Goal: Task Accomplishment & Management: Use online tool/utility

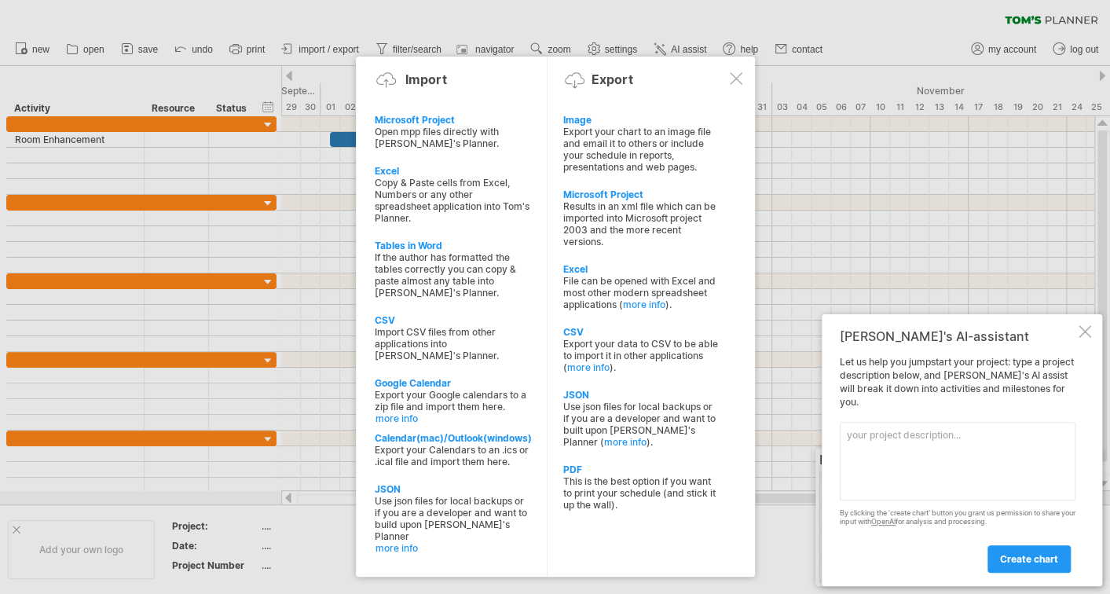
click at [737, 75] on div at bounding box center [736, 78] width 13 height 13
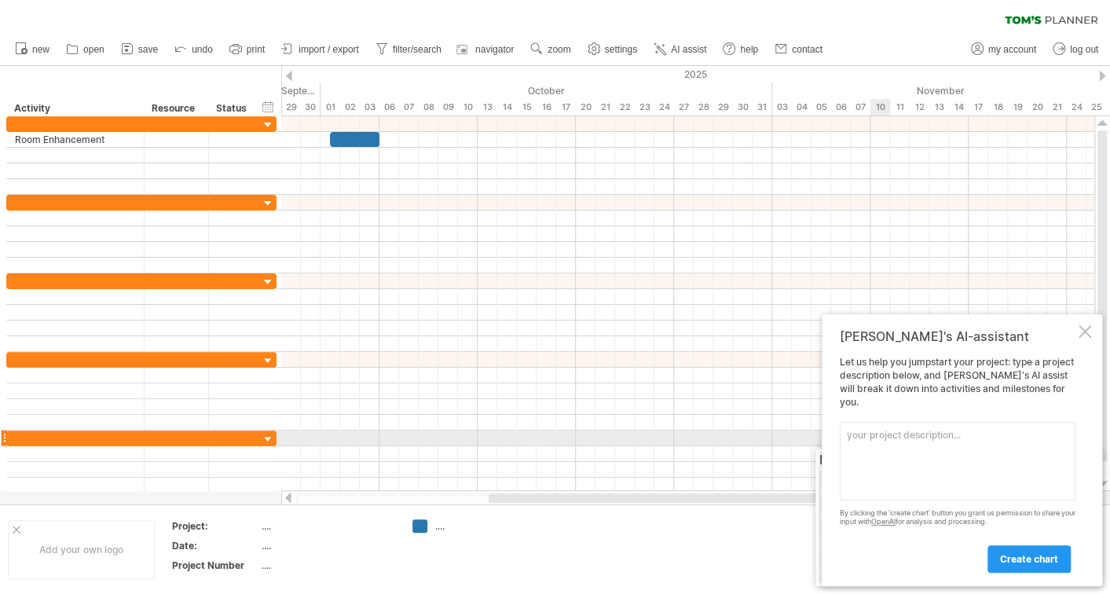
click at [885, 431] on textarea at bounding box center [958, 461] width 236 height 79
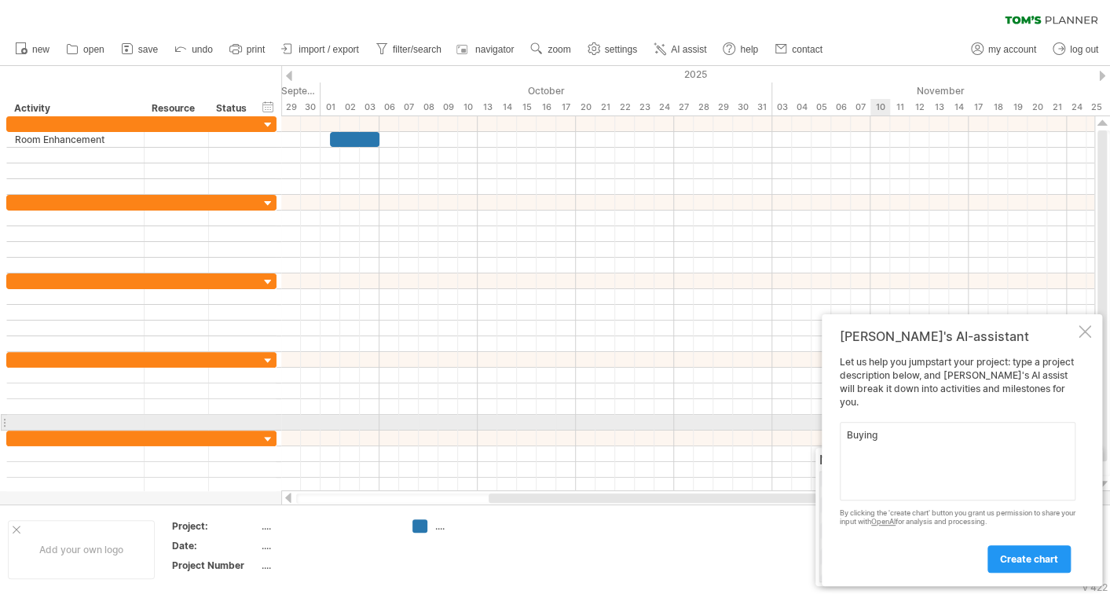
paste textarea "Bed Runners for Single Beds Qty 4"
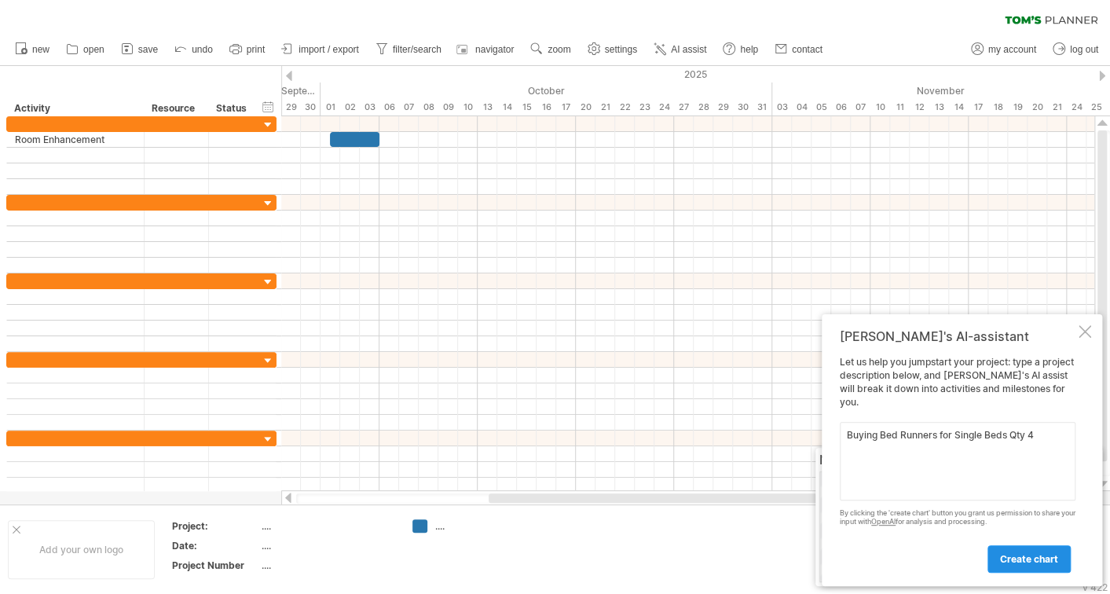
type textarea "Buying Bed Runners for Single Beds Qty 4"
click at [1050, 557] on span "create chart" at bounding box center [1029, 559] width 58 height 12
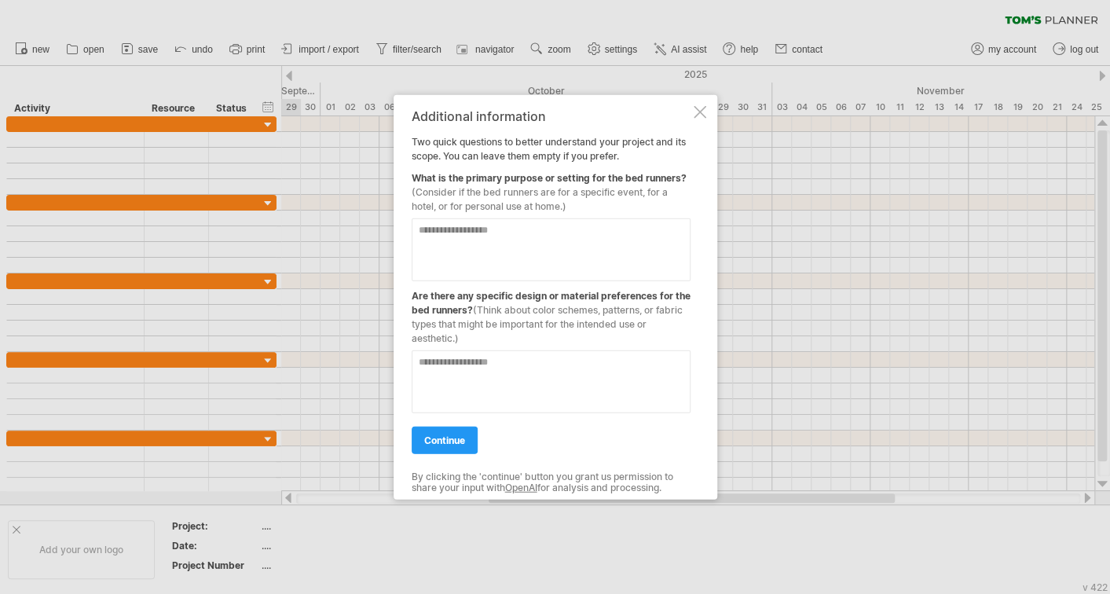
click at [557, 230] on textarea at bounding box center [551, 249] width 279 height 63
click at [556, 232] on textarea at bounding box center [551, 249] width 279 height 63
type textarea "**********"
click at [520, 359] on textarea at bounding box center [551, 381] width 279 height 63
type textarea "**********"
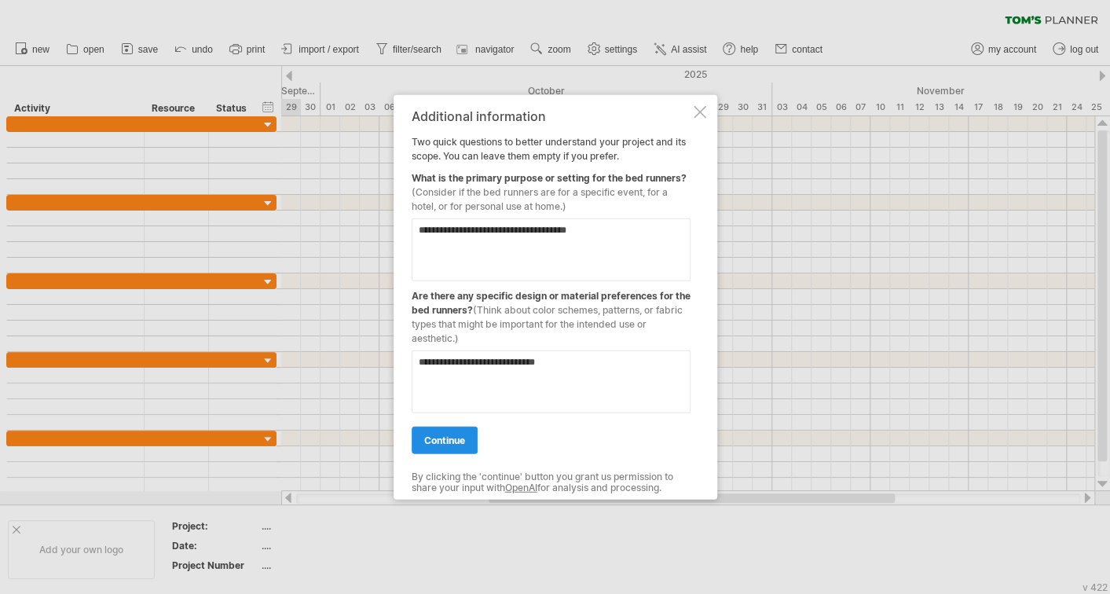
click at [463, 431] on link "continue" at bounding box center [445, 440] width 66 height 27
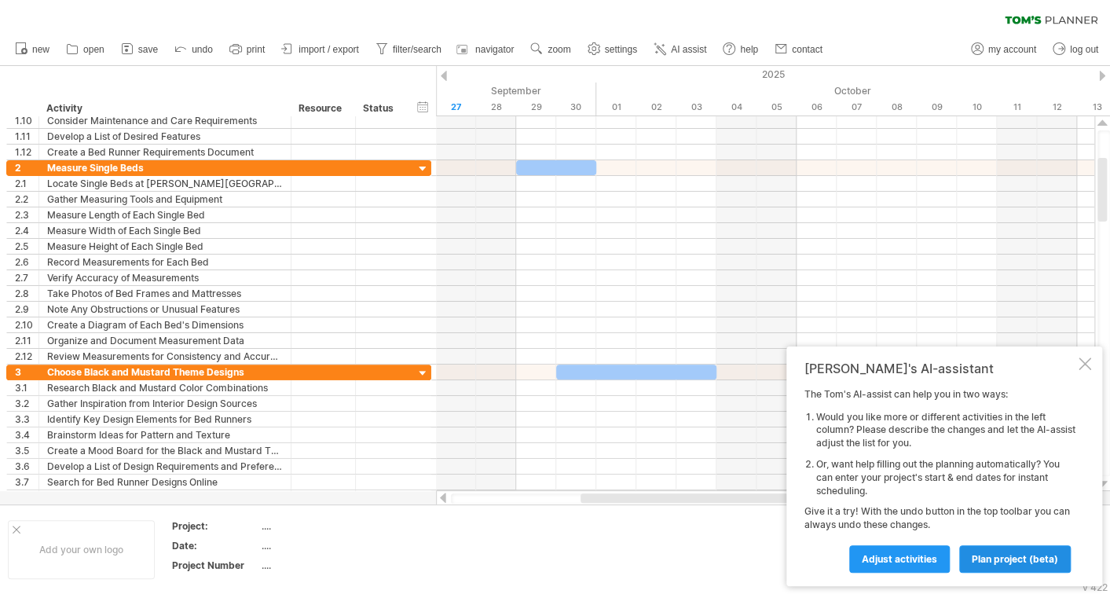
click at [1007, 557] on span "plan project (beta)" at bounding box center [1015, 559] width 86 height 12
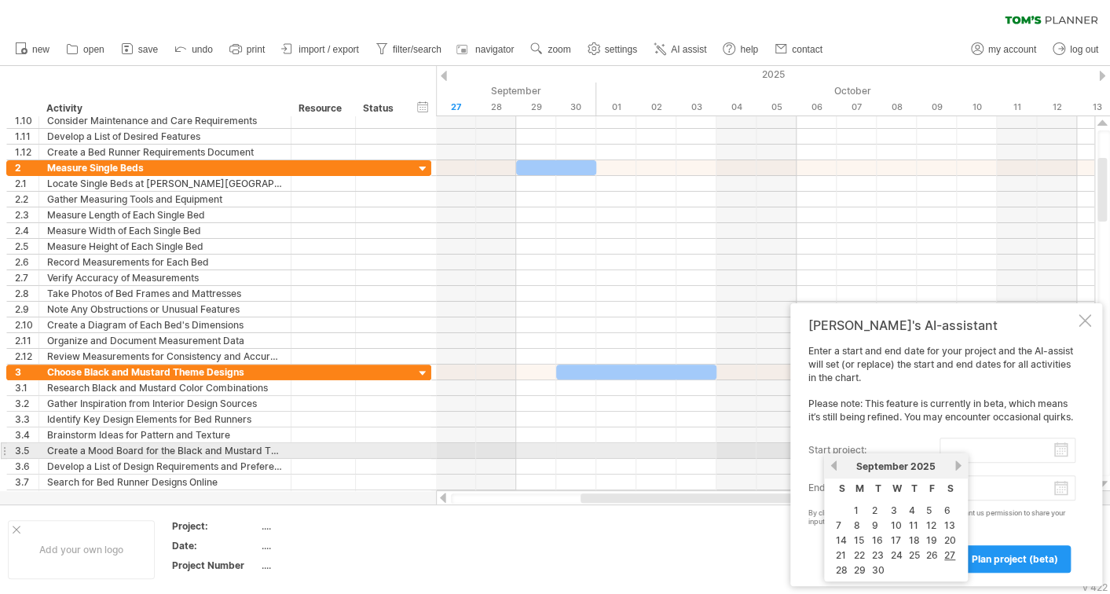
click at [1011, 449] on input "start project:" at bounding box center [1008, 450] width 136 height 25
click at [947, 553] on link "27" at bounding box center [950, 555] width 14 height 15
type input "********"
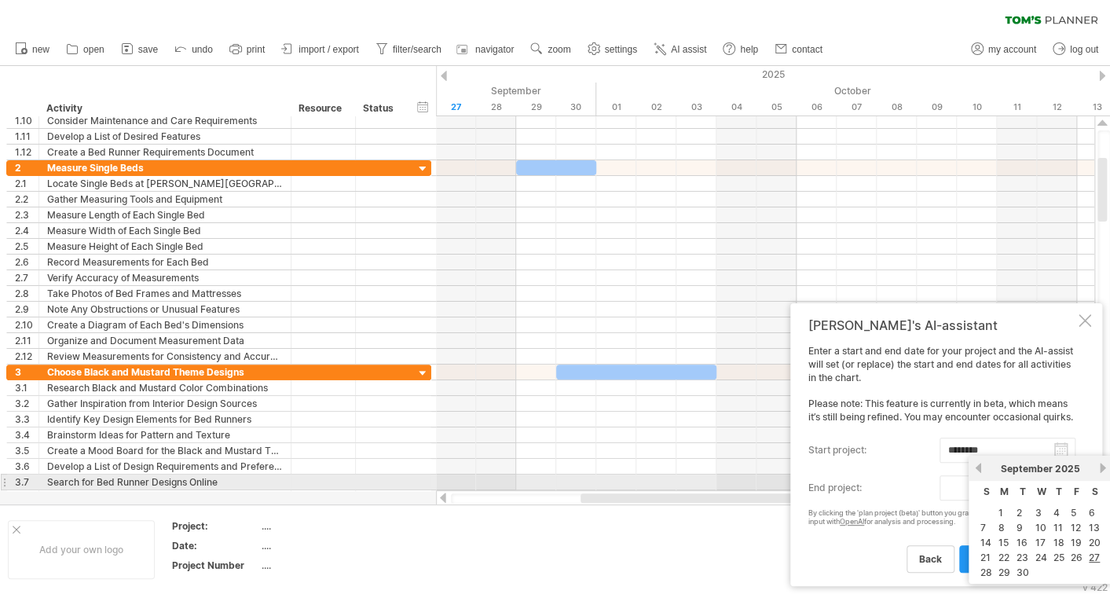
click at [1056, 489] on body "progress(100%) Trying to reach [DOMAIN_NAME] Connected again... 0% clear filter…" at bounding box center [555, 298] width 1110 height 597
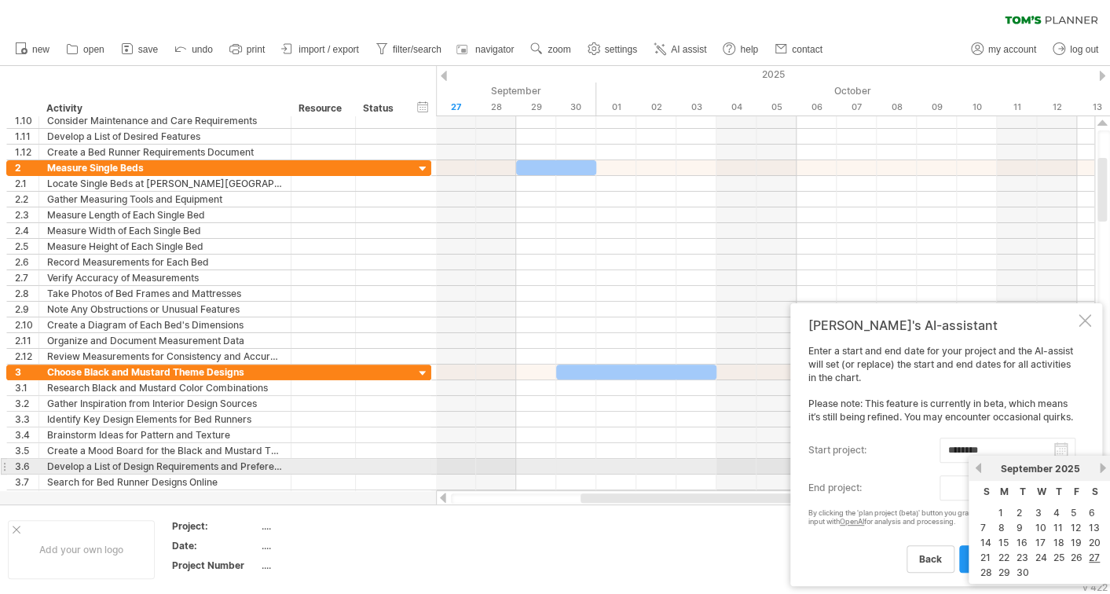
click at [1100, 464] on link "next" at bounding box center [1103, 468] width 12 height 12
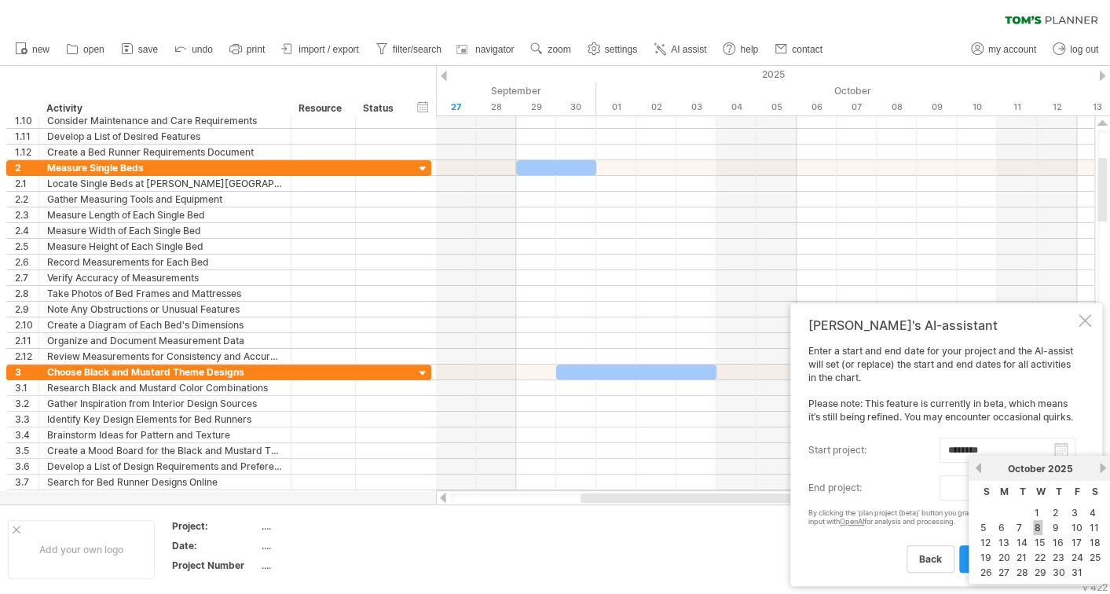
click at [1037, 526] on link "8" at bounding box center [1037, 527] width 9 height 15
type input "********"
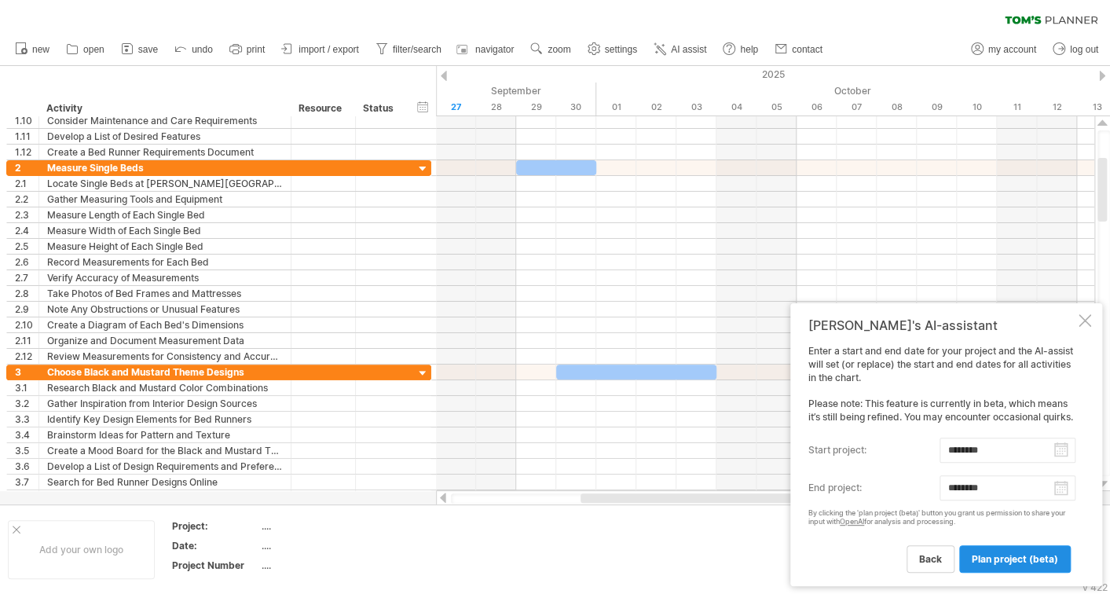
click at [1010, 562] on span "plan project (beta)" at bounding box center [1015, 559] width 86 height 12
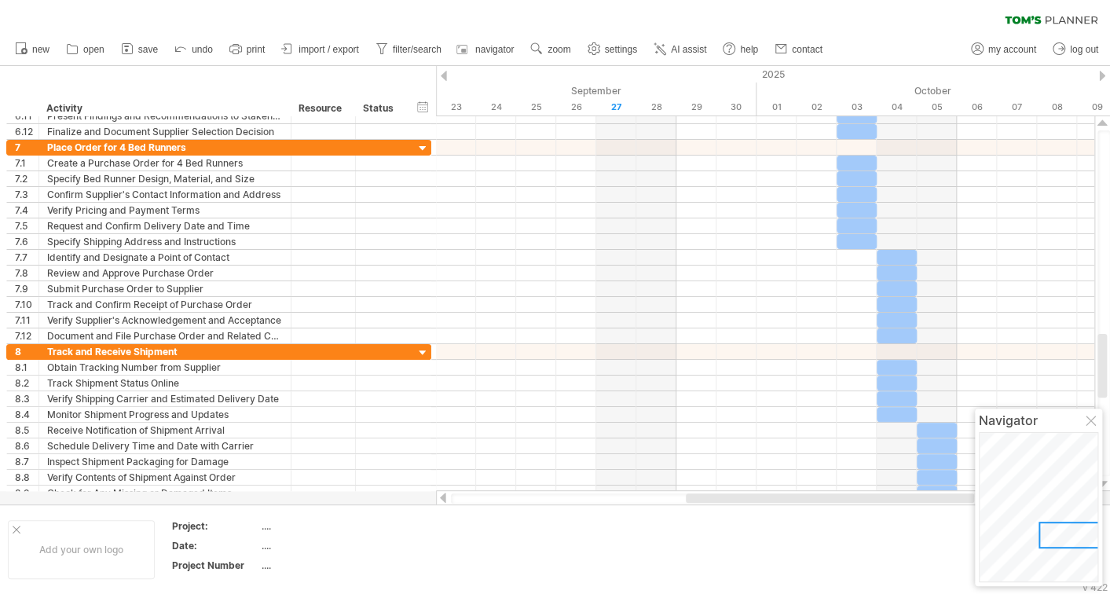
drag, startPoint x: 715, startPoint y: 494, endPoint x: 782, endPoint y: 504, distance: 67.6
click at [782, 504] on div "Trying to reach [DOMAIN_NAME] Connected again... 0% clear filter new 1" at bounding box center [555, 297] width 1110 height 594
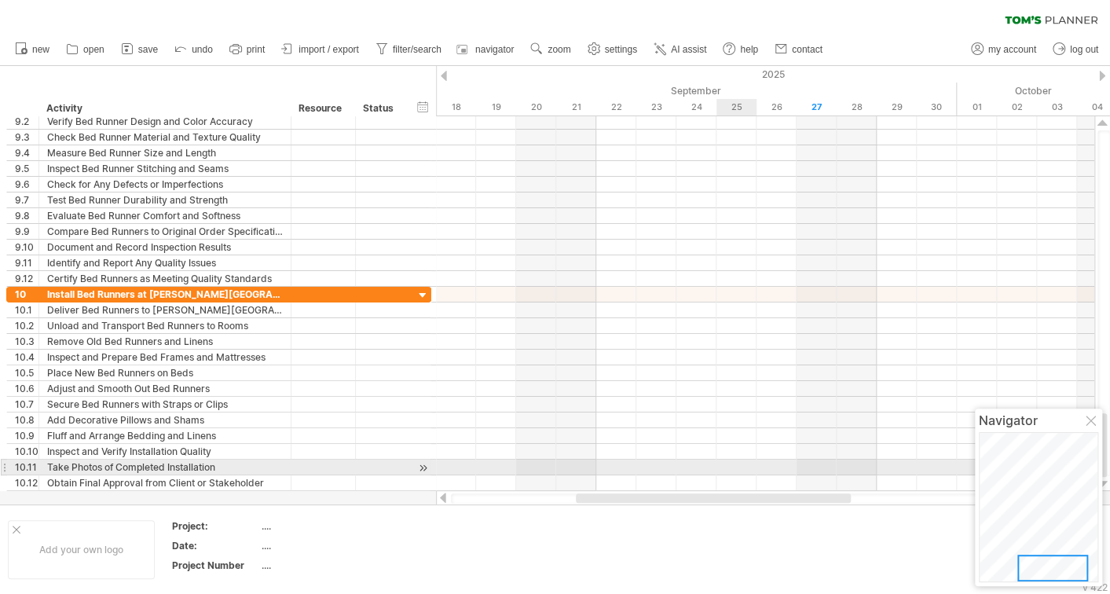
drag, startPoint x: 804, startPoint y: 495, endPoint x: 723, endPoint y: 473, distance: 84.6
click at [722, 474] on div "Trying to reach [DOMAIN_NAME] Connected again... 0% clear filter new 1" at bounding box center [555, 297] width 1110 height 594
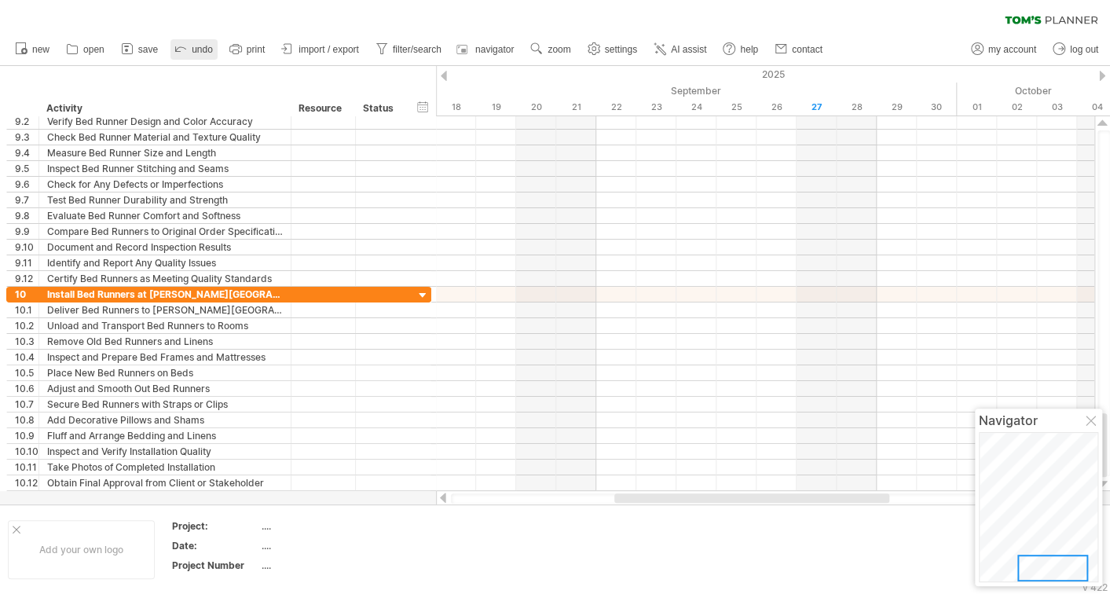
click at [198, 49] on span "undo" at bounding box center [202, 49] width 21 height 11
click at [202, 40] on link "undo" at bounding box center [193, 49] width 47 height 20
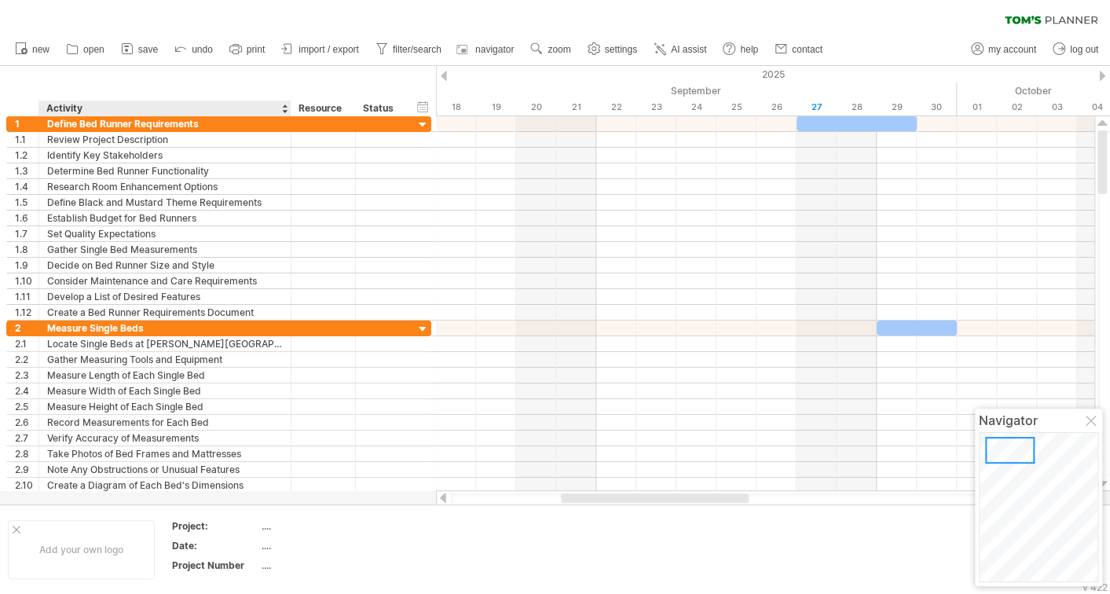
drag, startPoint x: 24, startPoint y: 47, endPoint x: 174, endPoint y: 80, distance: 152.9
click at [148, 76] on div "Trying to reach [DOMAIN_NAME] Connected again... 0% clear filter new 1" at bounding box center [555, 297] width 1110 height 594
click at [301, 49] on span "import / export" at bounding box center [329, 49] width 60 height 11
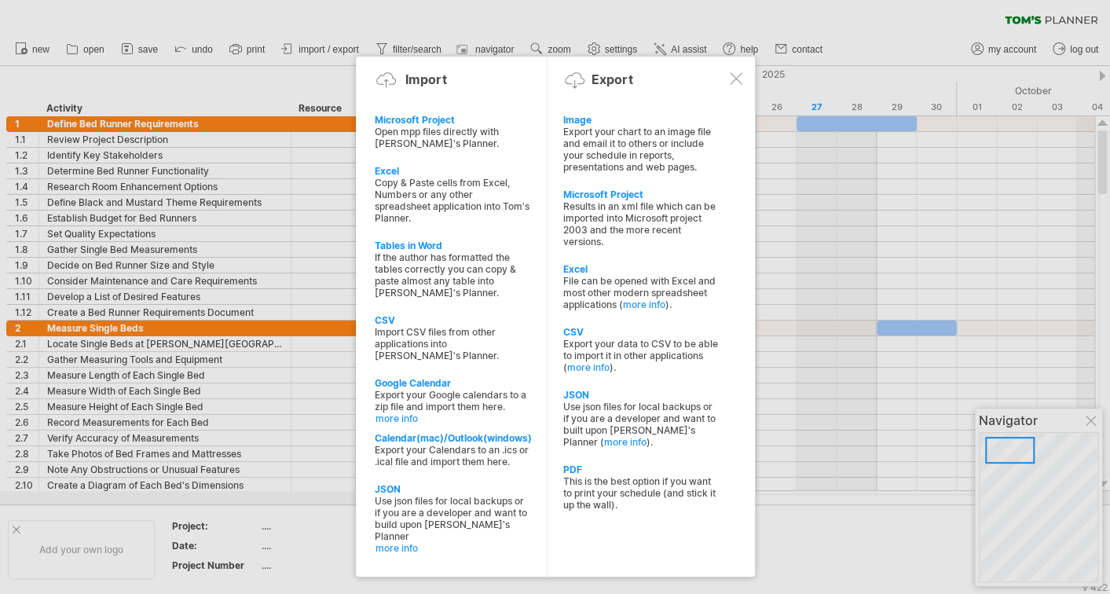
click at [33, 51] on div at bounding box center [555, 297] width 1110 height 594
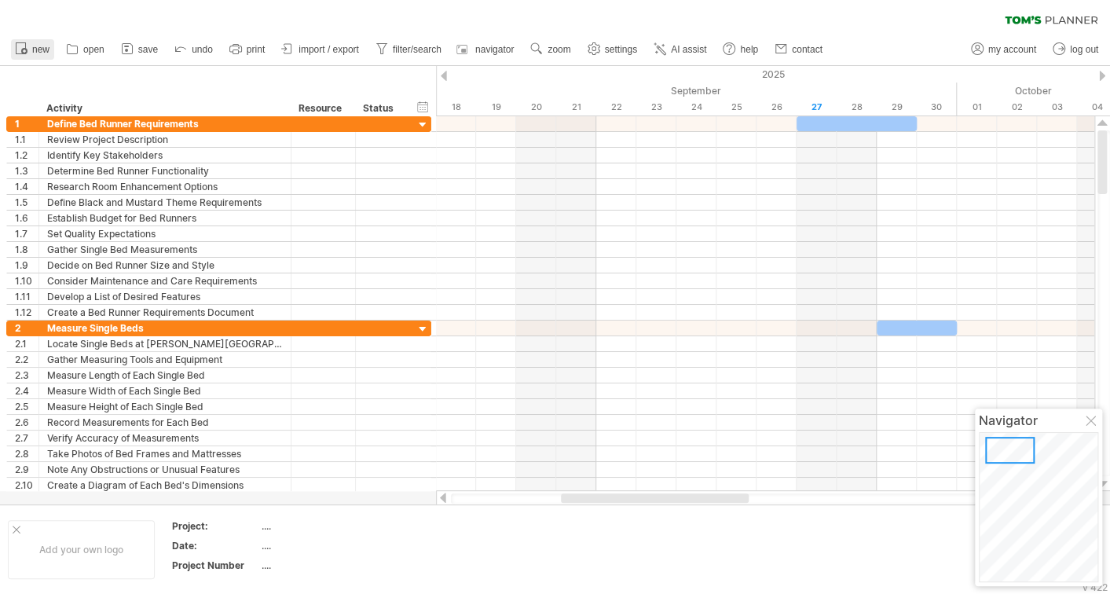
click at [37, 51] on span "new" at bounding box center [40, 49] width 17 height 11
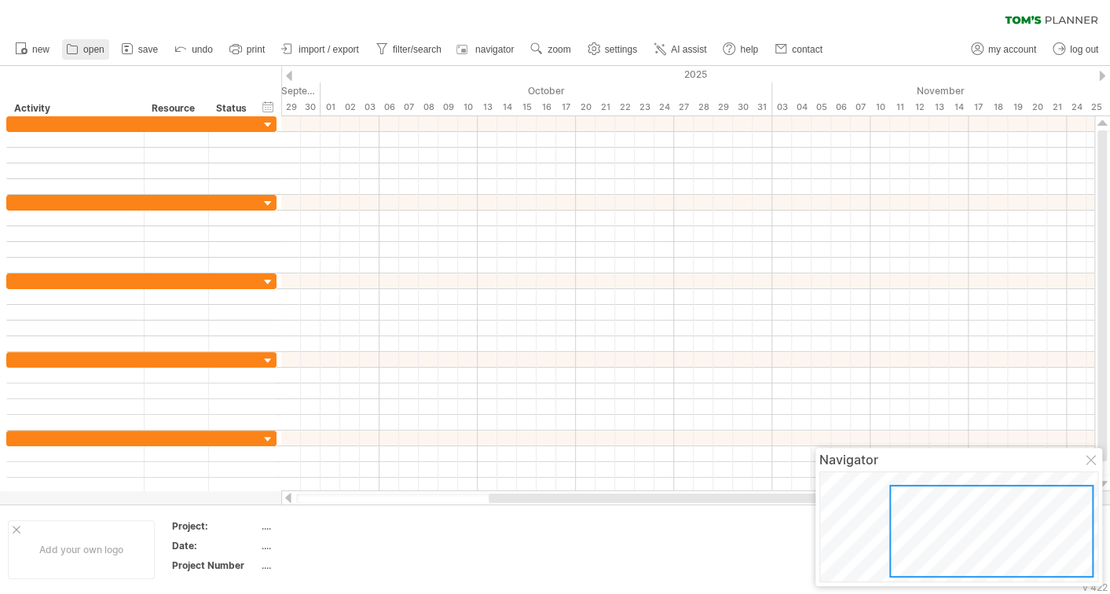
click at [81, 48] on link "open" at bounding box center [85, 49] width 47 height 20
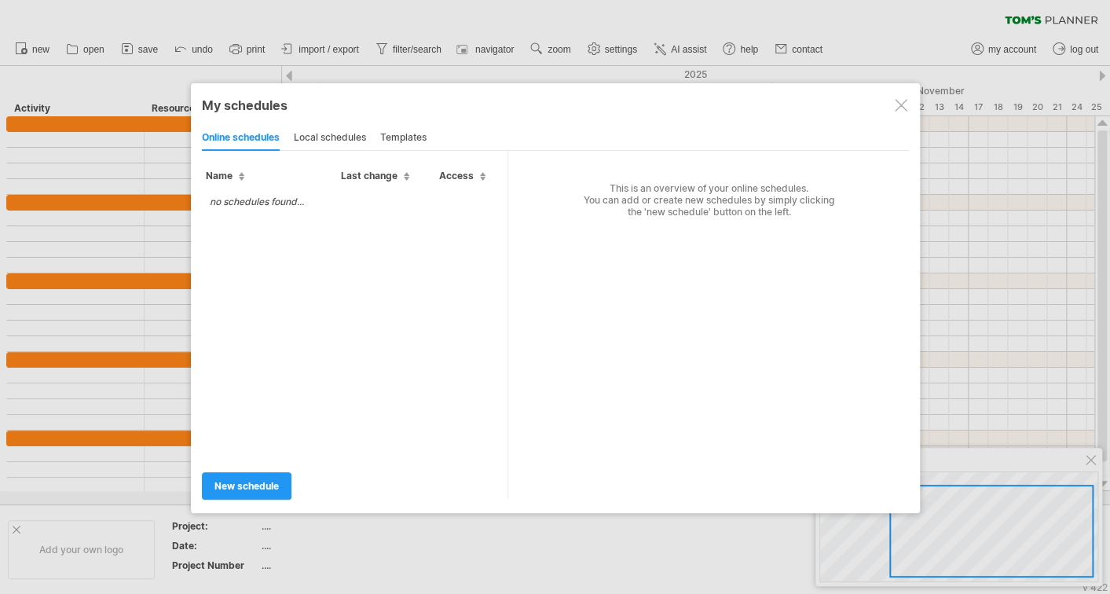
click at [346, 142] on div "local schedules" at bounding box center [330, 138] width 72 height 25
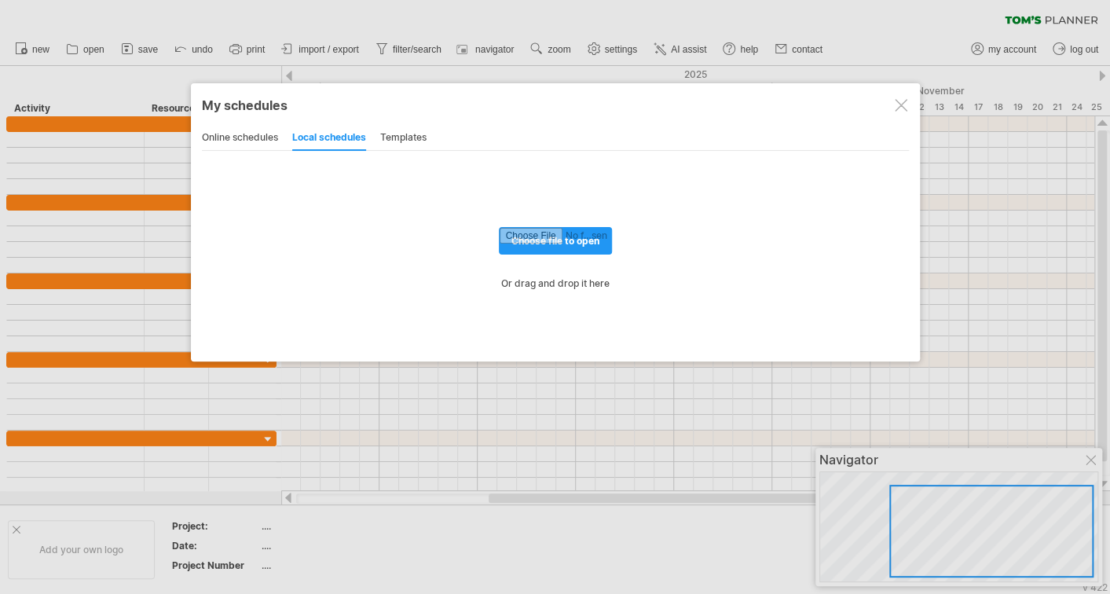
click at [398, 141] on div "templates" at bounding box center [403, 138] width 46 height 25
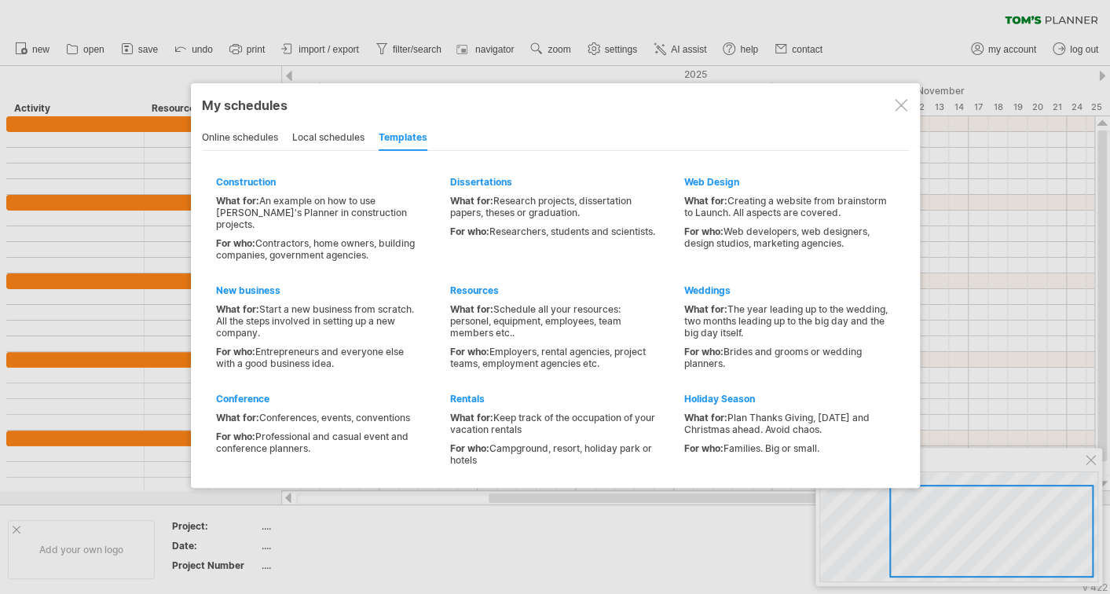
click at [904, 99] on div at bounding box center [901, 105] width 13 height 13
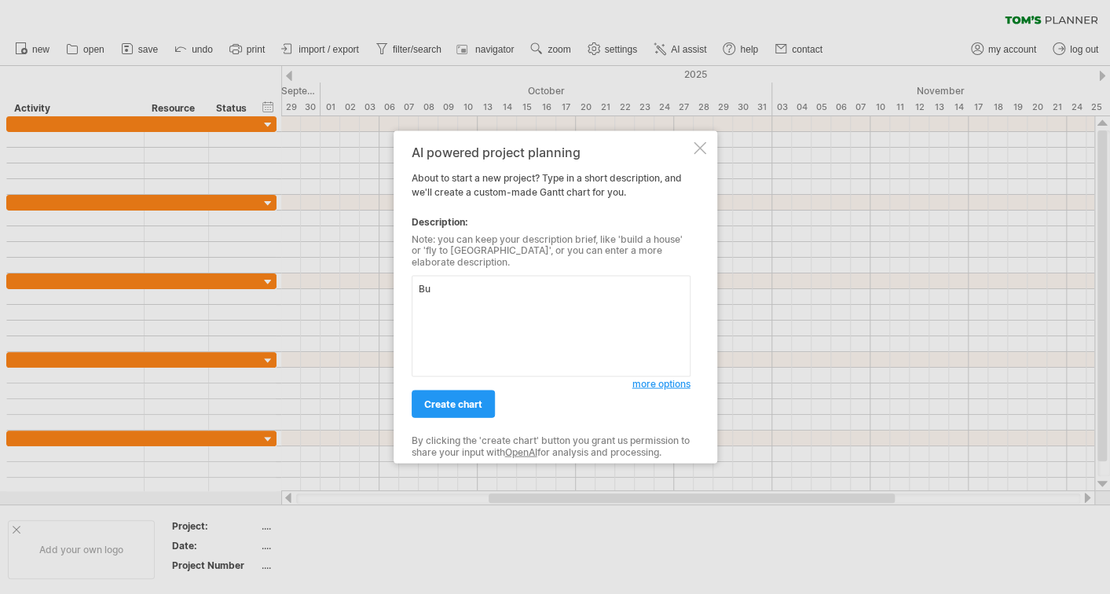
type textarea "B"
click at [558, 282] on textarea "Landscaping of Misty Hills Villa lawn" at bounding box center [551, 326] width 279 height 101
type textarea "Landscaping of Misty Hills Villa front lawn"
click at [654, 379] on span "more options" at bounding box center [661, 384] width 58 height 12
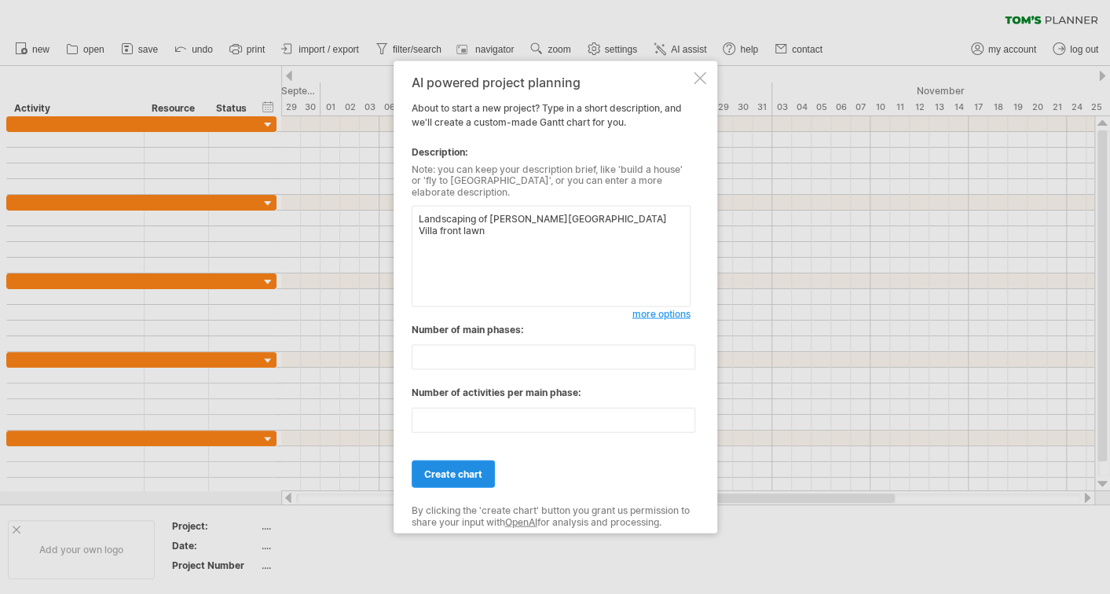
click at [443, 468] on span "create chart" at bounding box center [453, 474] width 58 height 12
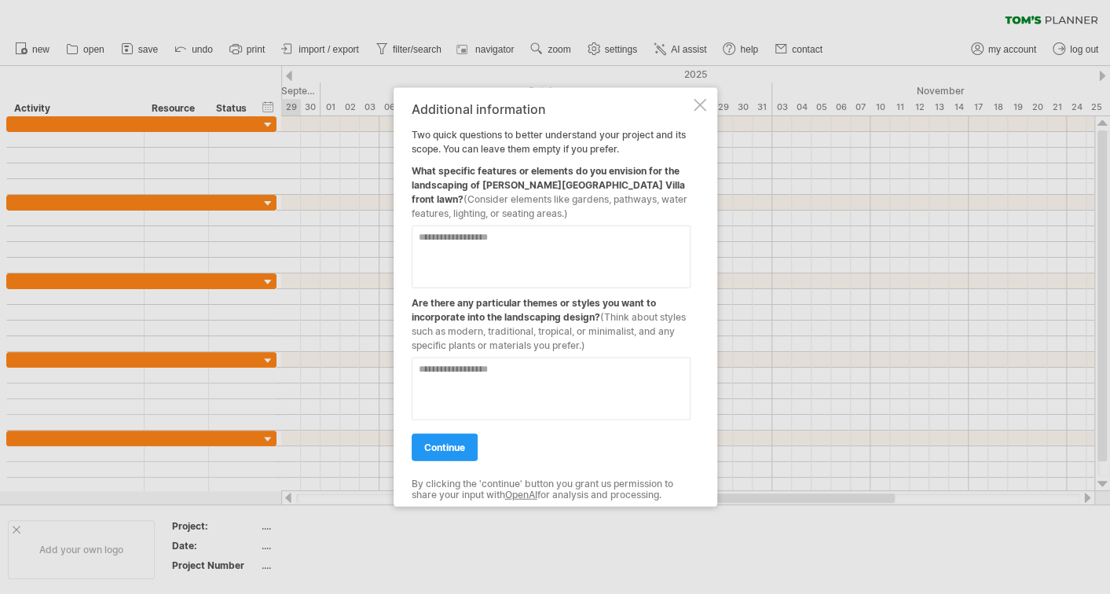
click at [511, 240] on textarea at bounding box center [551, 256] width 279 height 63
type textarea "**********"
click at [521, 378] on textarea at bounding box center [551, 388] width 279 height 63
click at [519, 372] on textarea at bounding box center [551, 388] width 279 height 63
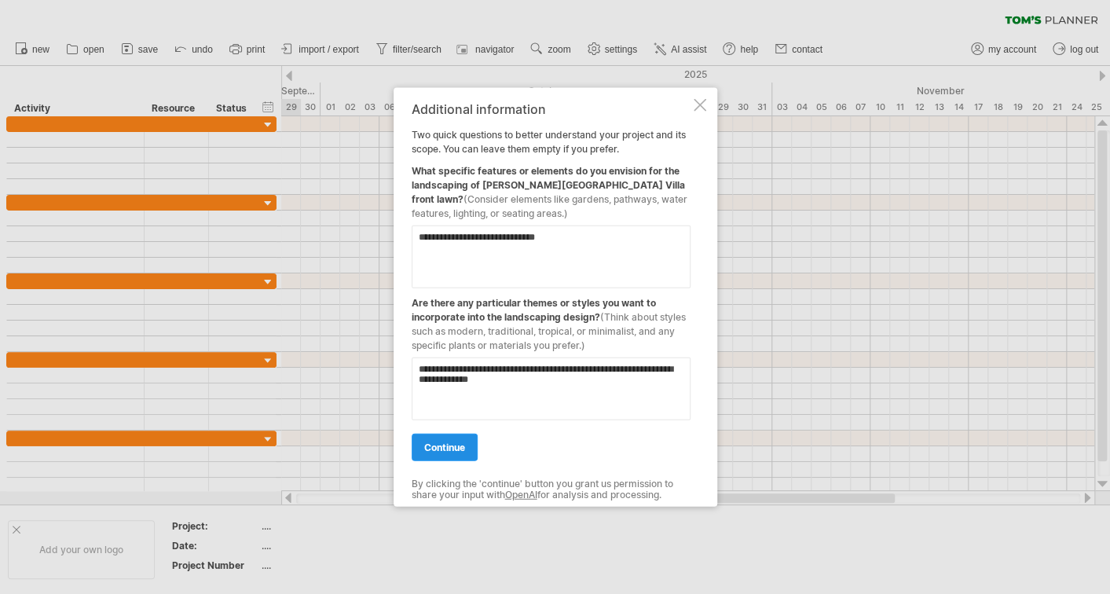
type textarea "**********"
click at [446, 440] on link "continue" at bounding box center [445, 447] width 66 height 27
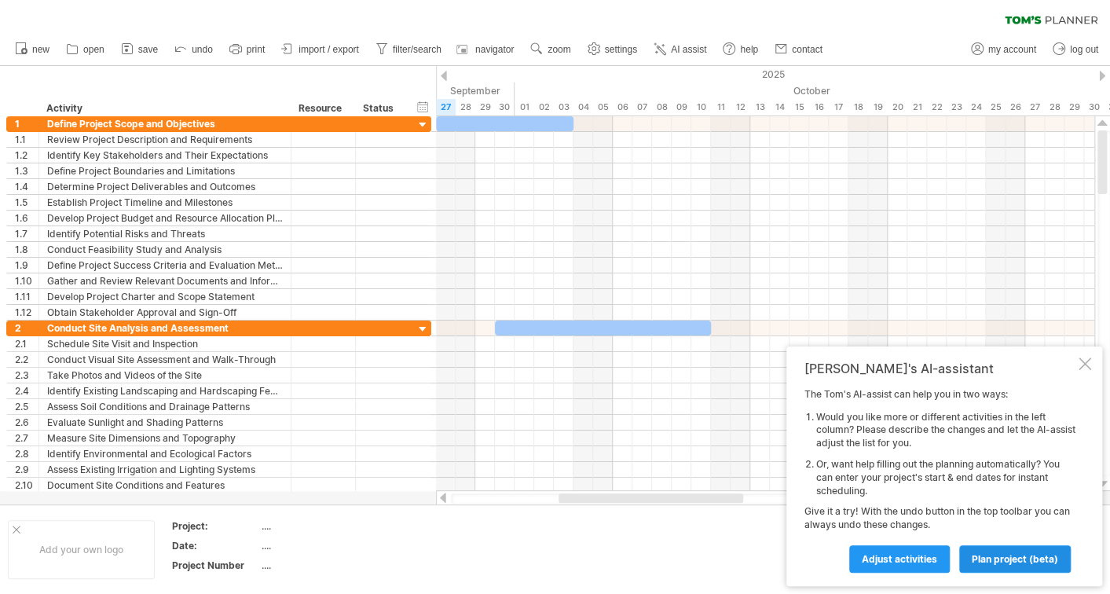
click at [1003, 552] on link "plan project (beta)" at bounding box center [1015, 558] width 112 height 27
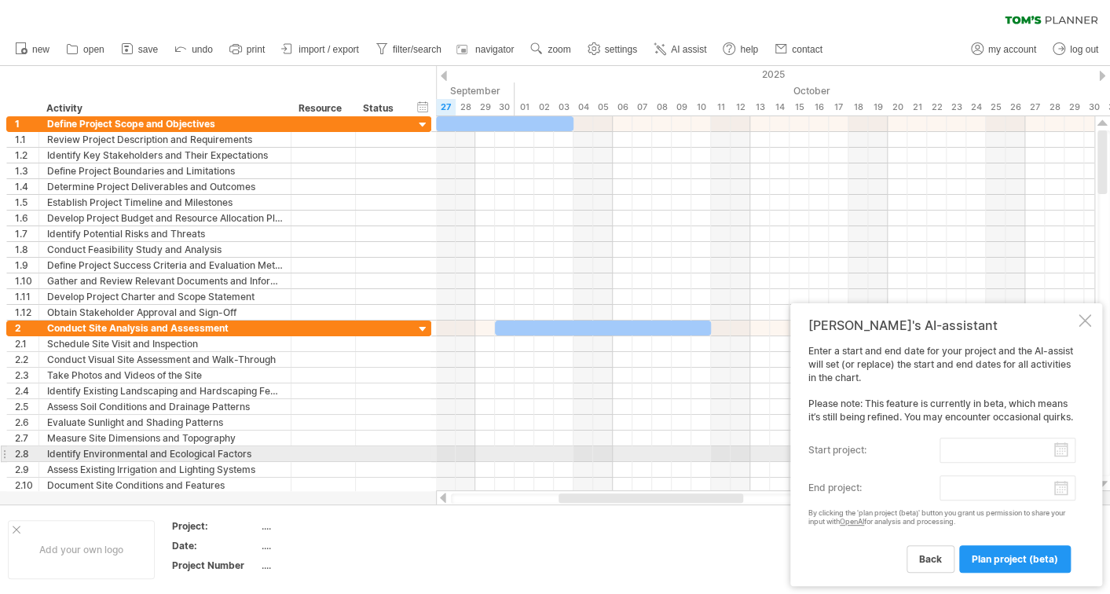
click at [1062, 448] on input "start project:" at bounding box center [1008, 450] width 136 height 25
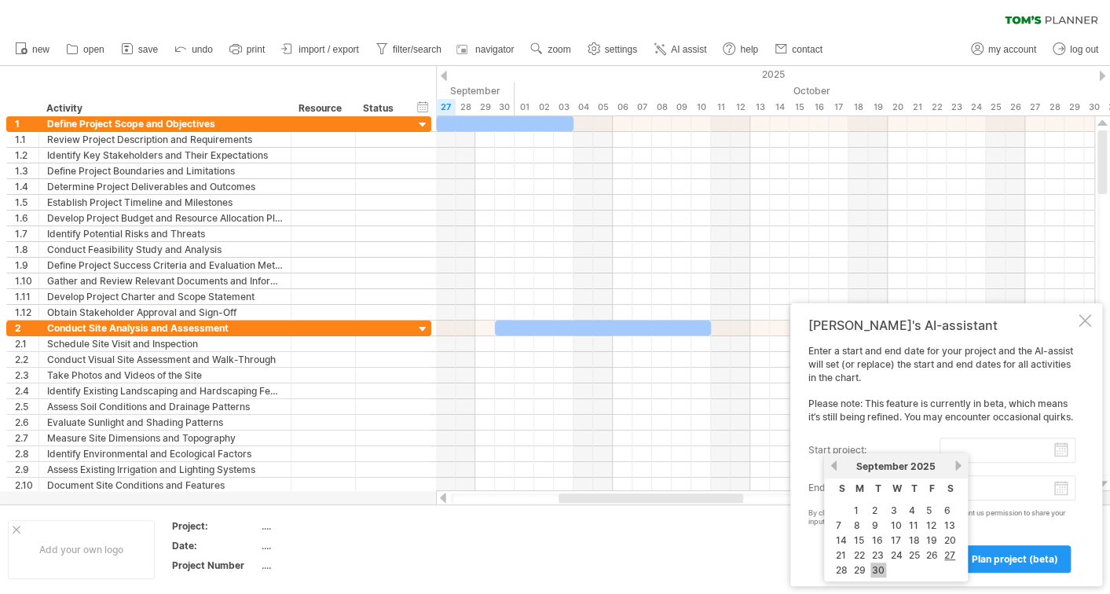
click at [881, 563] on link "30" at bounding box center [878, 570] width 16 height 15
type input "********"
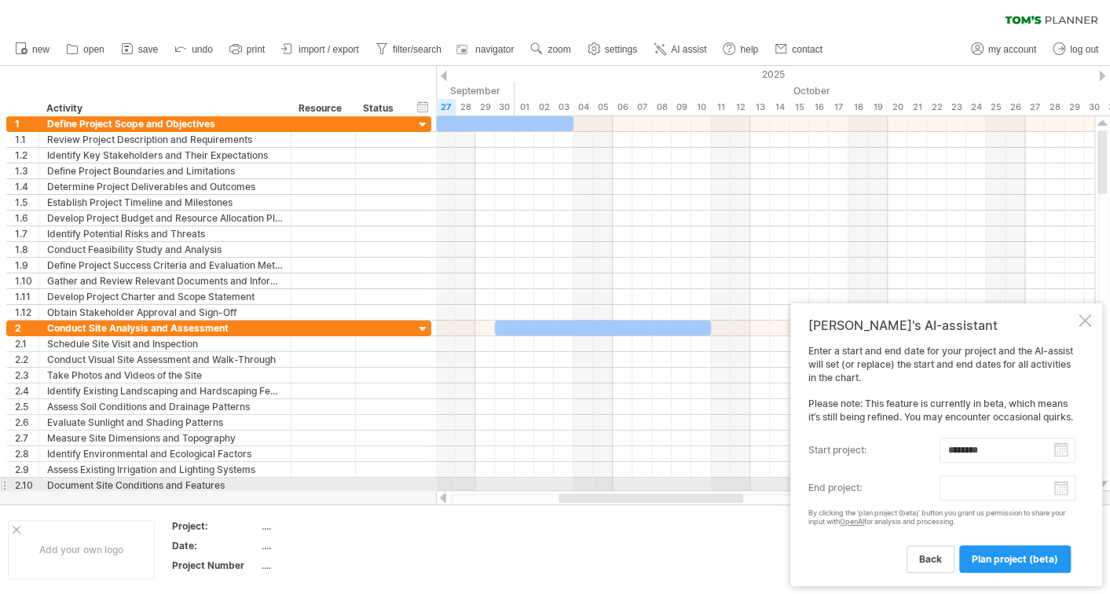
click at [1062, 489] on body "progress(100%) Trying to reach [DOMAIN_NAME] Connected again... 0% clear filter…" at bounding box center [555, 298] width 1110 height 597
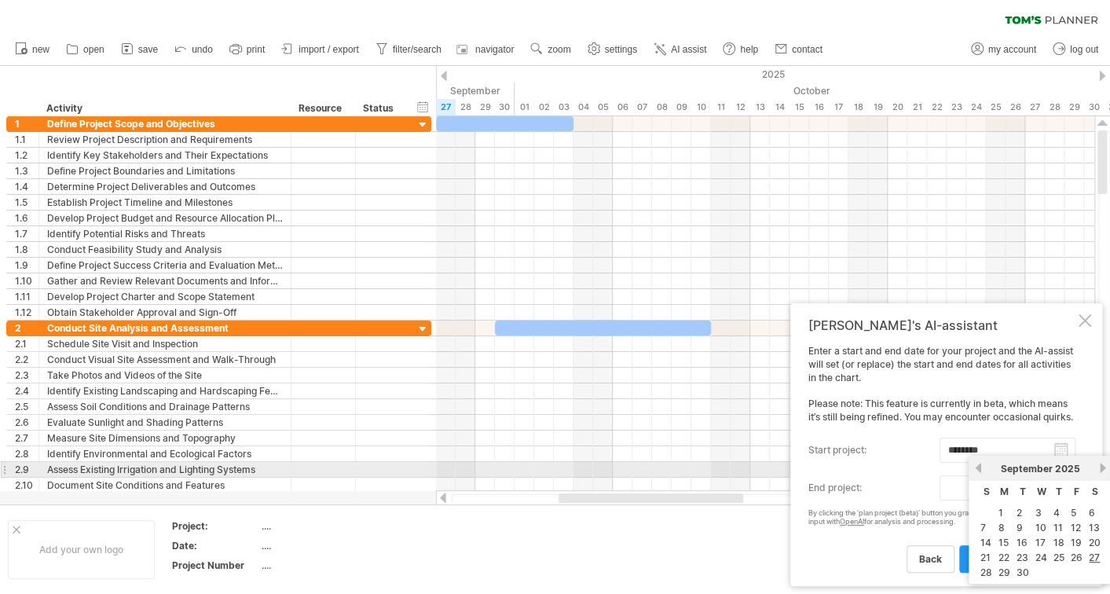
click at [1101, 467] on link "next" at bounding box center [1103, 468] width 12 height 12
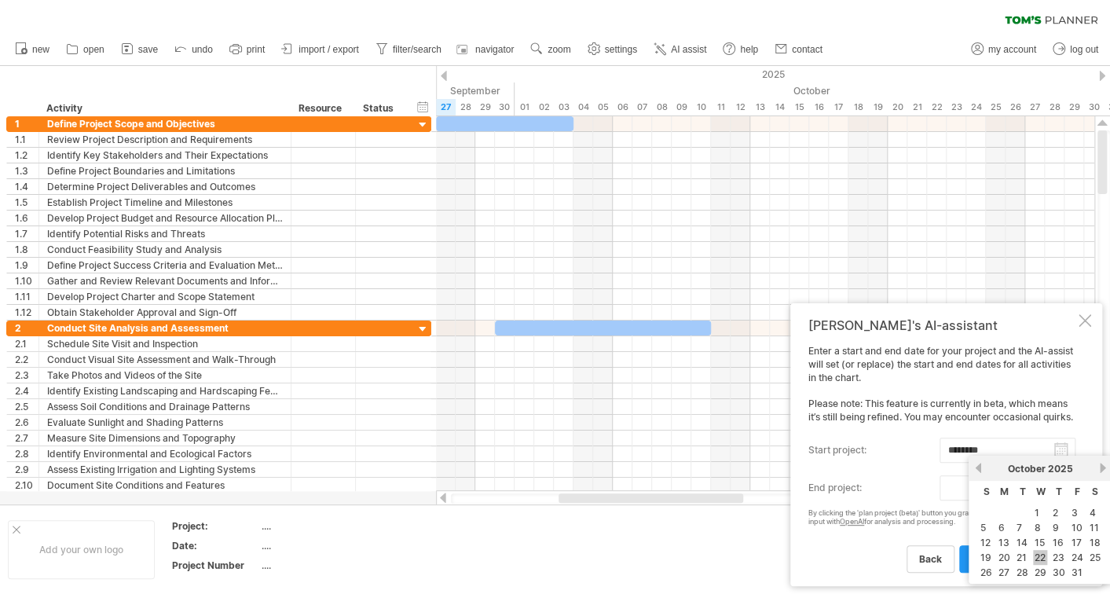
click at [1040, 555] on link "22" at bounding box center [1040, 557] width 14 height 15
type input "********"
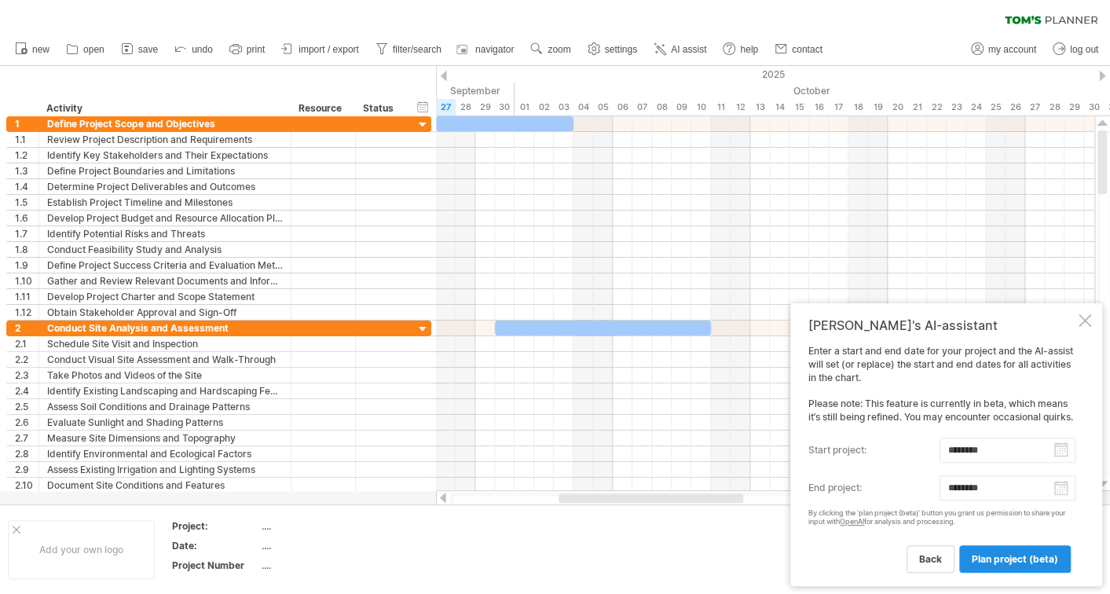
click at [977, 559] on span "plan project (beta)" at bounding box center [1015, 559] width 86 height 12
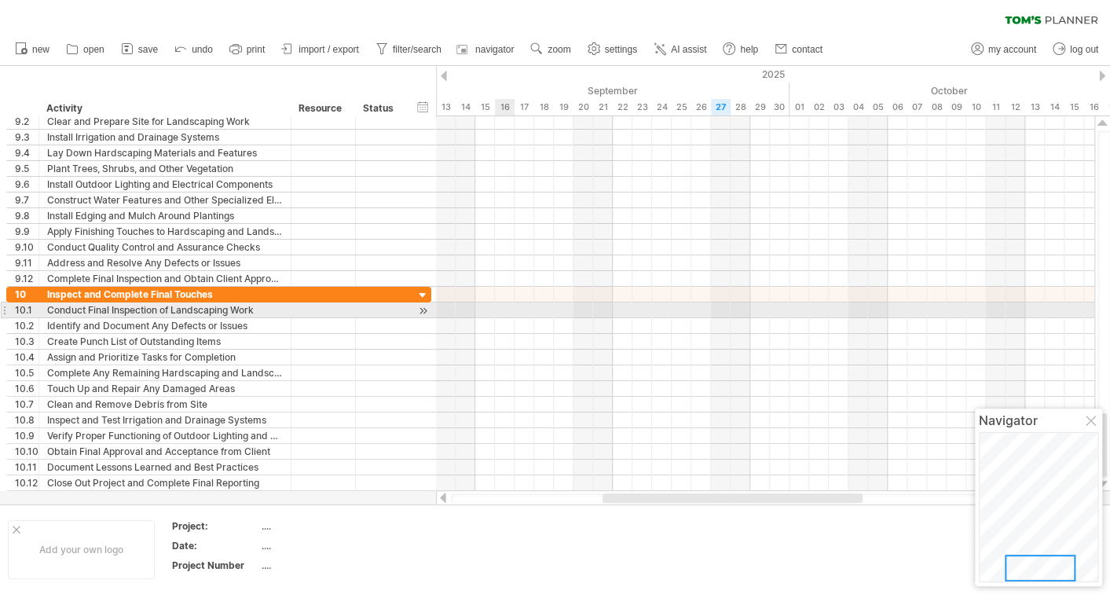
click at [503, 312] on div at bounding box center [765, 310] width 658 height 16
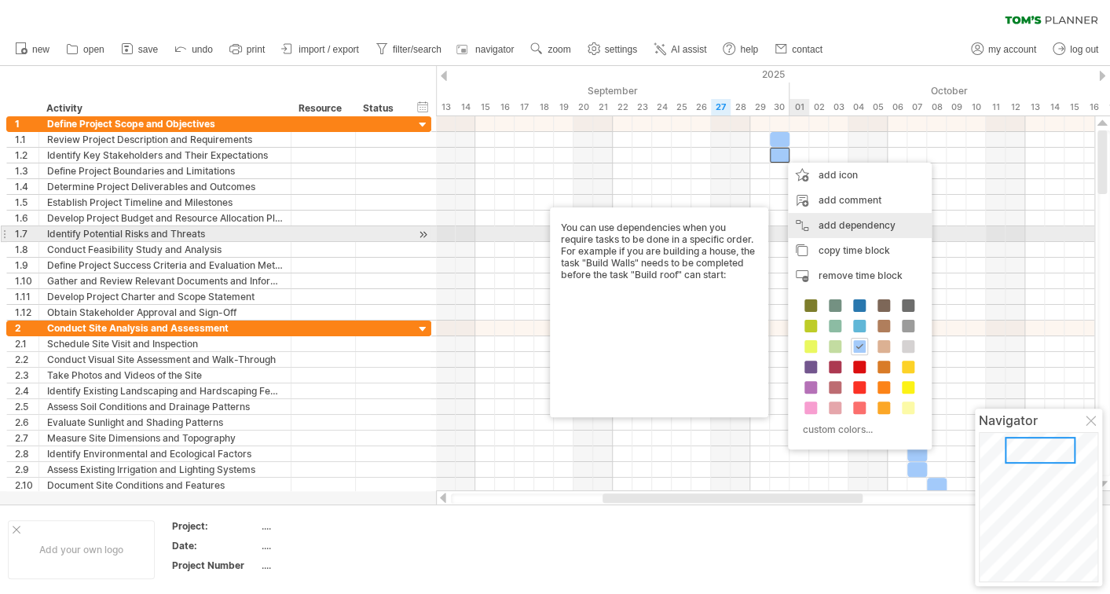
click at [847, 228] on div "add dependency You can use dependencies when you require tasks to be done in a …" at bounding box center [860, 225] width 144 height 25
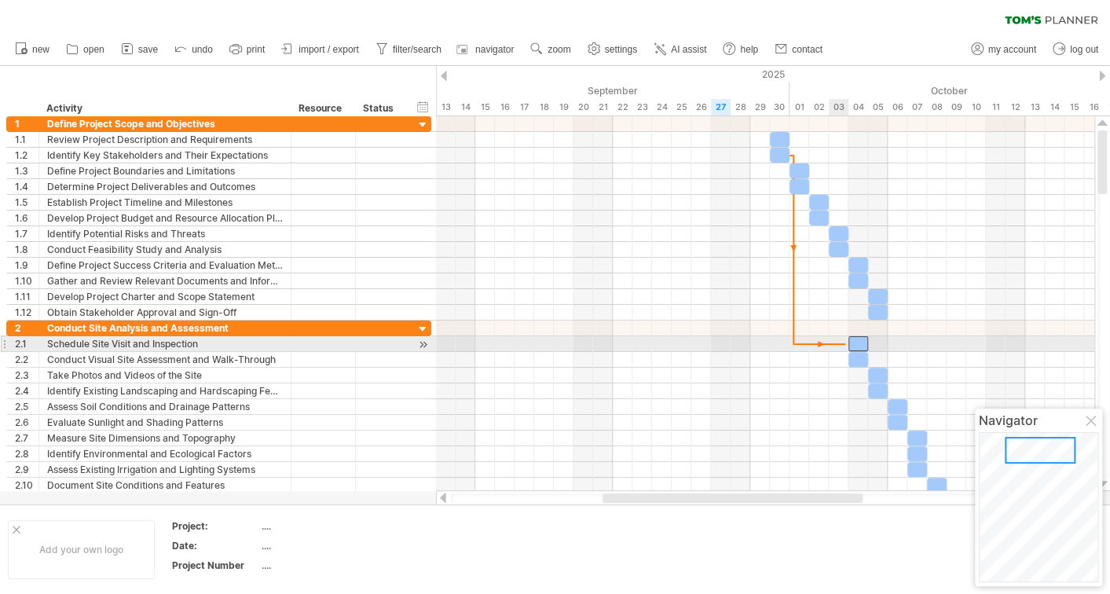
click at [845, 343] on div at bounding box center [765, 303] width 658 height 375
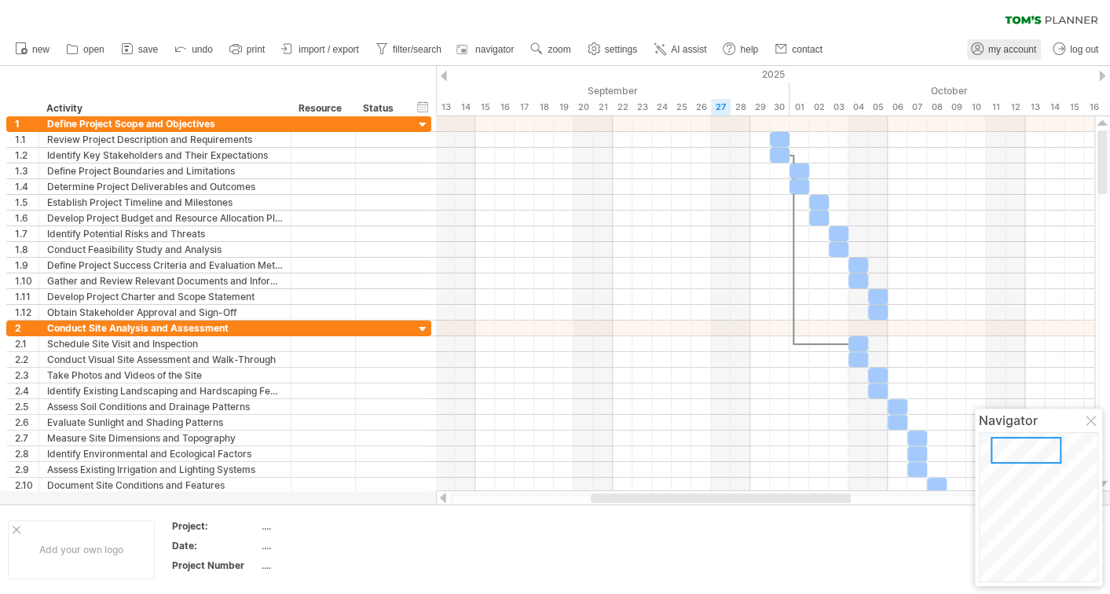
click at [1021, 53] on span "my account" at bounding box center [1012, 49] width 48 height 11
type input "**********"
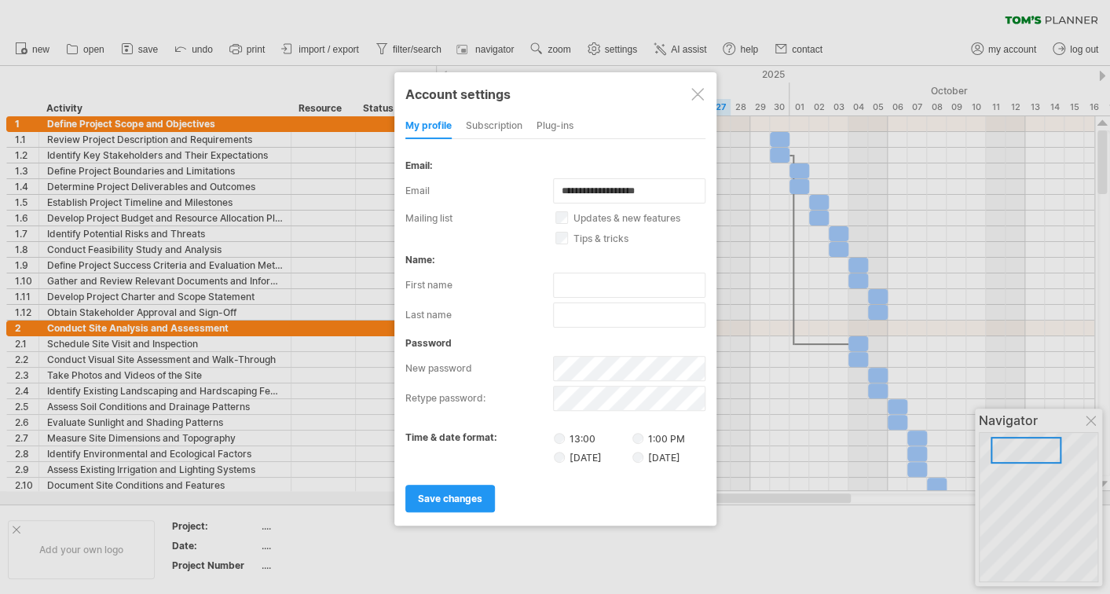
click at [504, 123] on div "subscription" at bounding box center [494, 126] width 57 height 25
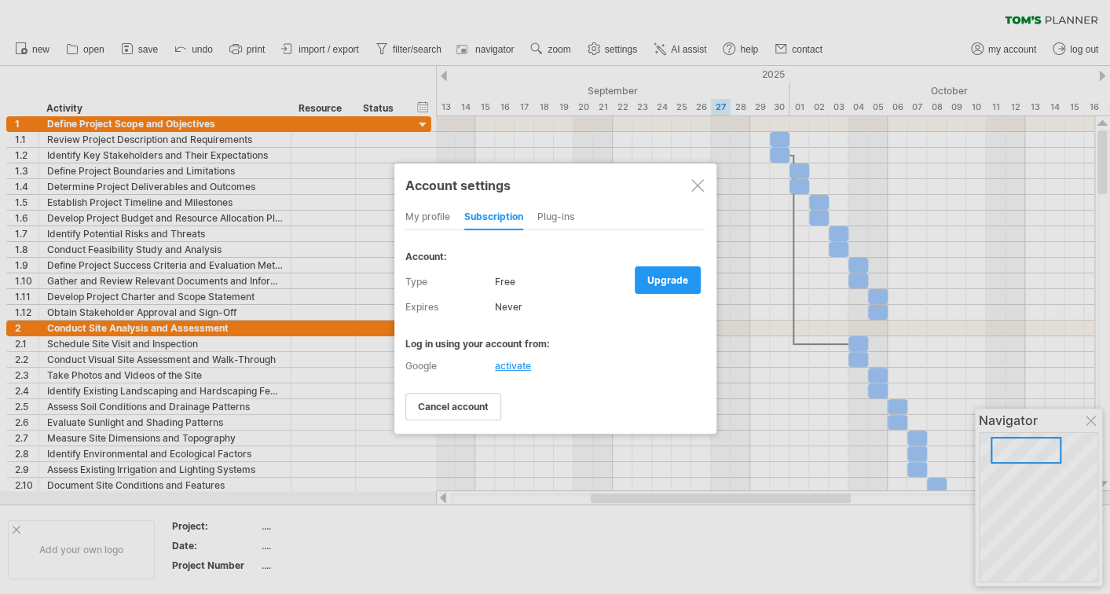
click at [553, 217] on div "Plug-ins" at bounding box center [555, 217] width 37 height 25
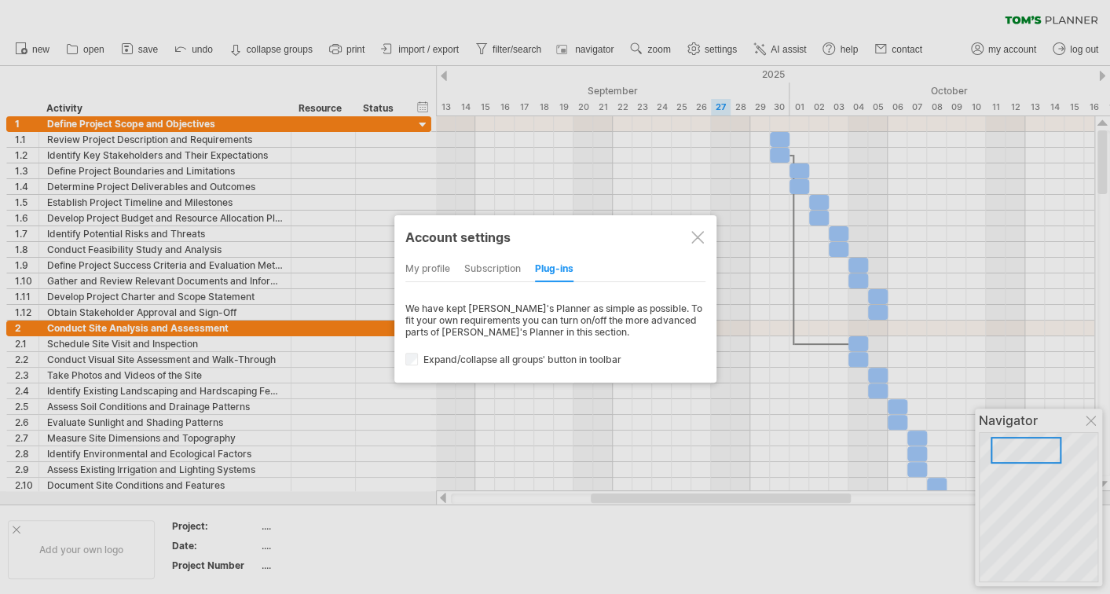
click at [695, 236] on div at bounding box center [697, 237] width 13 height 13
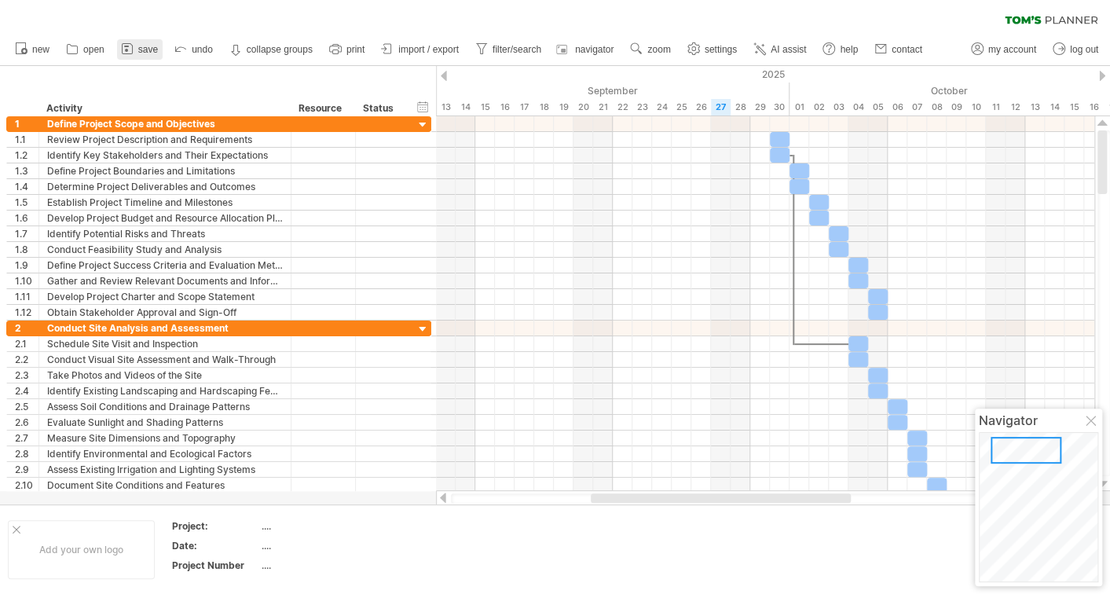
click at [151, 49] on span "save" at bounding box center [148, 49] width 20 height 11
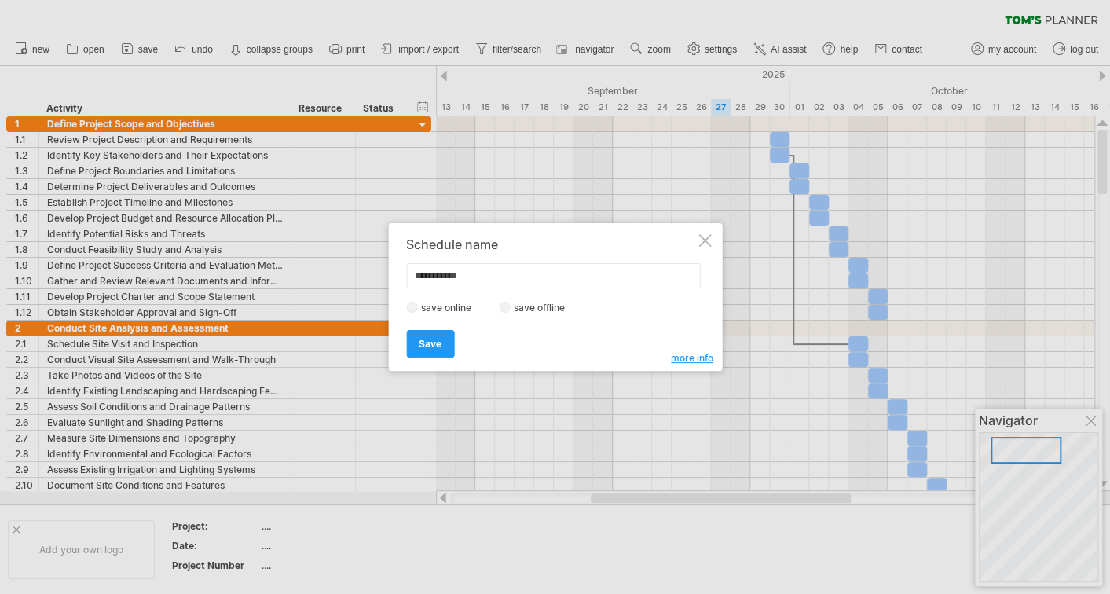
drag, startPoint x: 492, startPoint y: 278, endPoint x: 392, endPoint y: 277, distance: 99.8
click at [392, 277] on div "**********" at bounding box center [555, 297] width 334 height 148
type input "*********"
click at [442, 340] on link "Save" at bounding box center [430, 343] width 48 height 27
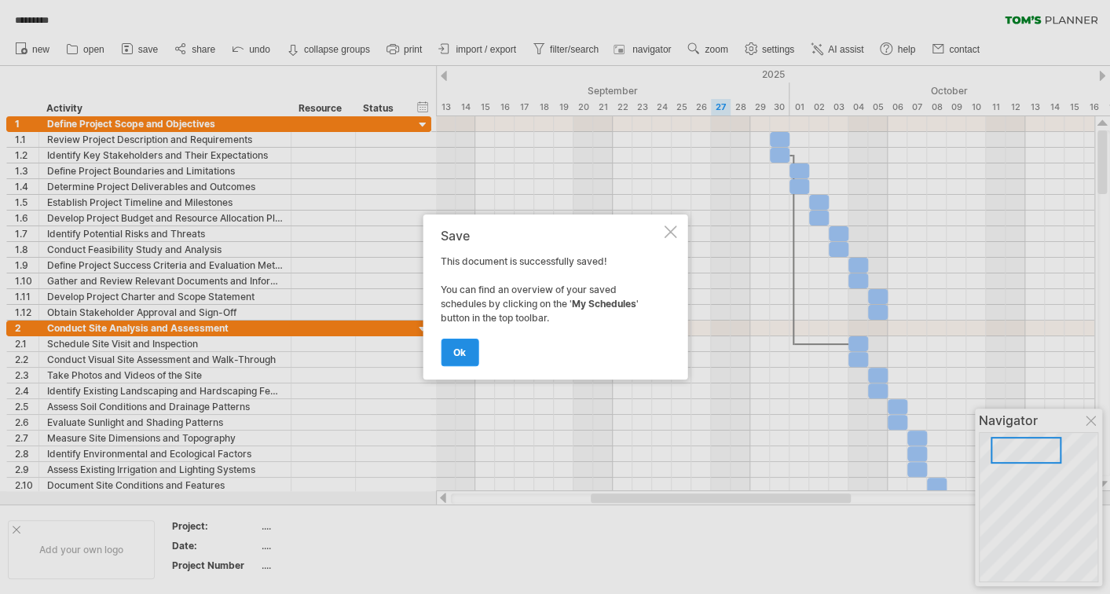
click at [463, 349] on span "ok" at bounding box center [459, 352] width 13 height 12
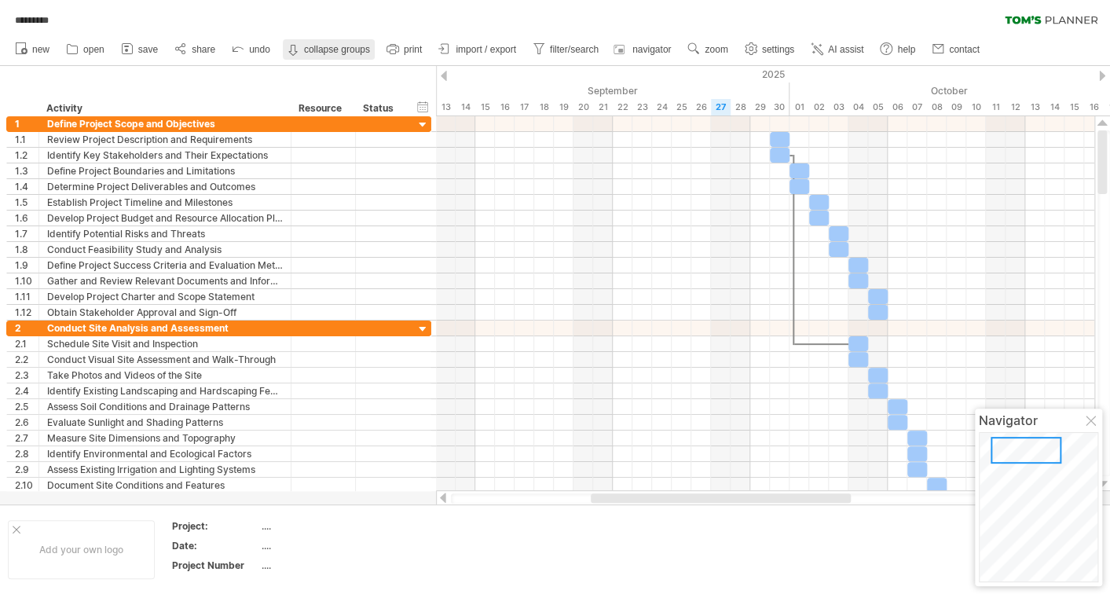
click at [321, 53] on strong "collapse groups" at bounding box center [337, 49] width 66 height 11
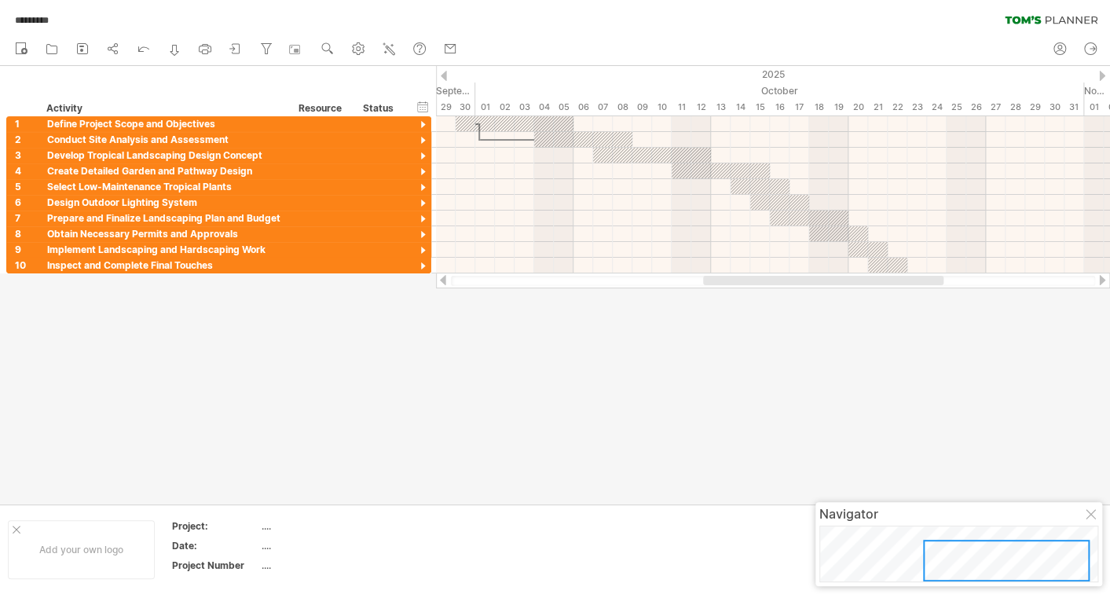
drag, startPoint x: 622, startPoint y: 278, endPoint x: 735, endPoint y: 280, distance: 112.4
click at [735, 280] on div at bounding box center [823, 280] width 240 height 9
click at [110, 46] on icon at bounding box center [113, 49] width 16 height 16
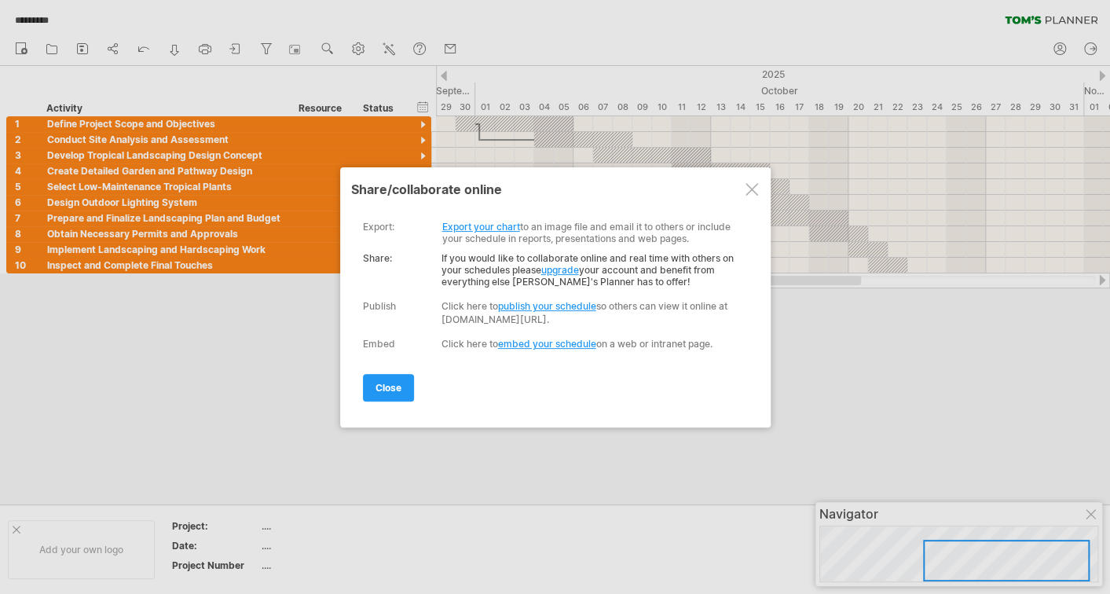
click at [491, 223] on link "Export your chart" at bounding box center [481, 227] width 78 height 12
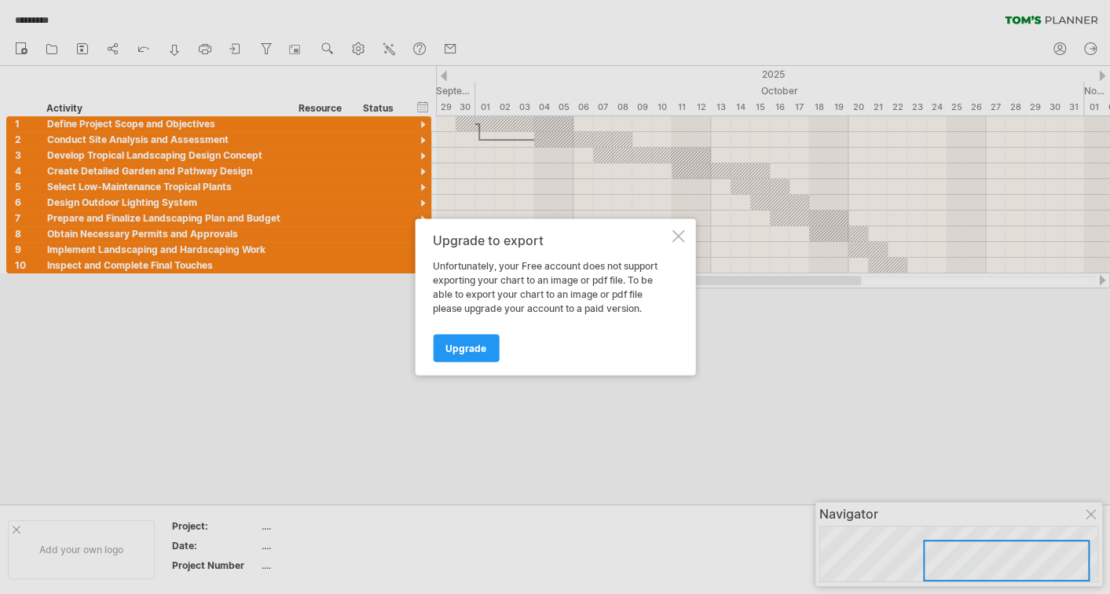
click at [680, 236] on div at bounding box center [678, 236] width 13 height 13
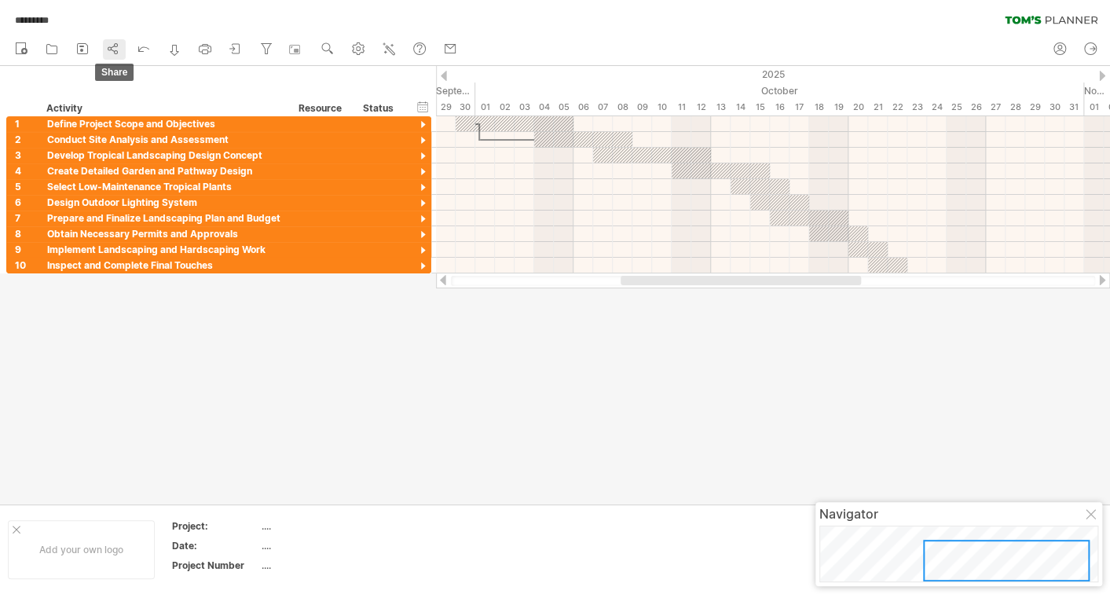
click at [107, 48] on icon at bounding box center [113, 49] width 16 height 16
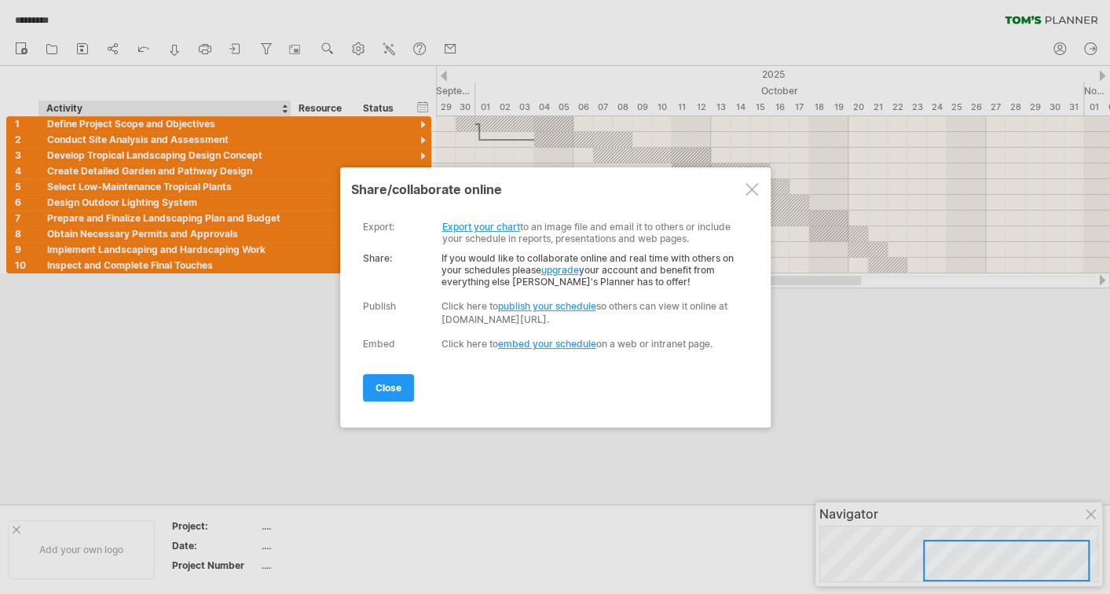
click at [559, 266] on link "upgrade" at bounding box center [560, 270] width 38 height 12
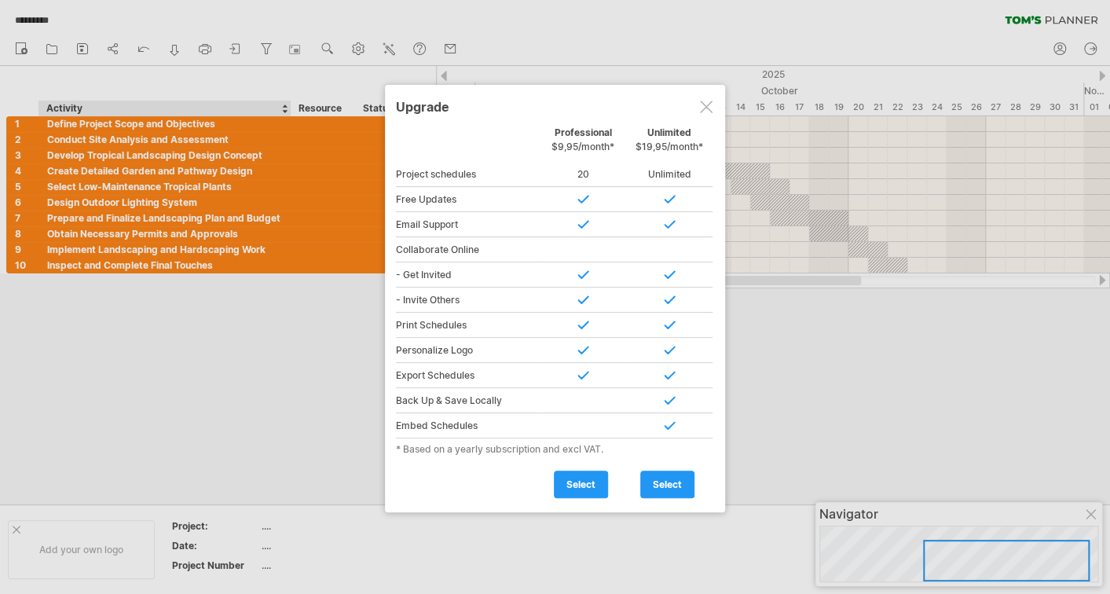
click at [706, 112] on div "Upgrade" at bounding box center [555, 106] width 318 height 28
click at [706, 107] on div at bounding box center [706, 106] width 13 height 13
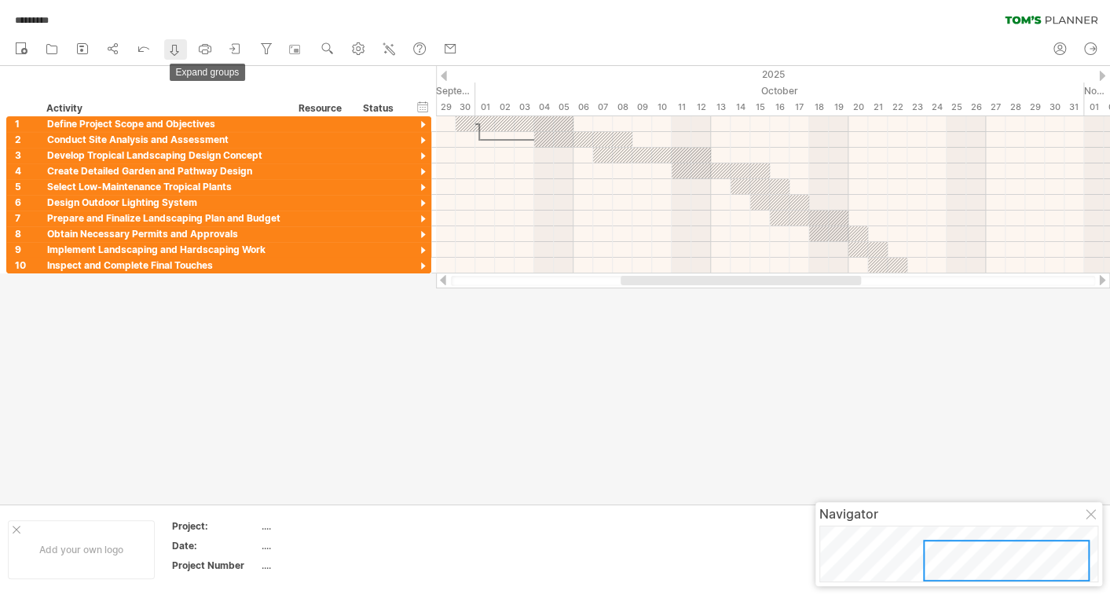
click at [181, 54] on icon at bounding box center [175, 50] width 16 height 16
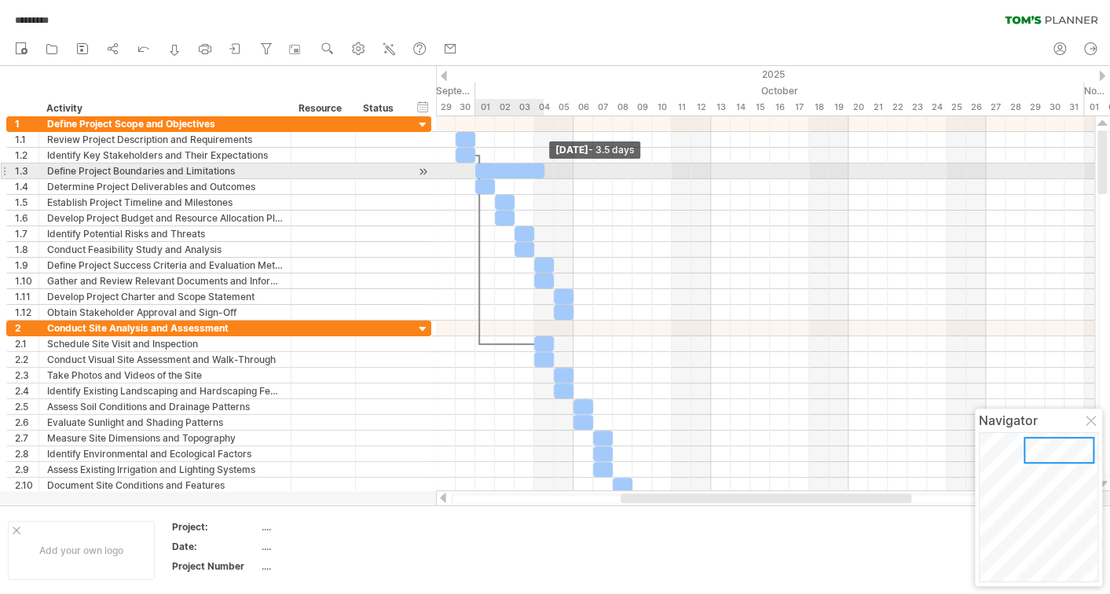
drag, startPoint x: 493, startPoint y: 167, endPoint x: 544, endPoint y: 163, distance: 50.4
click at [544, 163] on span at bounding box center [544, 170] width 6 height 15
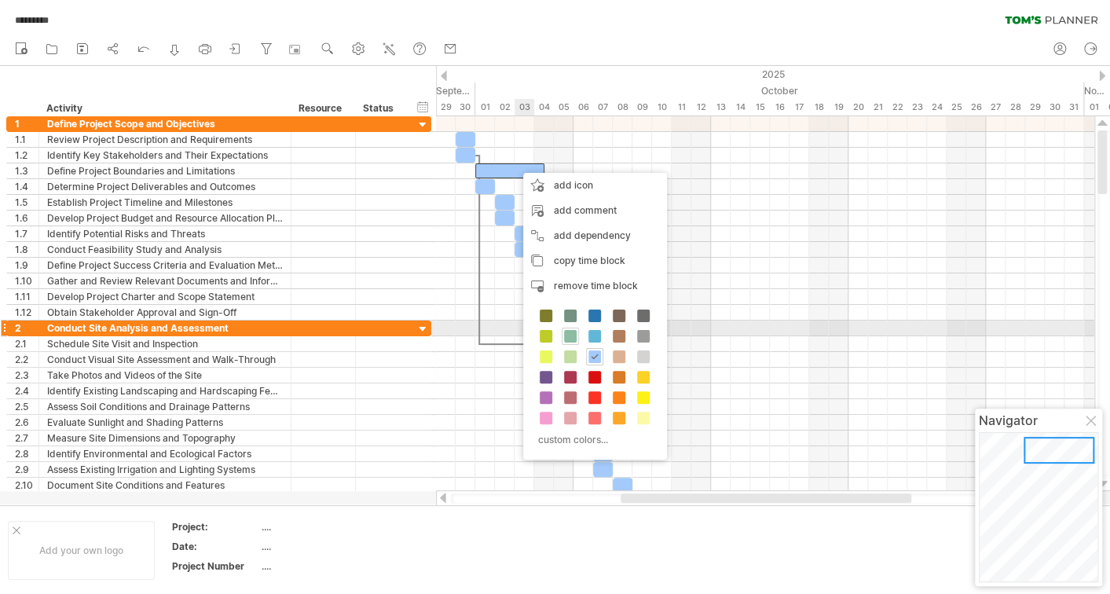
click at [570, 334] on span at bounding box center [570, 336] width 13 height 13
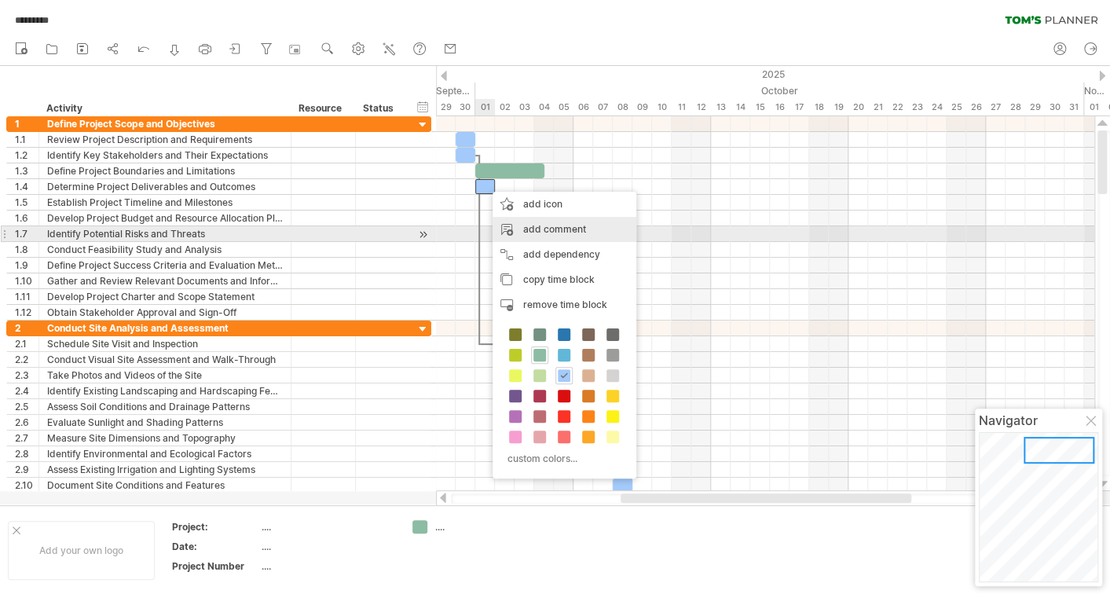
click at [559, 233] on div "add comment" at bounding box center [565, 229] width 144 height 25
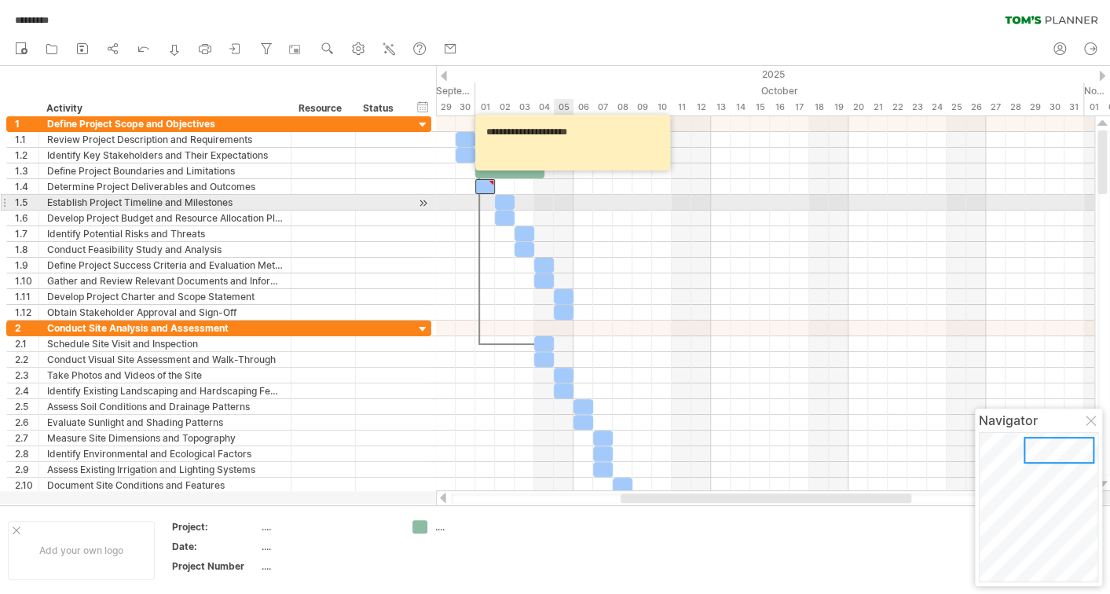
type textarea "**********"
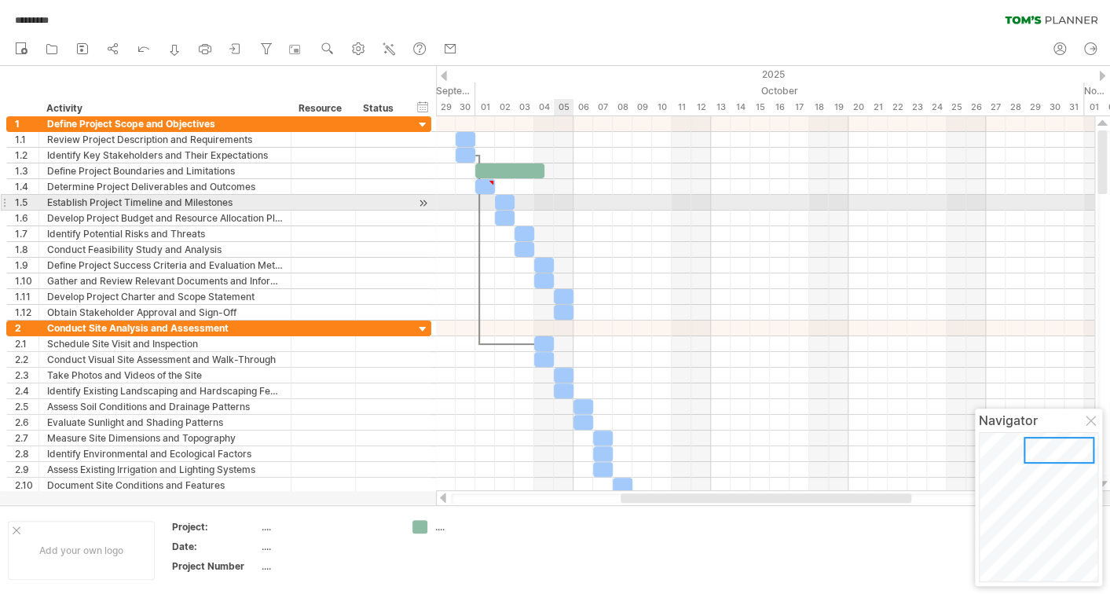
click at [568, 208] on div at bounding box center [765, 203] width 658 height 16
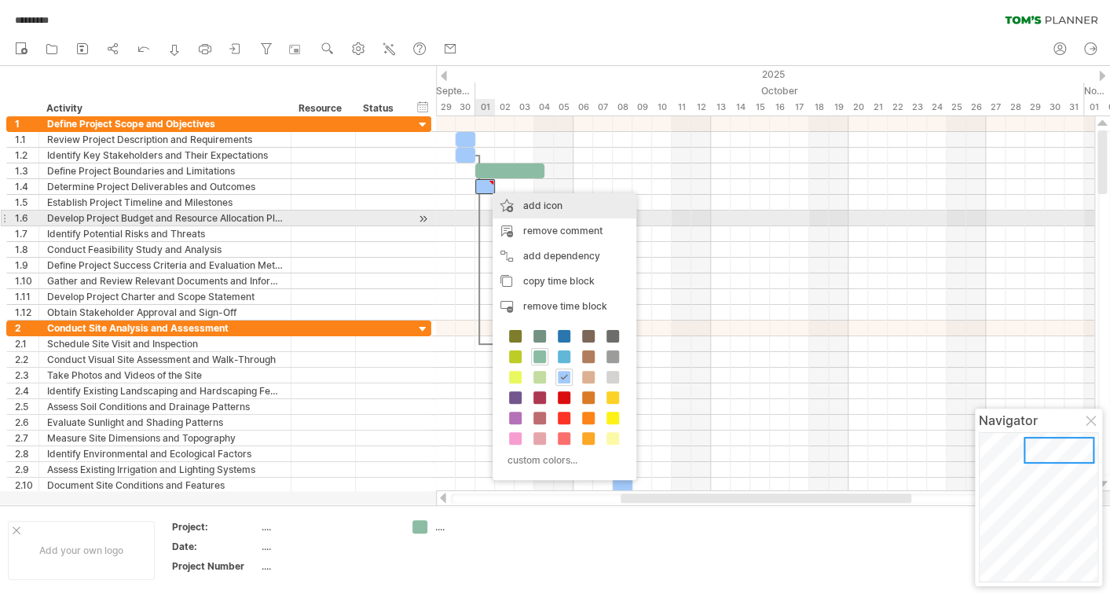
click at [556, 211] on div "add icon" at bounding box center [565, 205] width 144 height 25
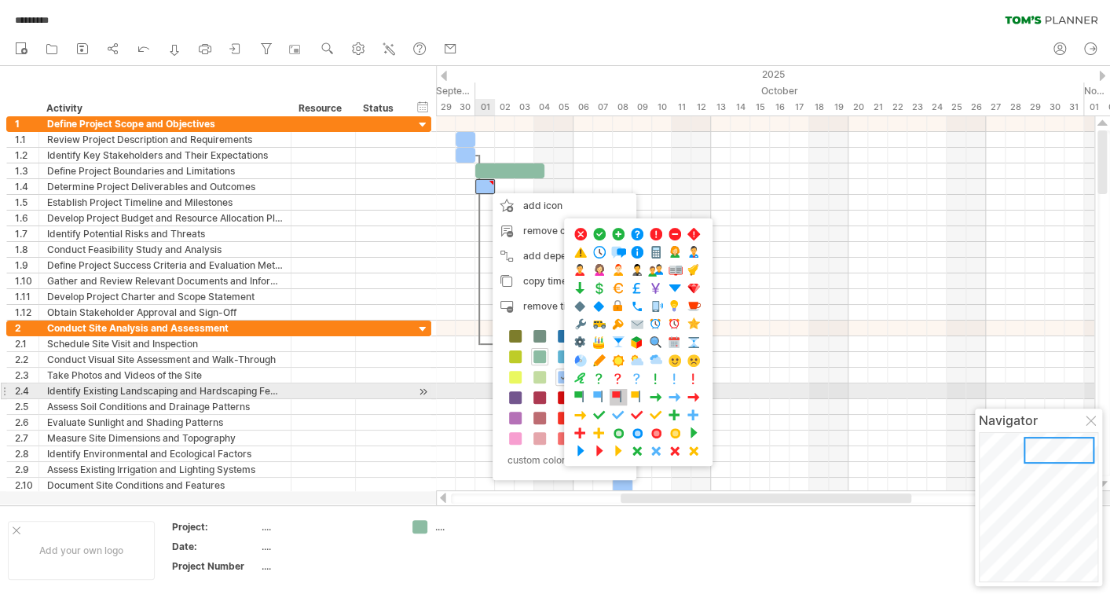
click at [619, 396] on span at bounding box center [618, 397] width 16 height 15
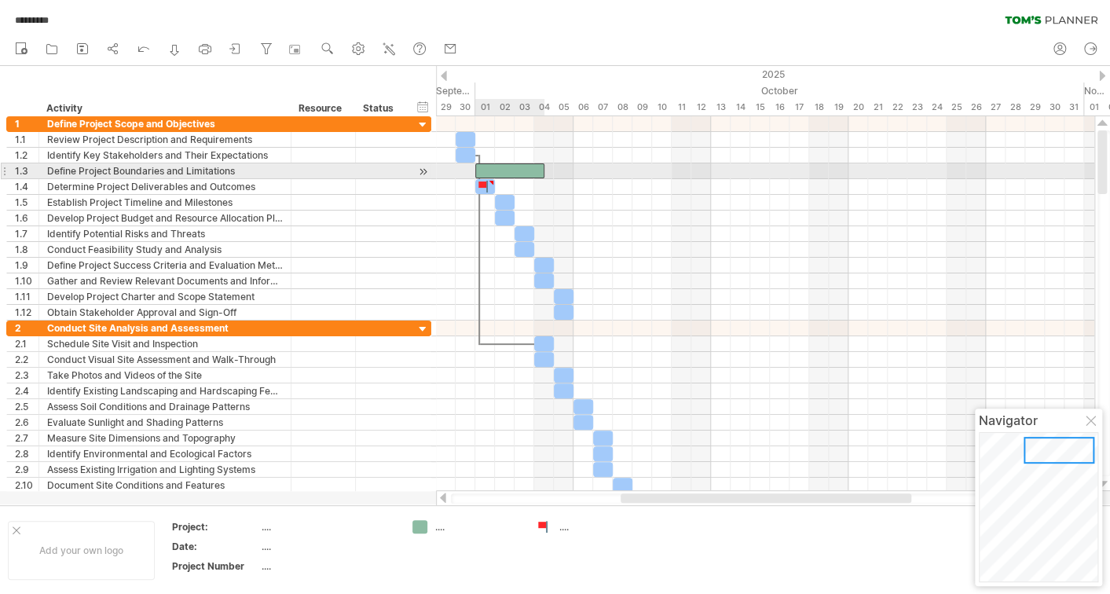
click at [526, 171] on div at bounding box center [509, 170] width 69 height 15
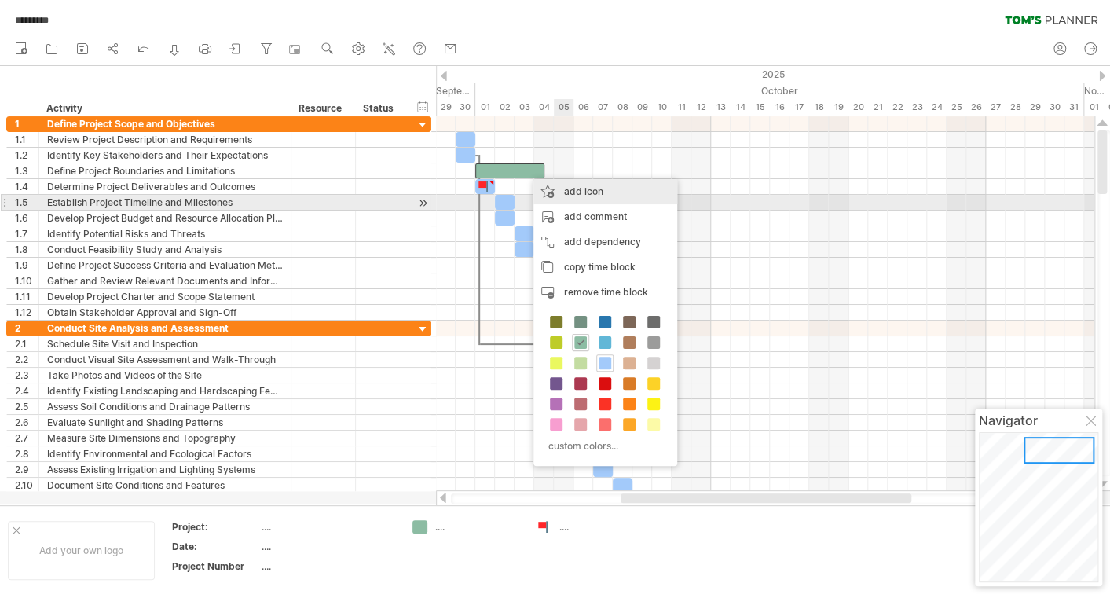
click at [609, 197] on div "add icon" at bounding box center [605, 191] width 144 height 25
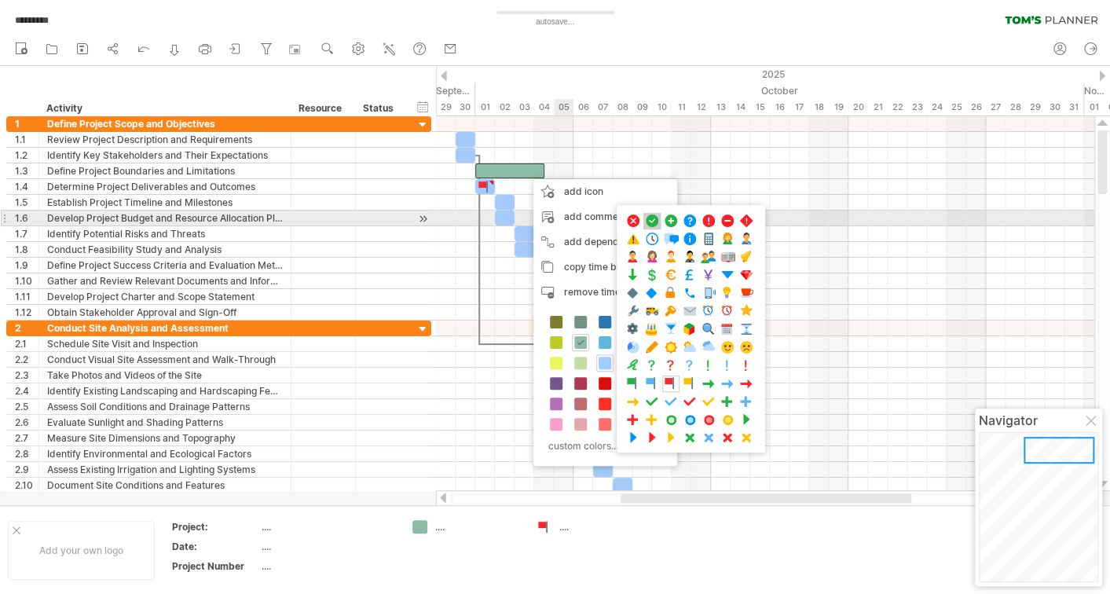
click at [653, 223] on span at bounding box center [652, 221] width 16 height 15
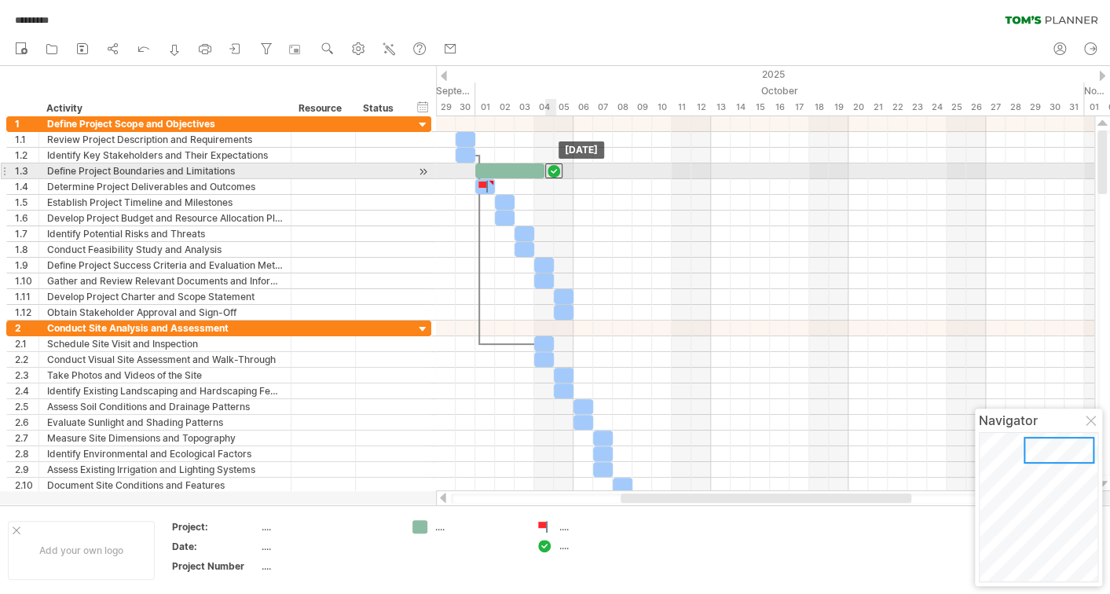
drag, startPoint x: 523, startPoint y: 166, endPoint x: 557, endPoint y: 167, distance: 33.8
click at [557, 167] on div at bounding box center [553, 170] width 17 height 15
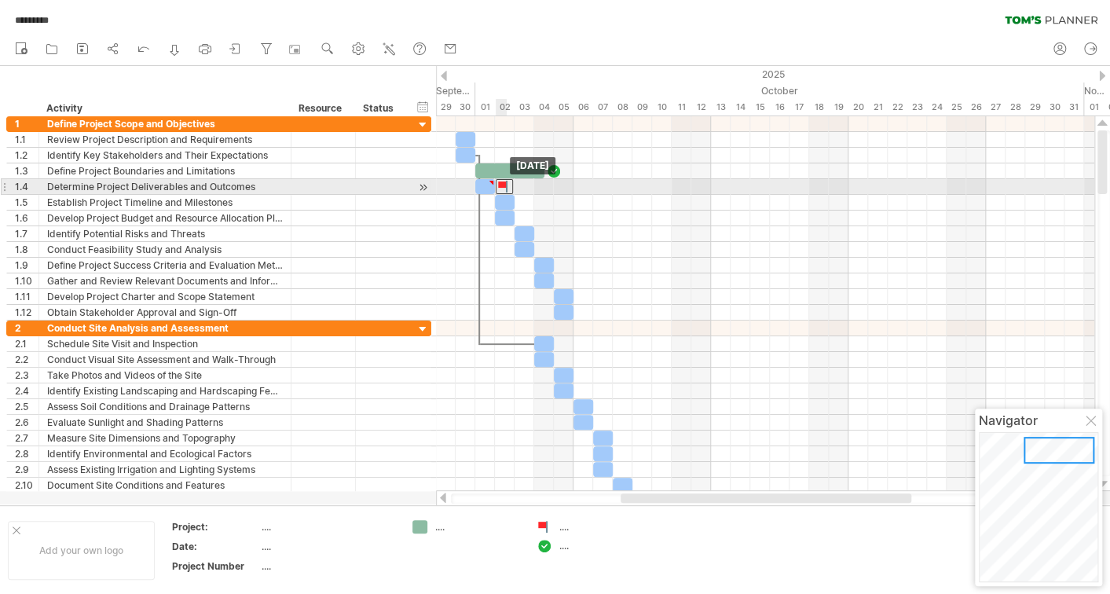
drag, startPoint x: 482, startPoint y: 187, endPoint x: 497, endPoint y: 187, distance: 15.7
click at [497, 187] on div at bounding box center [504, 186] width 17 height 15
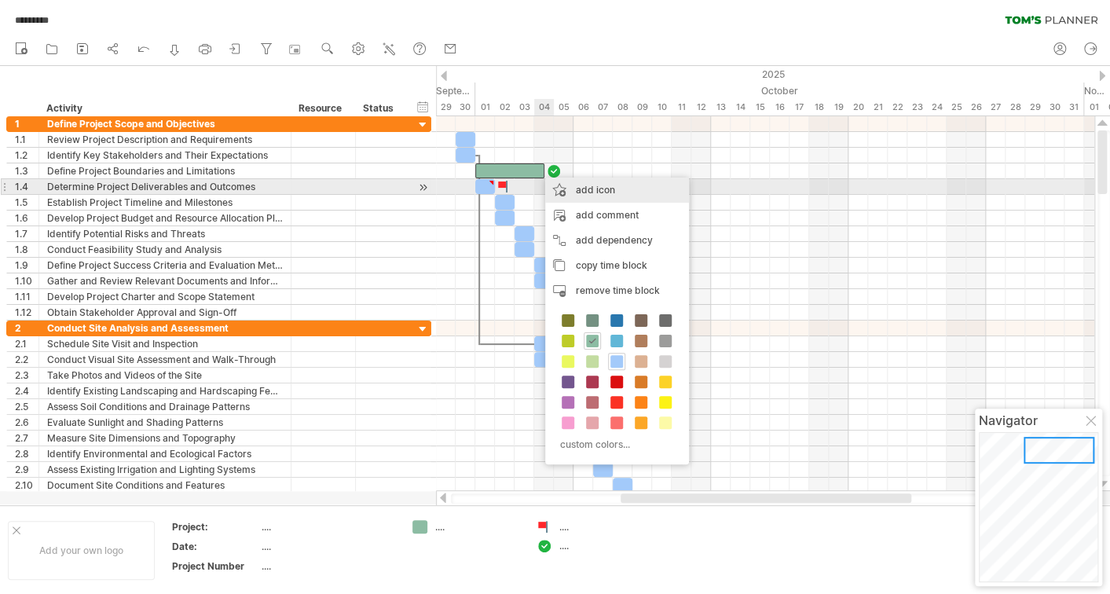
click at [615, 189] on div "add icon" at bounding box center [617, 190] width 144 height 25
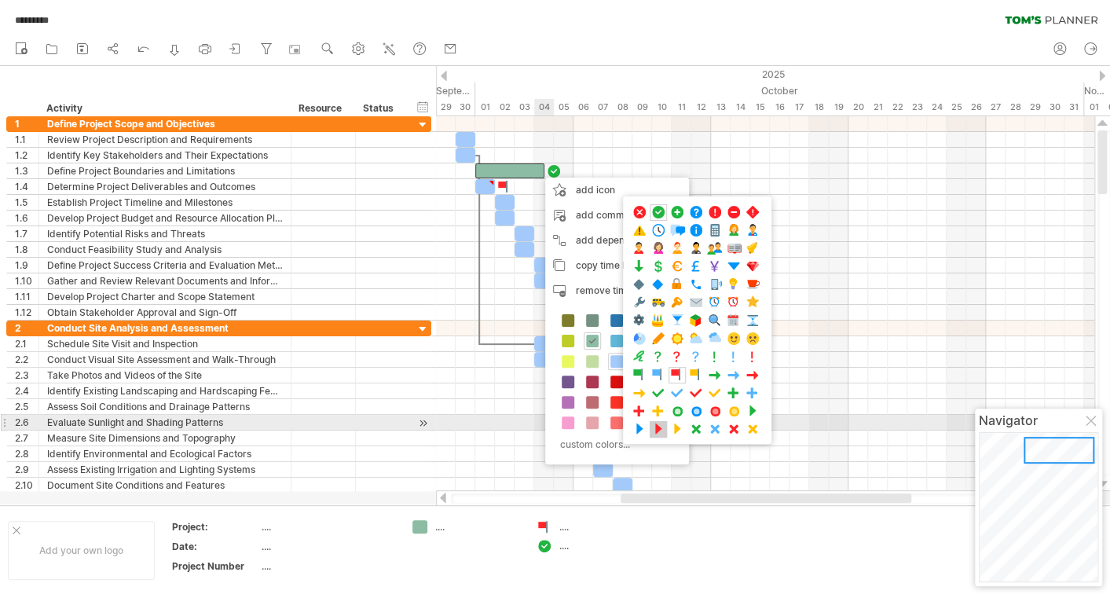
click at [657, 424] on span at bounding box center [659, 429] width 16 height 15
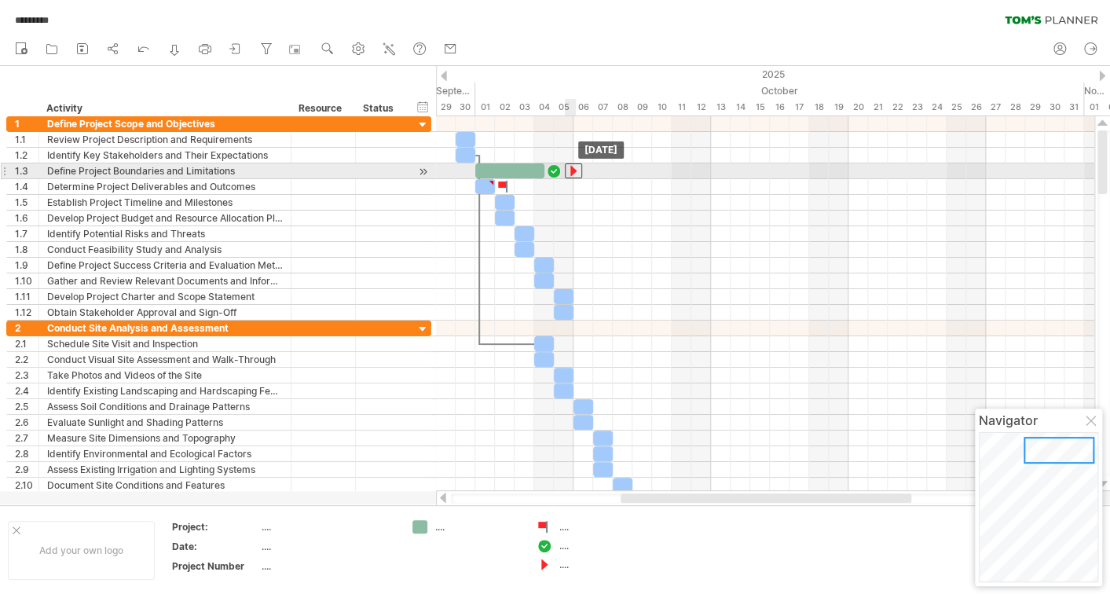
drag, startPoint x: 533, startPoint y: 168, endPoint x: 568, endPoint y: 168, distance: 35.4
click at [568, 168] on div at bounding box center [573, 170] width 17 height 15
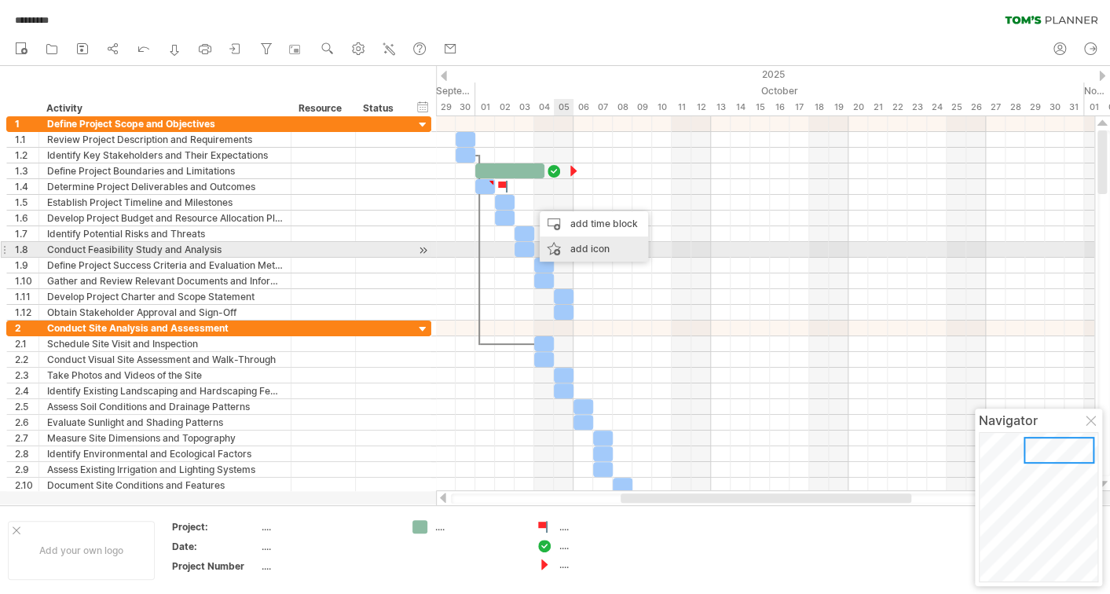
click at [584, 248] on div "add icon" at bounding box center [594, 248] width 108 height 25
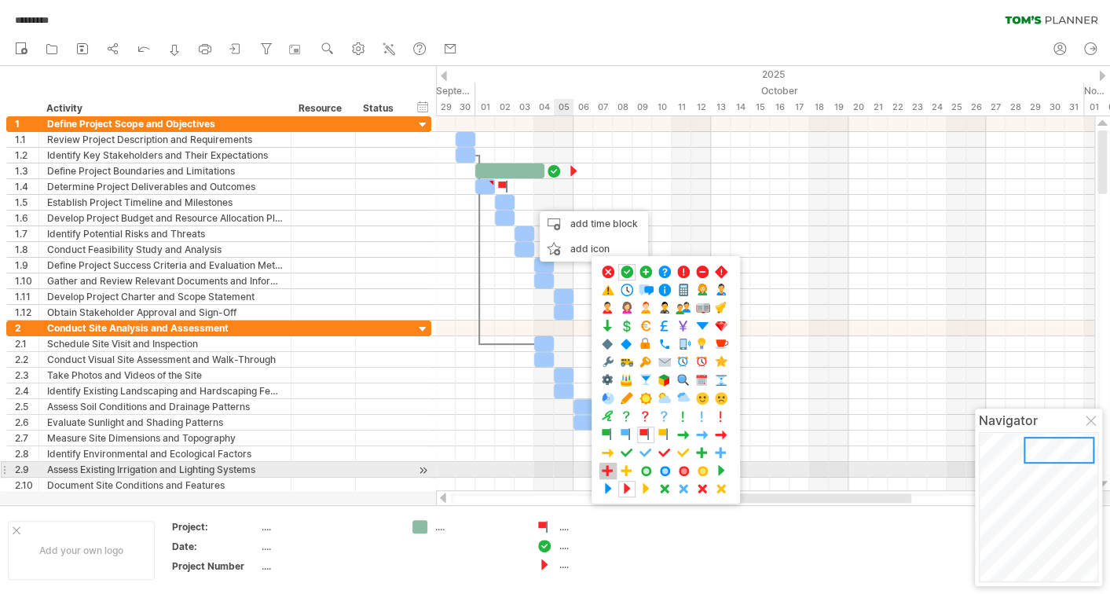
drag, startPoint x: 610, startPoint y: 486, endPoint x: 607, endPoint y: 473, distance: 13.0
click at [607, 272] on div ".... .... ...." at bounding box center [666, 264] width 148 height 16
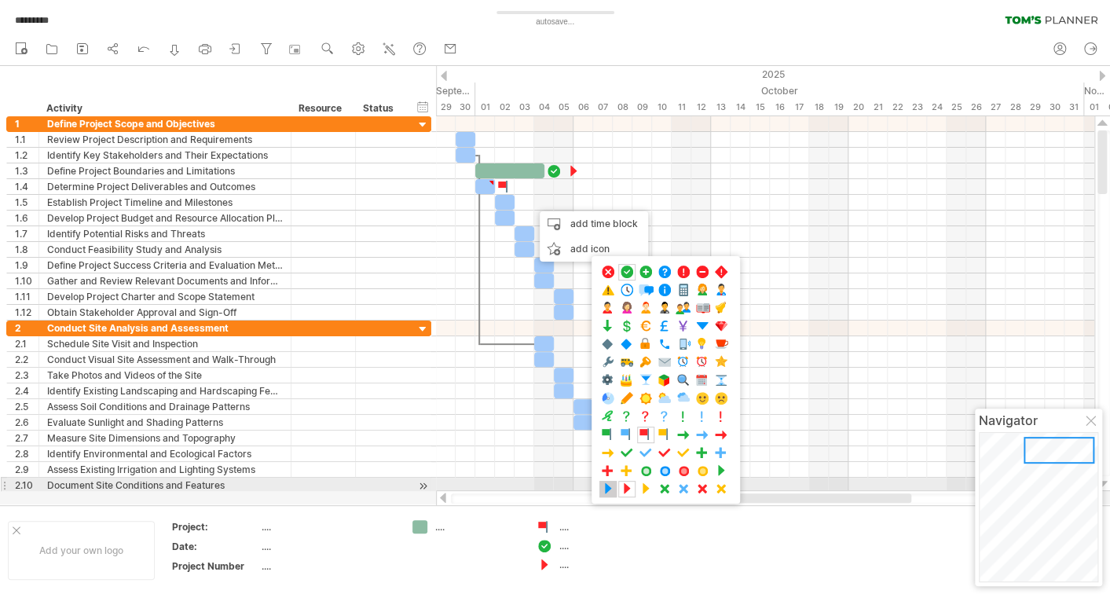
click at [607, 486] on span at bounding box center [608, 489] width 16 height 15
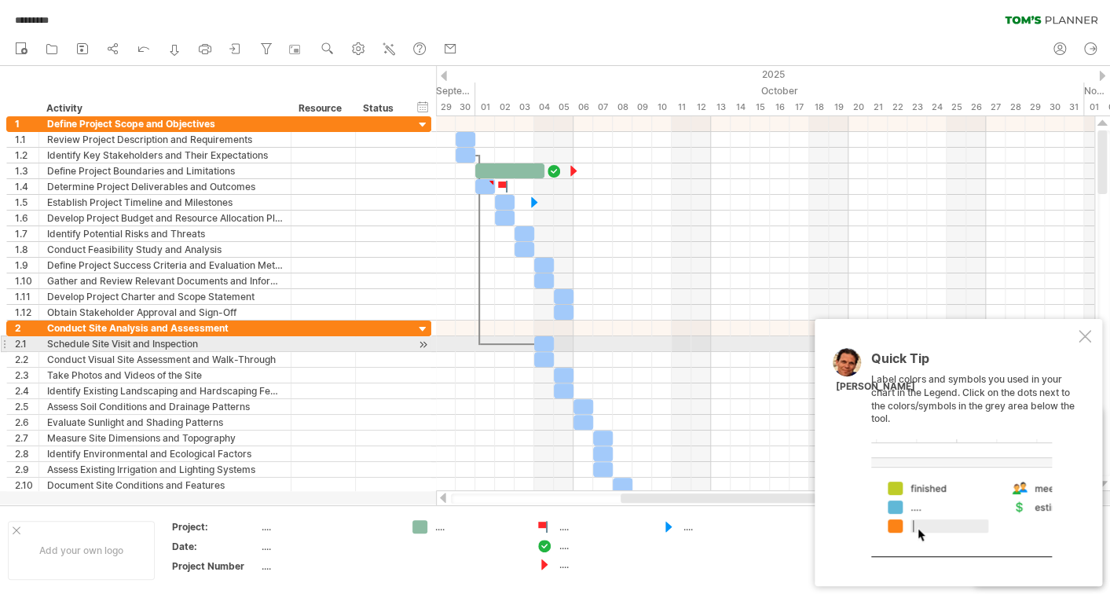
click at [1084, 336] on div at bounding box center [1085, 336] width 13 height 13
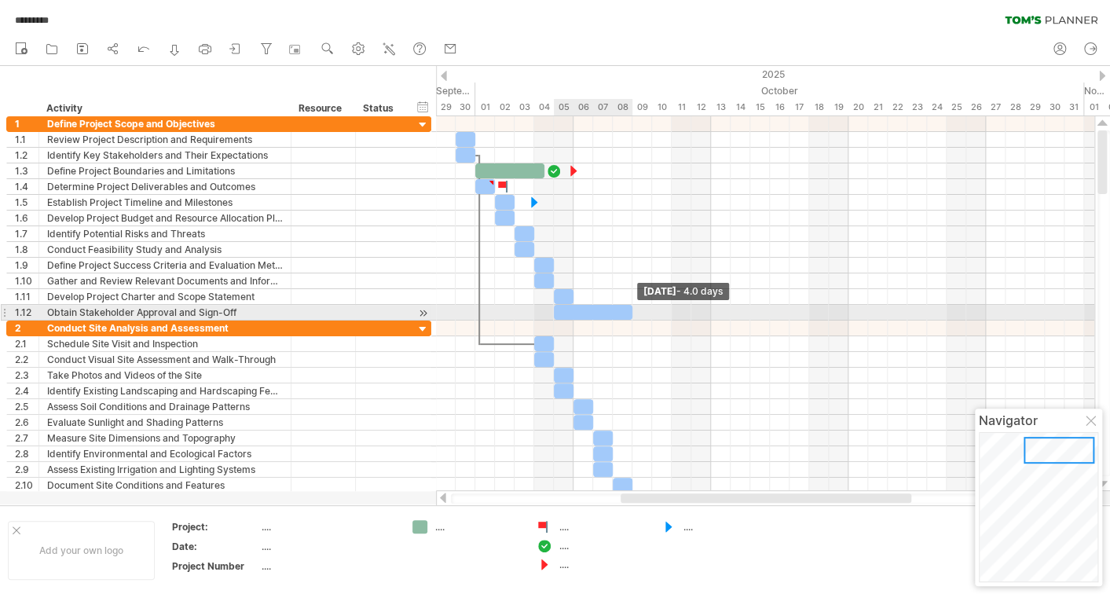
drag, startPoint x: 571, startPoint y: 310, endPoint x: 628, endPoint y: 313, distance: 56.7
click at [628, 313] on div at bounding box center [593, 312] width 79 height 15
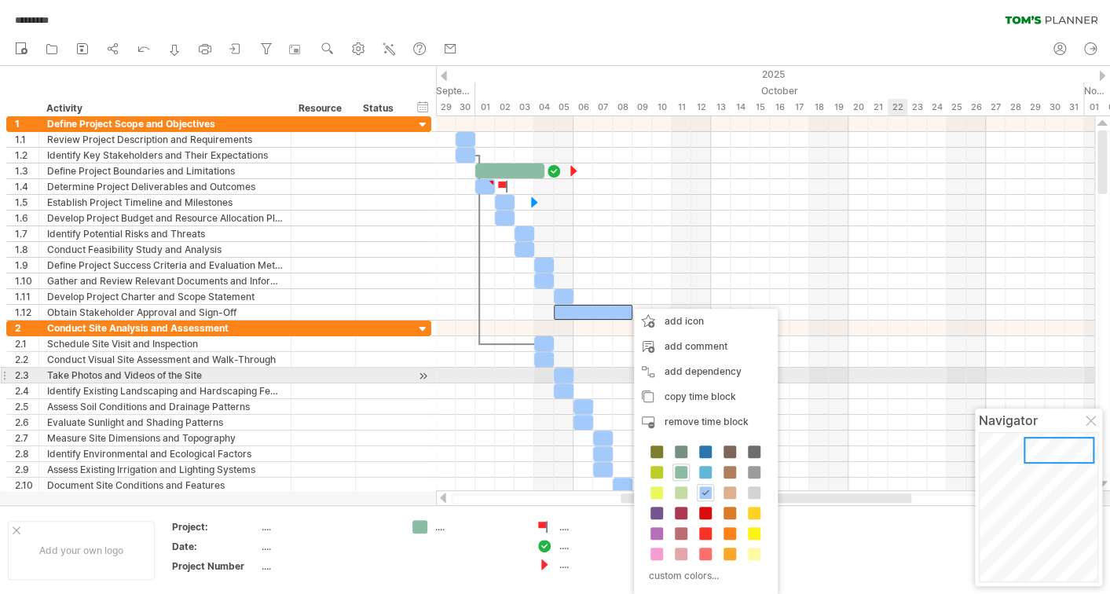
click at [896, 378] on div at bounding box center [765, 376] width 658 height 16
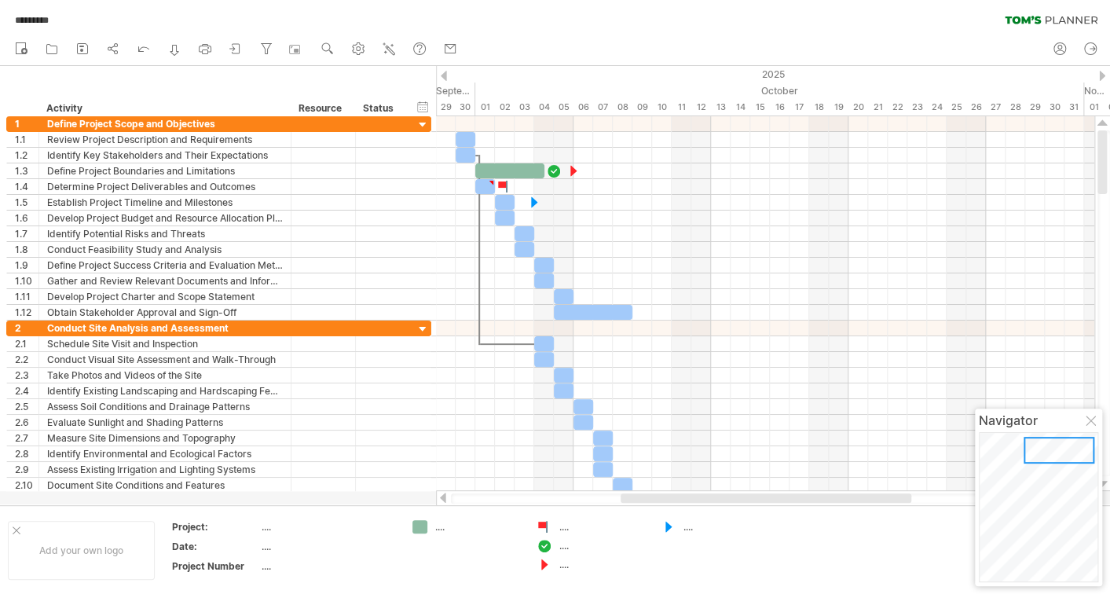
click at [687, 530] on div "...." at bounding box center [727, 526] width 86 height 13
click at [564, 547] on div "...." at bounding box center [602, 545] width 86 height 13
click at [439, 526] on div "...." at bounding box center [478, 526] width 86 height 13
click at [422, 526] on div "Trying to reach plan.tomsplanner.com Connected again... 0% autosave... ********…" at bounding box center [555, 297] width 1110 height 594
click at [439, 527] on div at bounding box center [478, 526] width 86 height 13
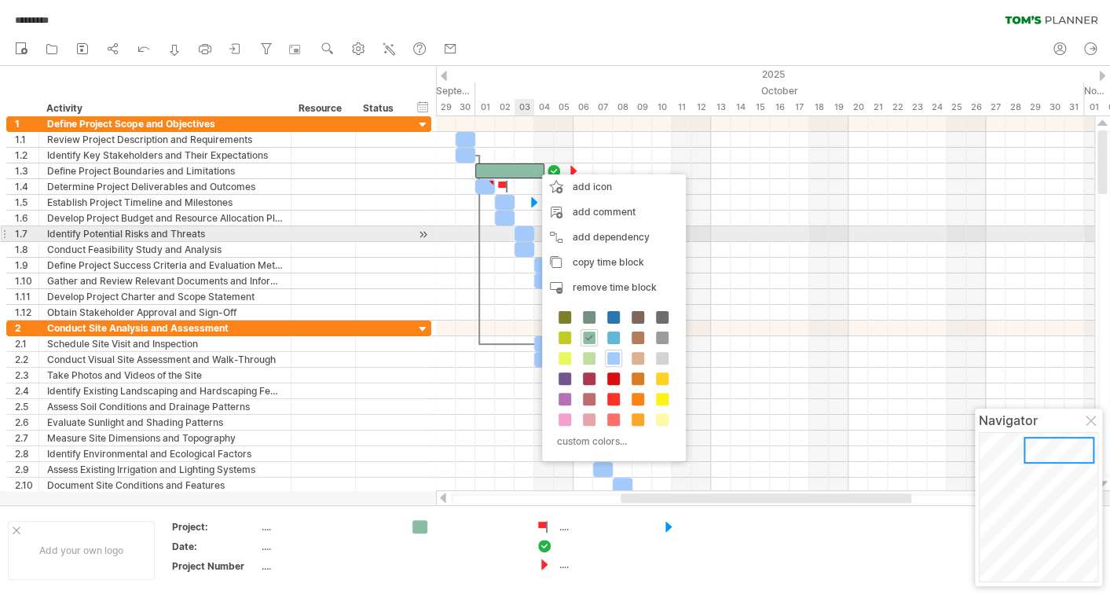
click at [523, 233] on div at bounding box center [525, 233] width 20 height 15
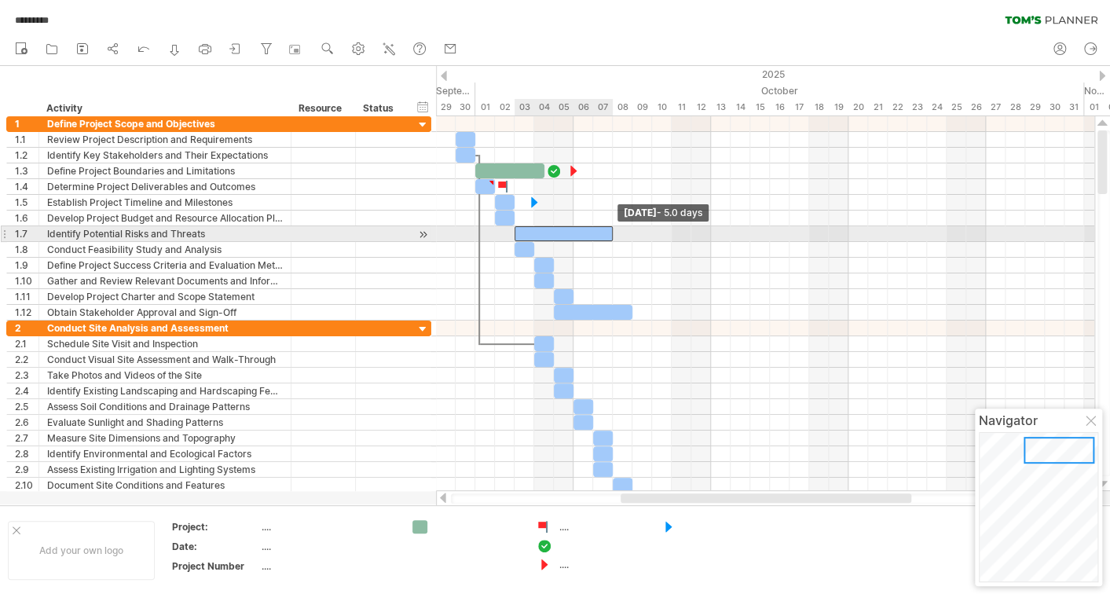
drag, startPoint x: 530, startPoint y: 233, endPoint x: 612, endPoint y: 237, distance: 81.8
click at [612, 237] on span at bounding box center [613, 233] width 6 height 15
click at [541, 234] on div at bounding box center [564, 233] width 98 height 15
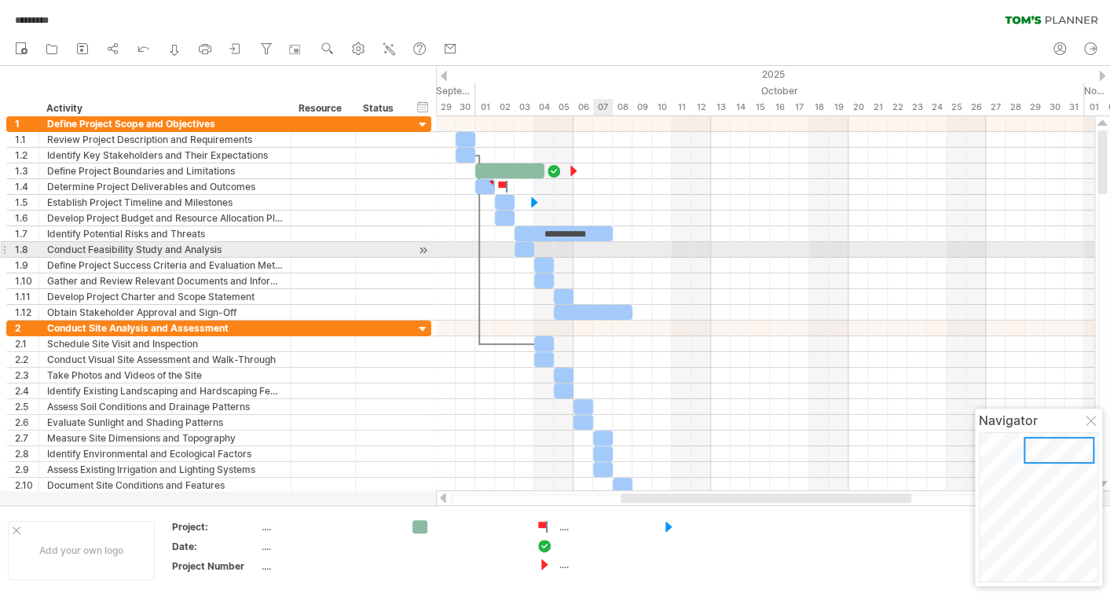
click at [603, 255] on div at bounding box center [765, 250] width 658 height 16
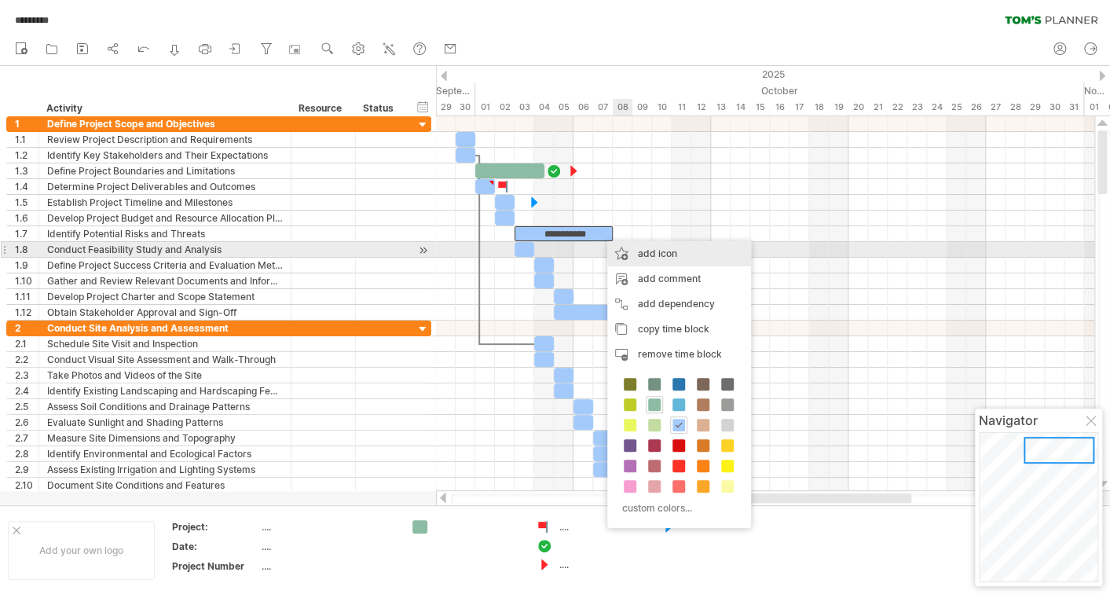
click at [629, 250] on div "add icon" at bounding box center [679, 253] width 144 height 25
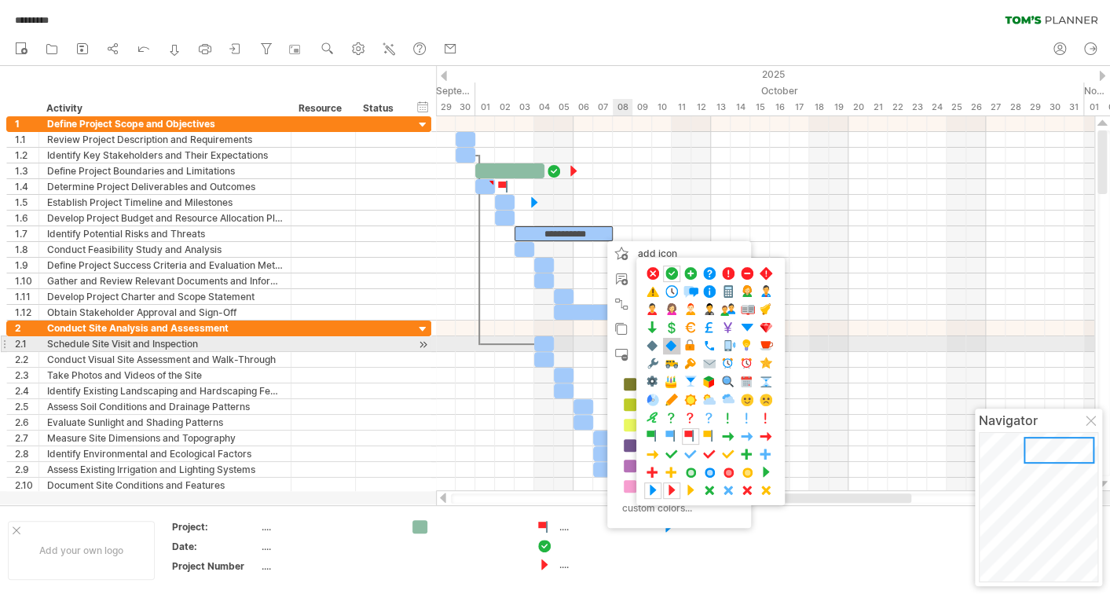
click at [673, 346] on span at bounding box center [672, 346] width 16 height 15
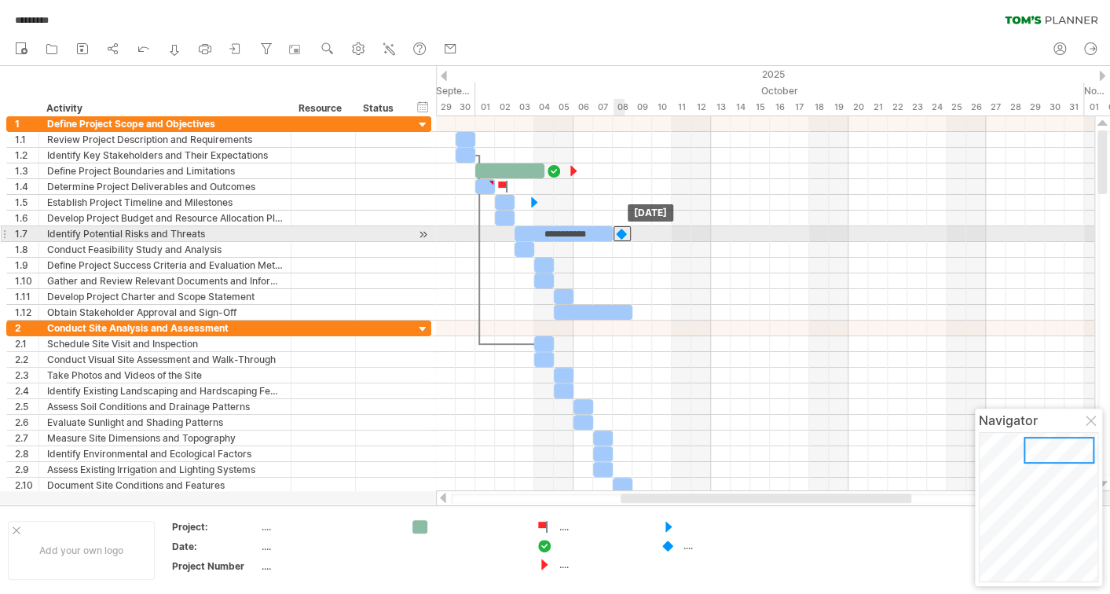
drag, startPoint x: 599, startPoint y: 233, endPoint x: 619, endPoint y: 233, distance: 20.4
click at [619, 233] on div at bounding box center [622, 233] width 17 height 15
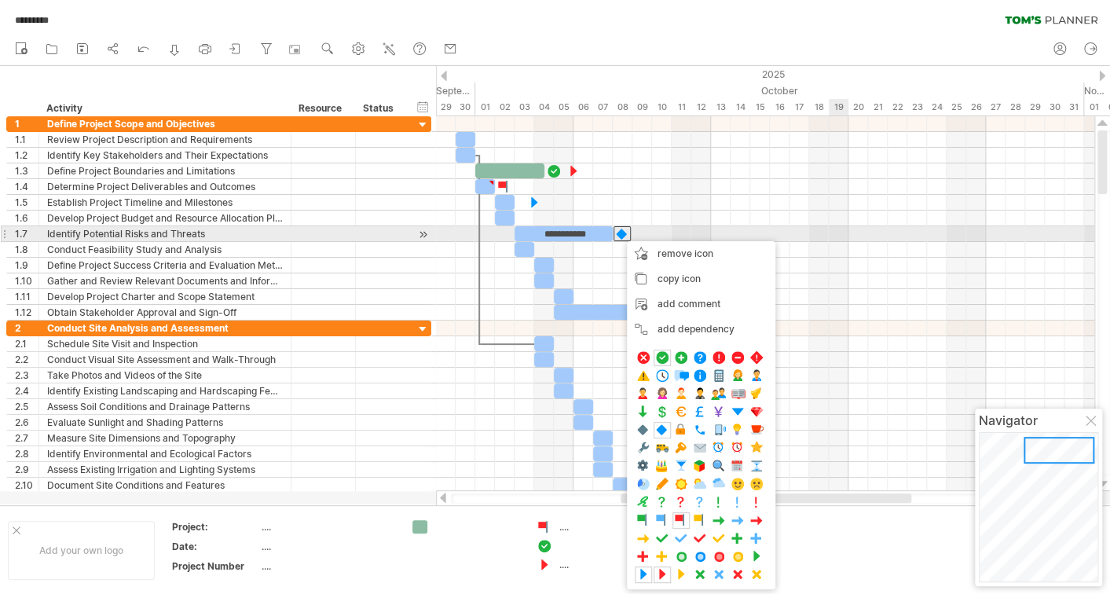
click at [830, 229] on div at bounding box center [765, 234] width 658 height 16
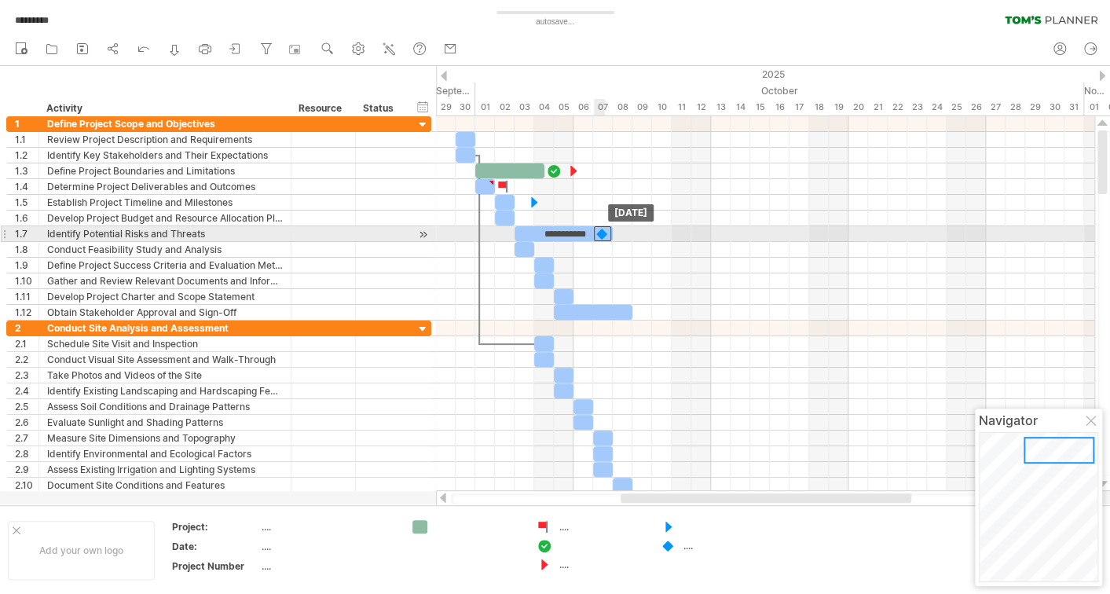
drag, startPoint x: 621, startPoint y: 233, endPoint x: 604, endPoint y: 236, distance: 17.4
click at [604, 236] on div at bounding box center [602, 233] width 17 height 15
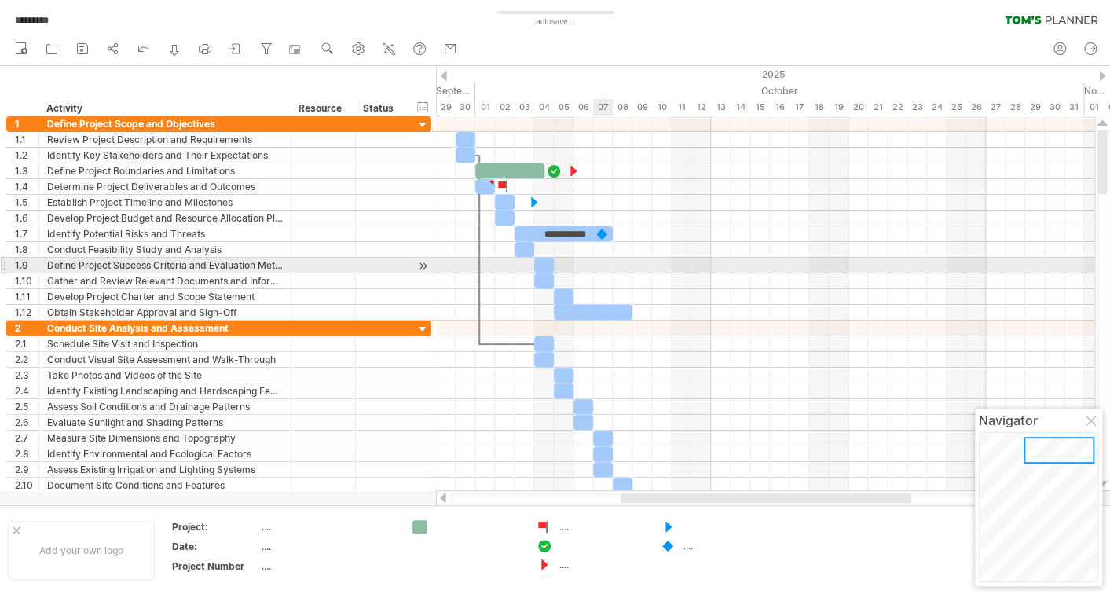
click at [607, 273] on div at bounding box center [765, 281] width 658 height 16
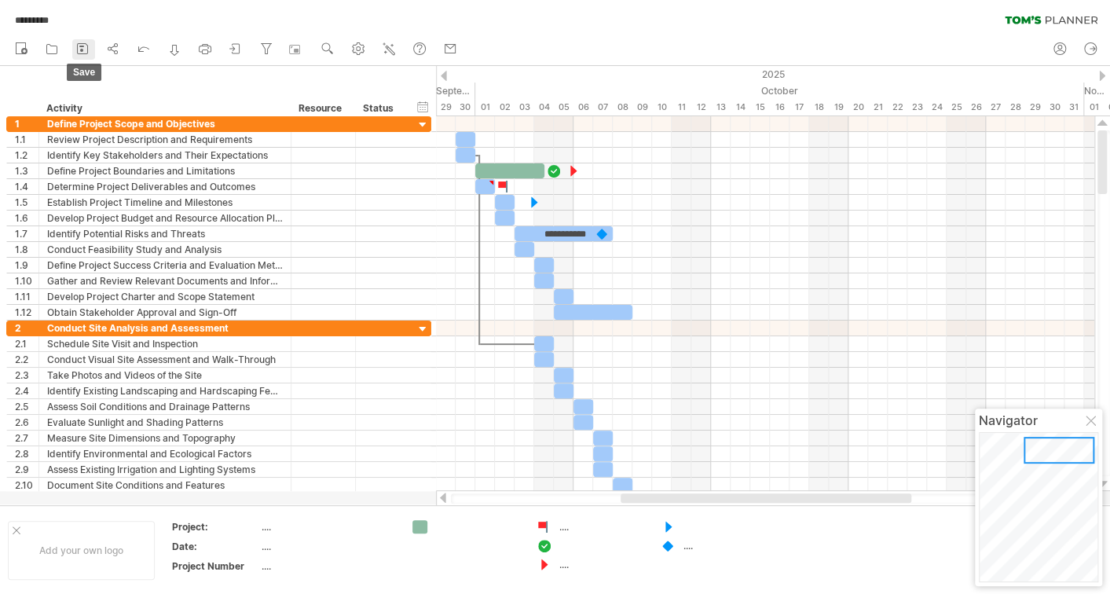
click at [86, 51] on icon at bounding box center [83, 49] width 16 height 16
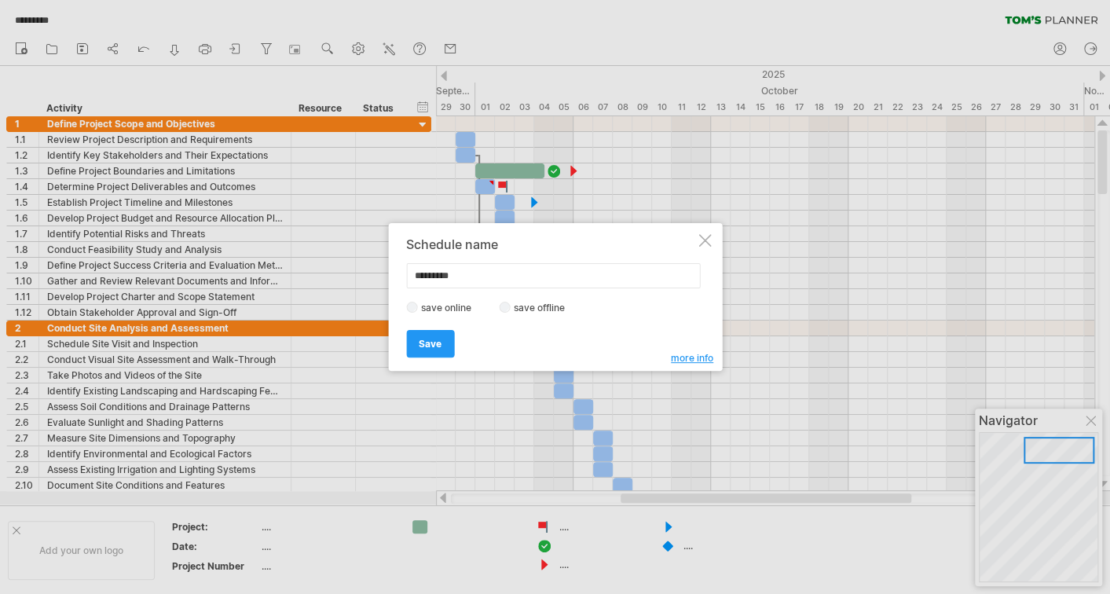
click at [702, 360] on span "more info" at bounding box center [692, 358] width 42 height 12
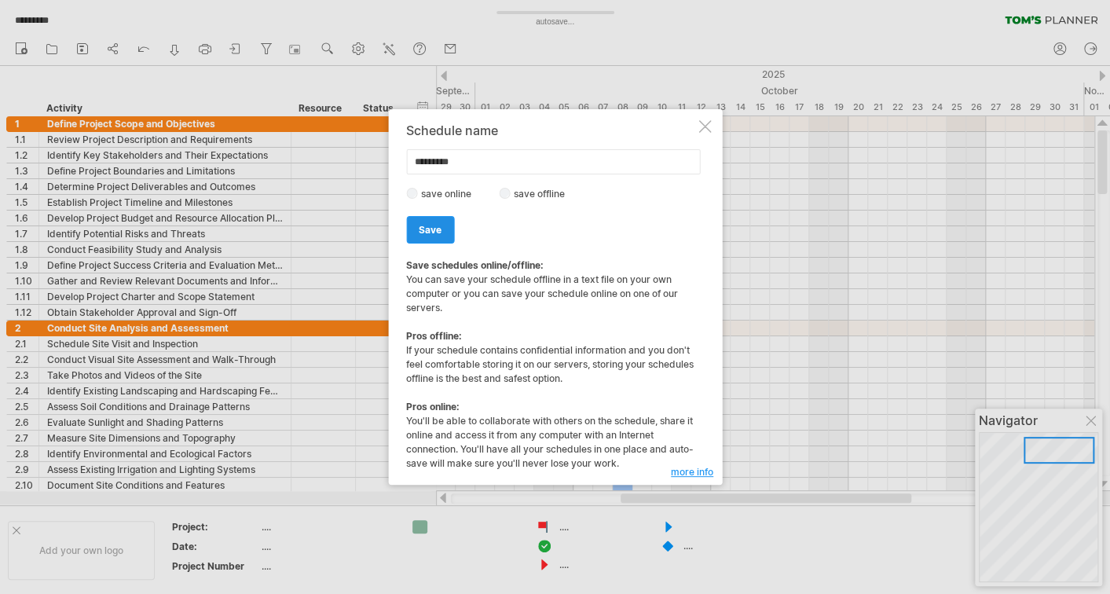
click at [437, 229] on span "Save" at bounding box center [430, 230] width 23 height 12
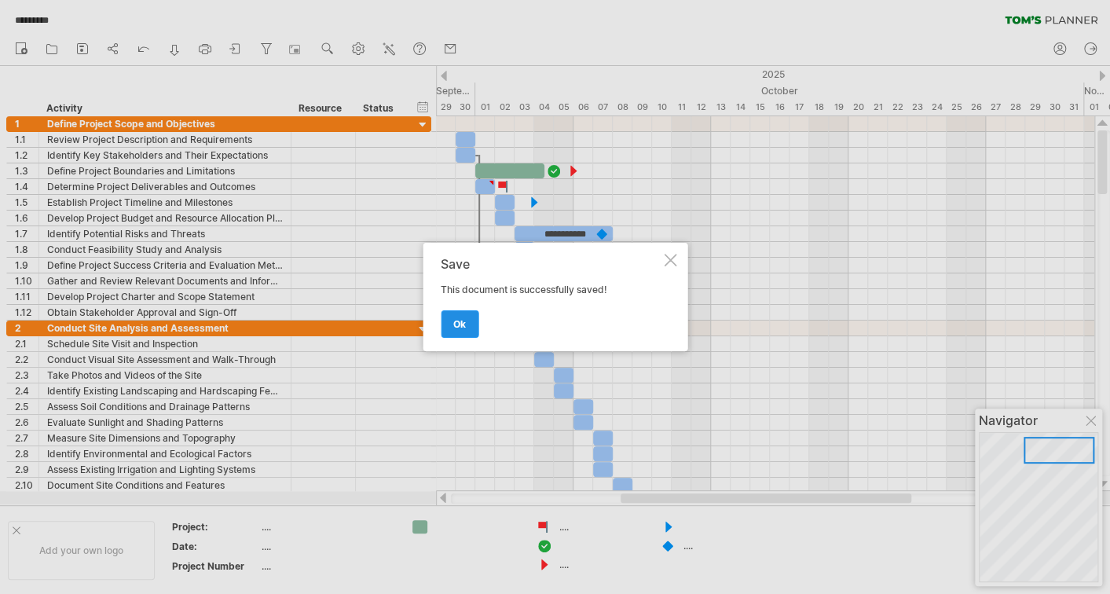
click at [459, 321] on span "ok" at bounding box center [459, 324] width 13 height 12
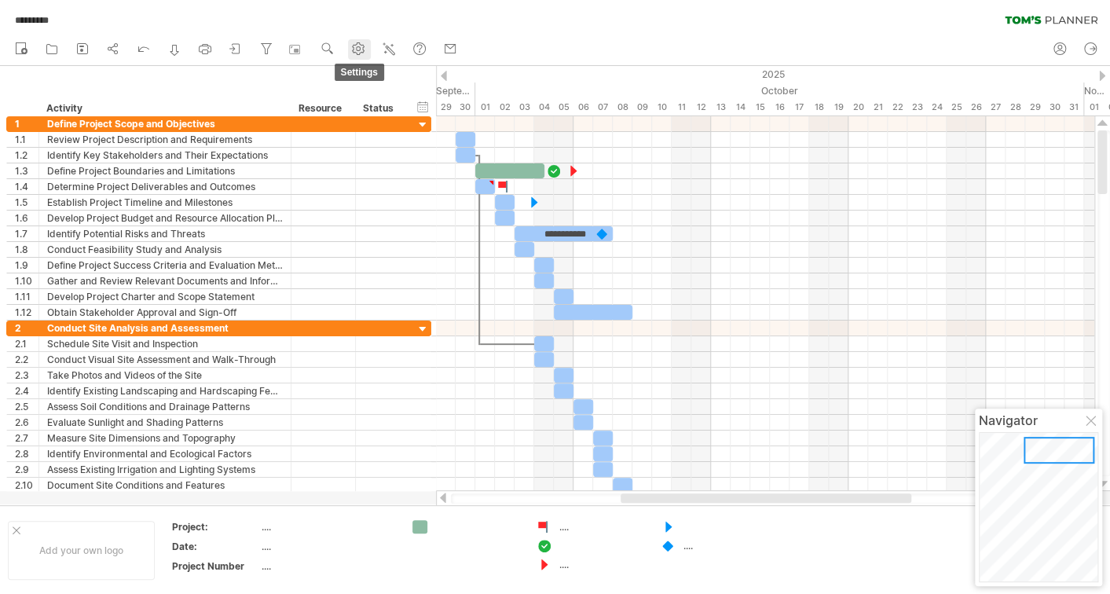
click at [366, 51] on use at bounding box center [358, 49] width 16 height 16
select select "*"
select select "**"
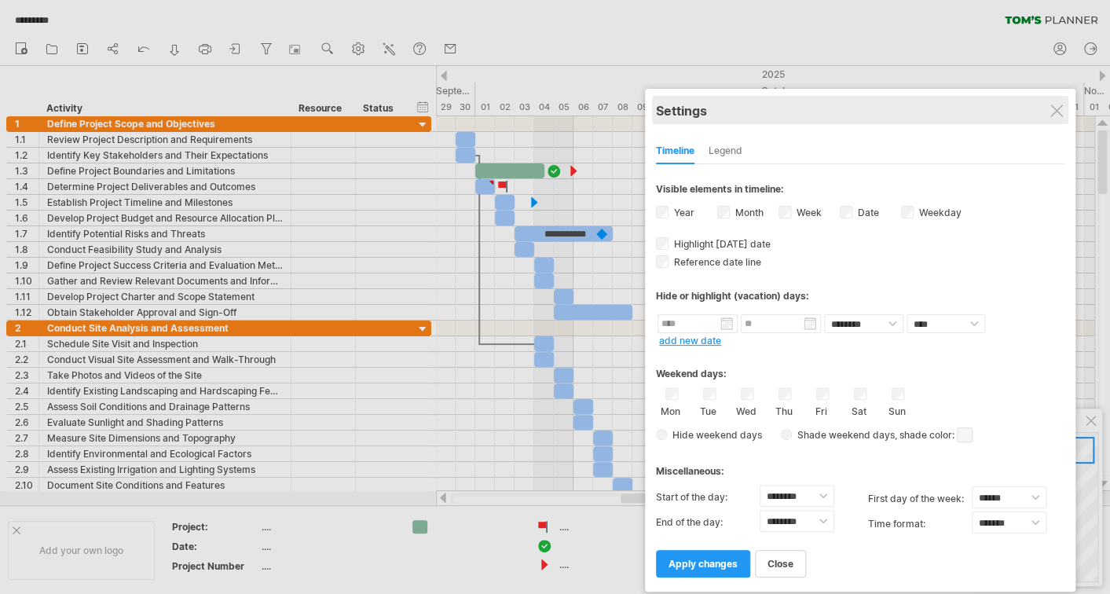
drag, startPoint x: 578, startPoint y: 71, endPoint x: 884, endPoint y: 111, distance: 308.1
click at [884, 111] on div "Settings" at bounding box center [860, 110] width 409 height 28
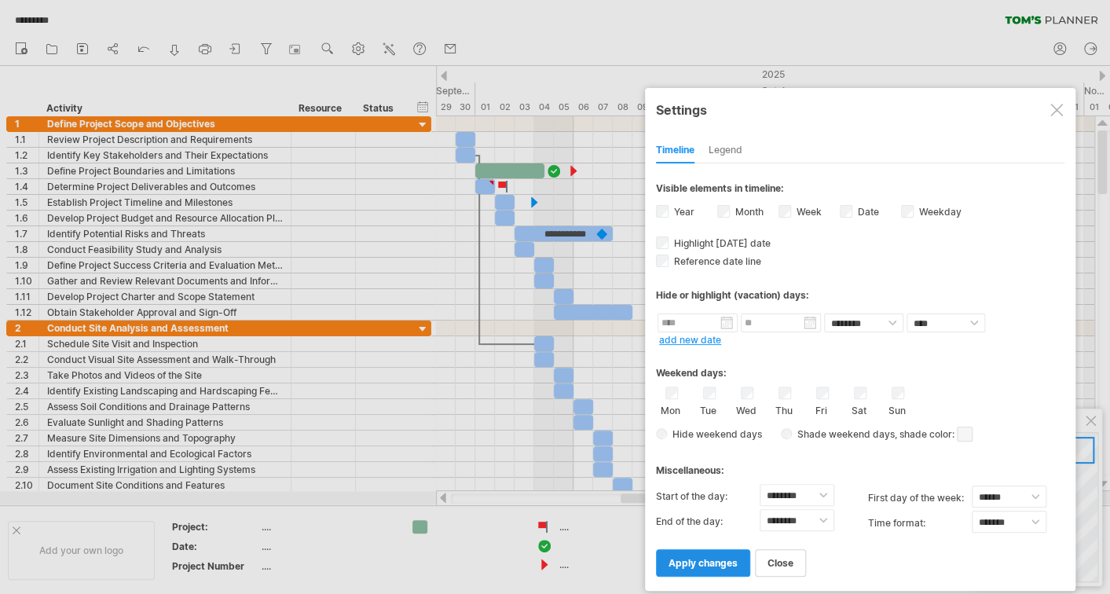
click at [682, 558] on span "apply changes" at bounding box center [703, 563] width 69 height 12
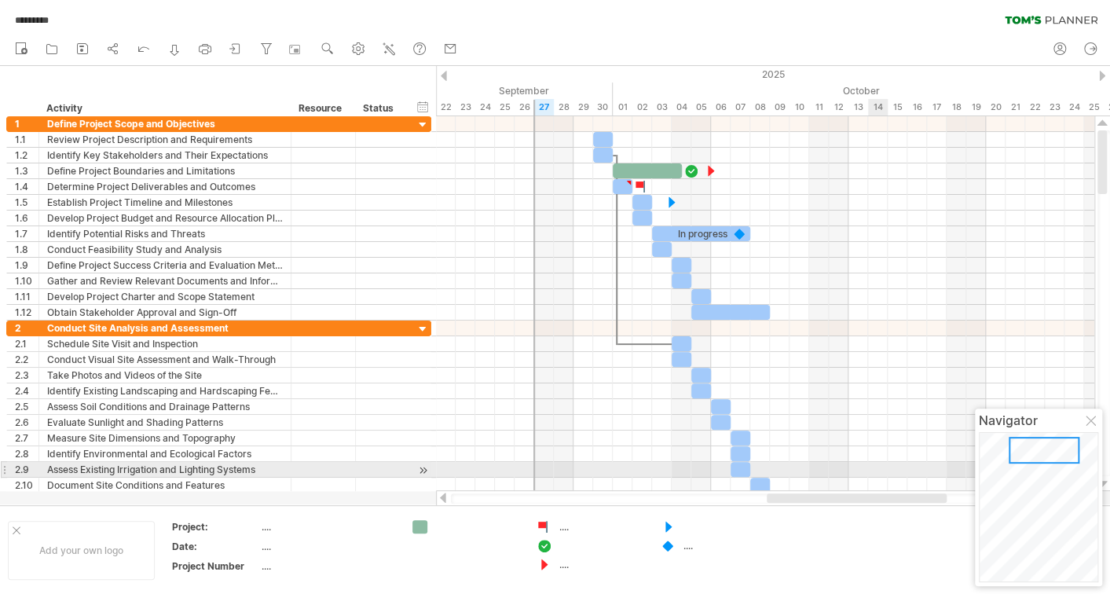
drag, startPoint x: 669, startPoint y: 500, endPoint x: 881, endPoint y: 475, distance: 212.8
click at [881, 475] on div "Trying to reach plan.tomsplanner.com Connected again... 0% loading... *********…" at bounding box center [555, 297] width 1110 height 594
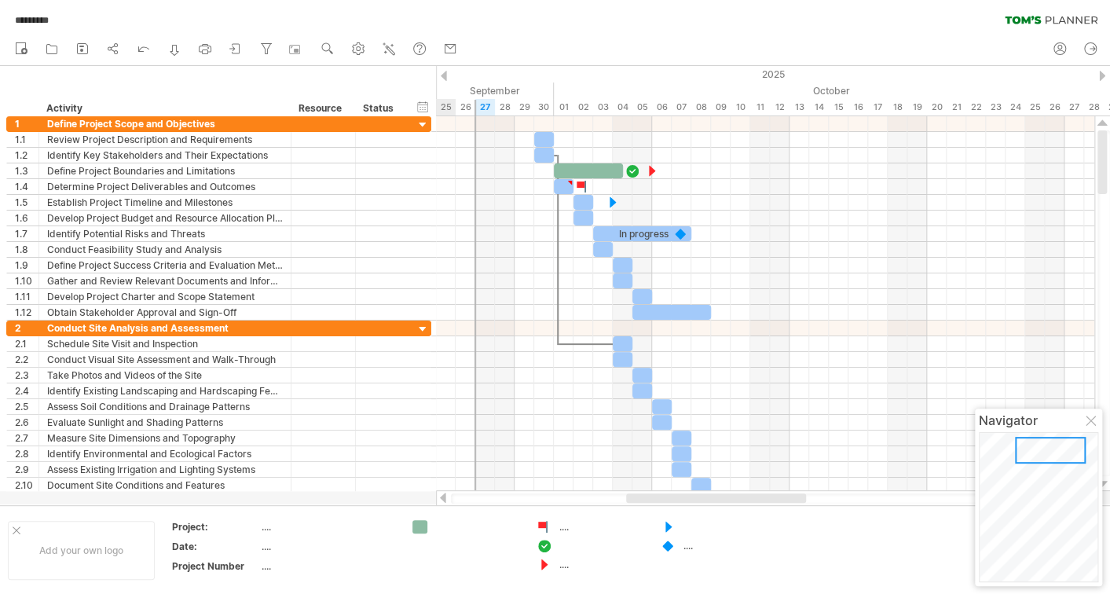
drag, startPoint x: 713, startPoint y: 498, endPoint x: 732, endPoint y: 497, distance: 19.7
click at [732, 497] on div at bounding box center [716, 497] width 180 height 9
click at [359, 50] on circle at bounding box center [359, 49] width 4 height 4
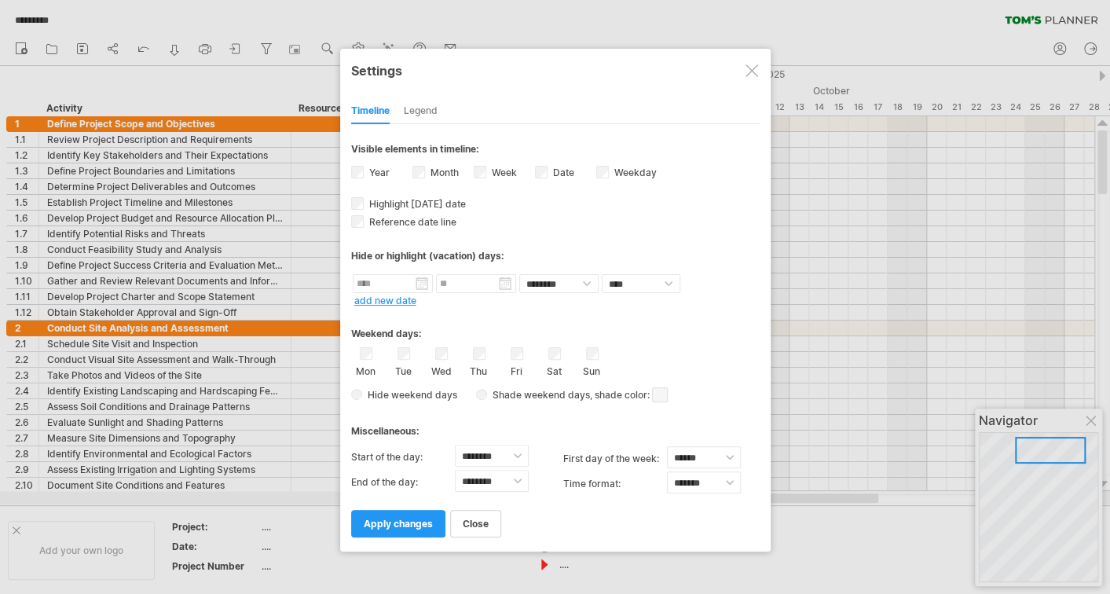
click at [752, 68] on div at bounding box center [752, 70] width 13 height 13
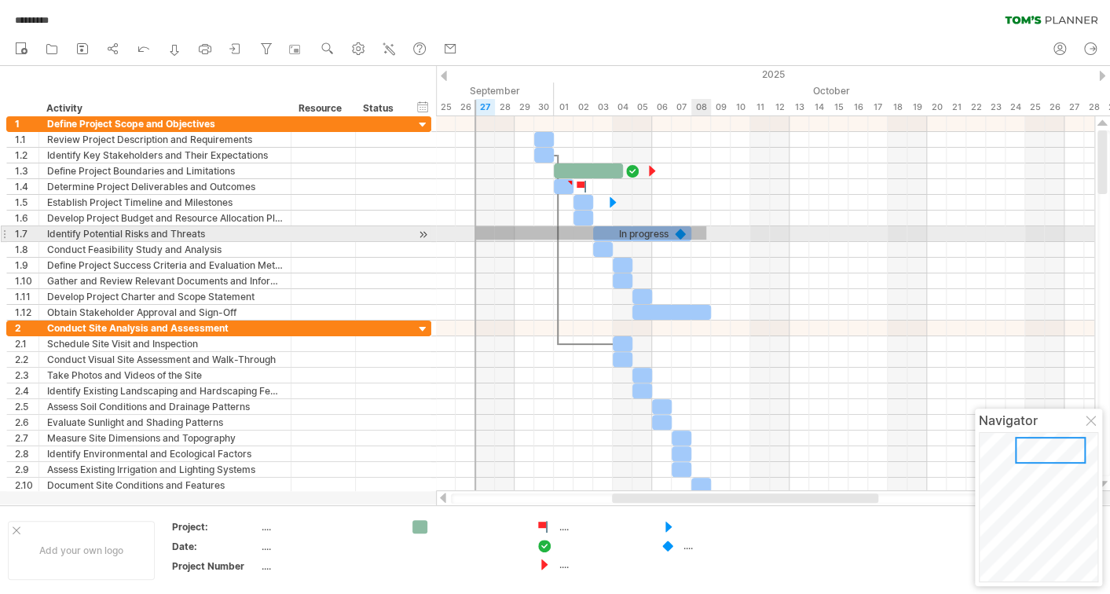
drag, startPoint x: 475, startPoint y: 240, endPoint x: 706, endPoint y: 226, distance: 231.4
click at [706, 226] on div at bounding box center [765, 234] width 658 height 16
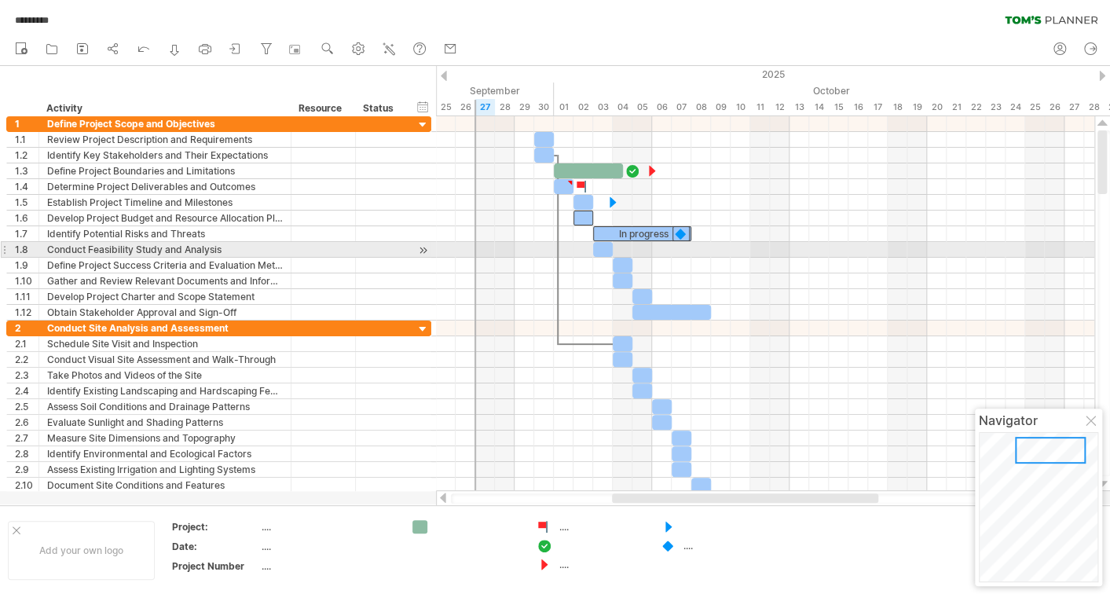
click at [475, 251] on div at bounding box center [476, 303] width 2 height 375
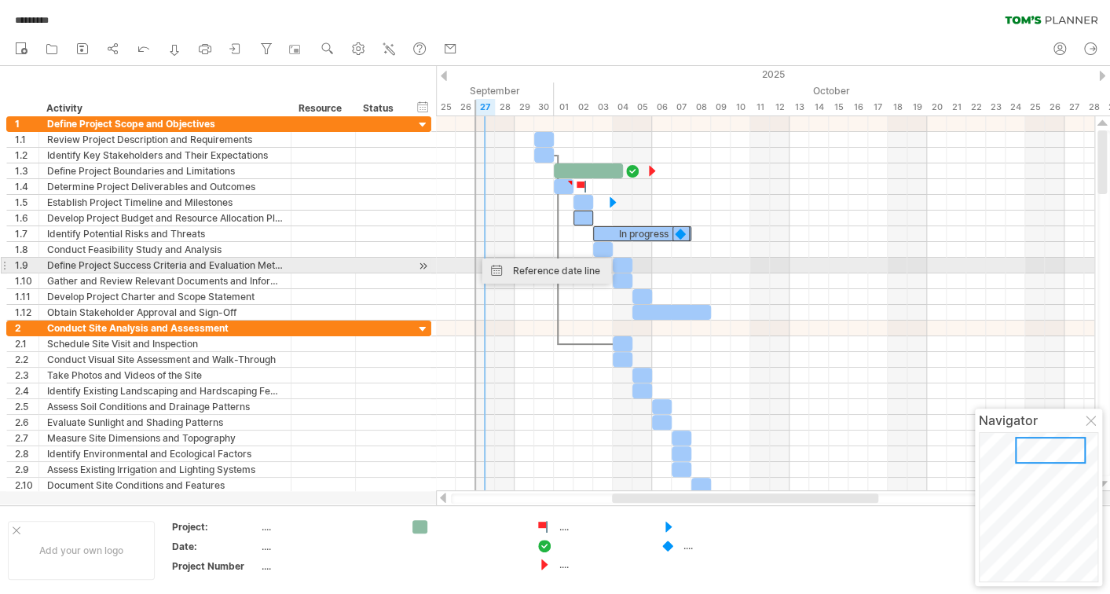
click at [511, 266] on div "Reference date line" at bounding box center [546, 270] width 129 height 25
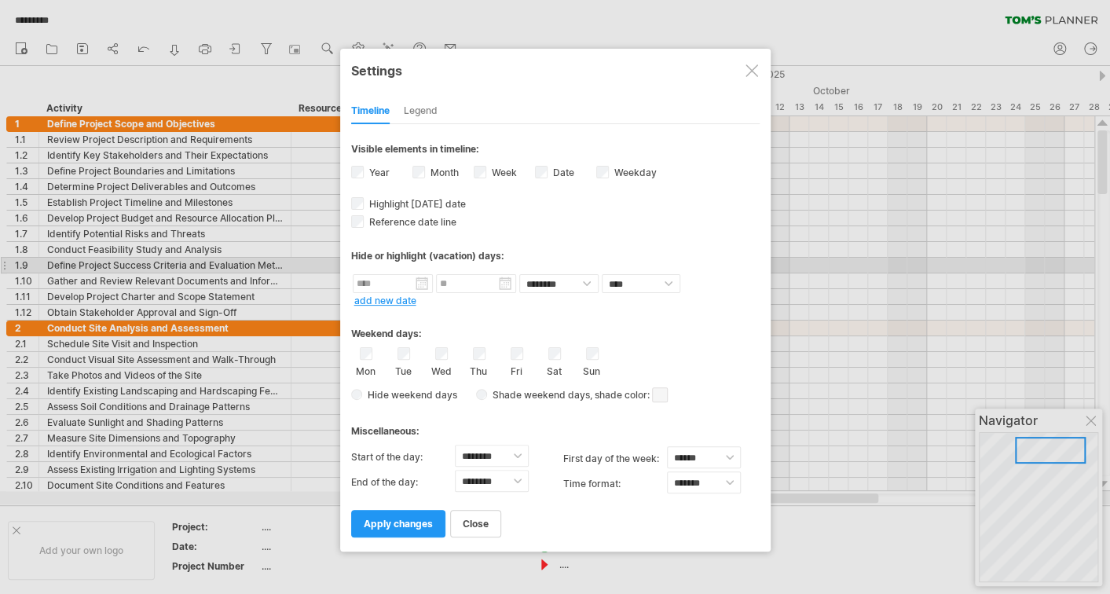
click at [431, 110] on div "Legend" at bounding box center [421, 111] width 34 height 25
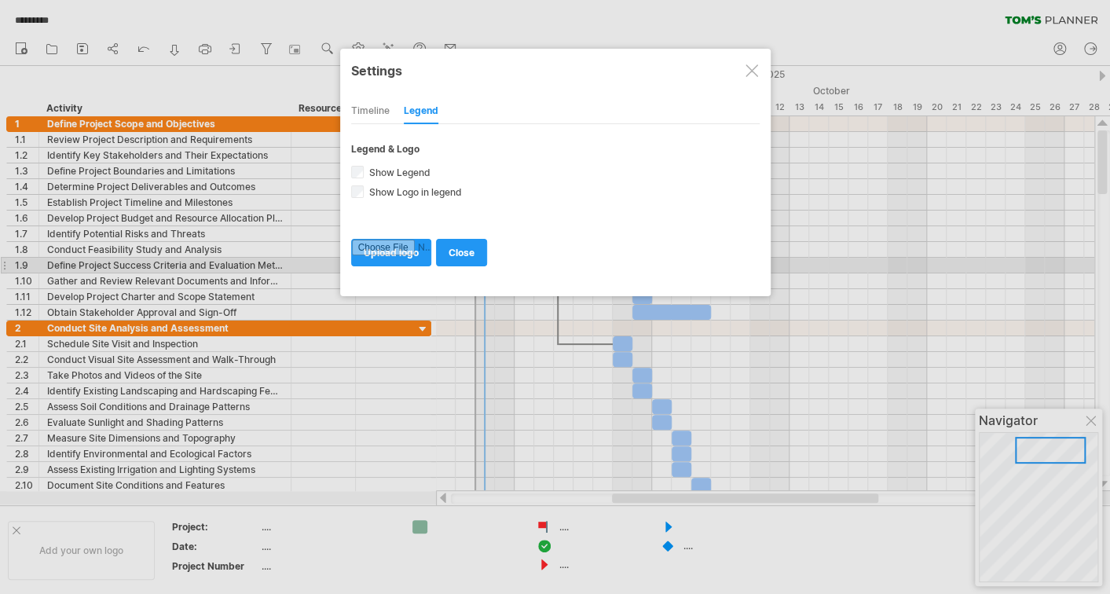
click at [752, 71] on div at bounding box center [752, 70] width 13 height 13
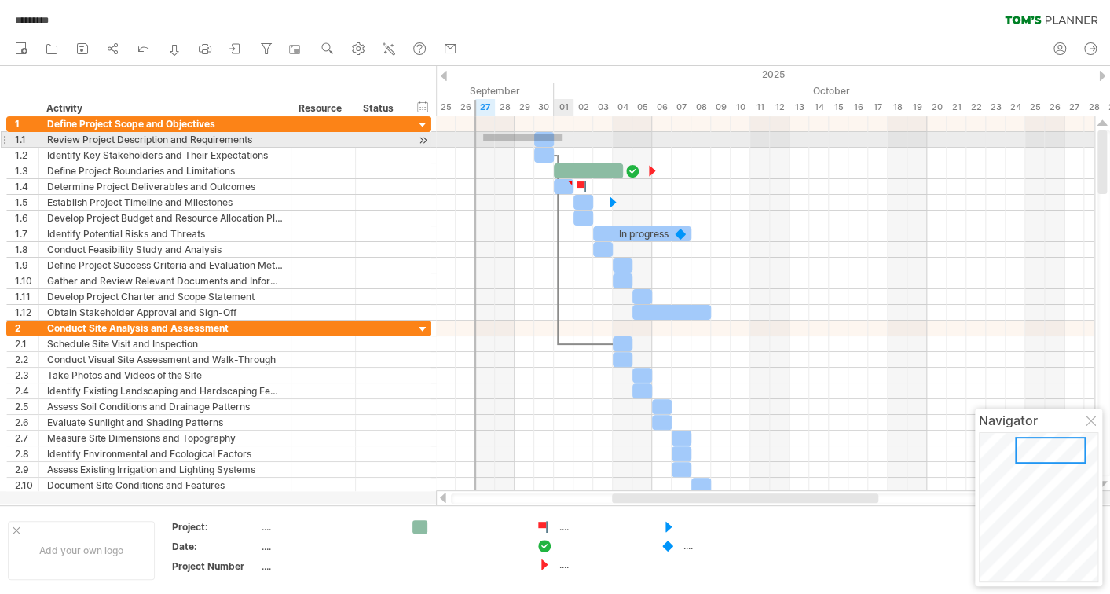
drag, startPoint x: 483, startPoint y: 134, endPoint x: 563, endPoint y: 141, distance: 79.7
click at [563, 141] on div at bounding box center [765, 140] width 658 height 16
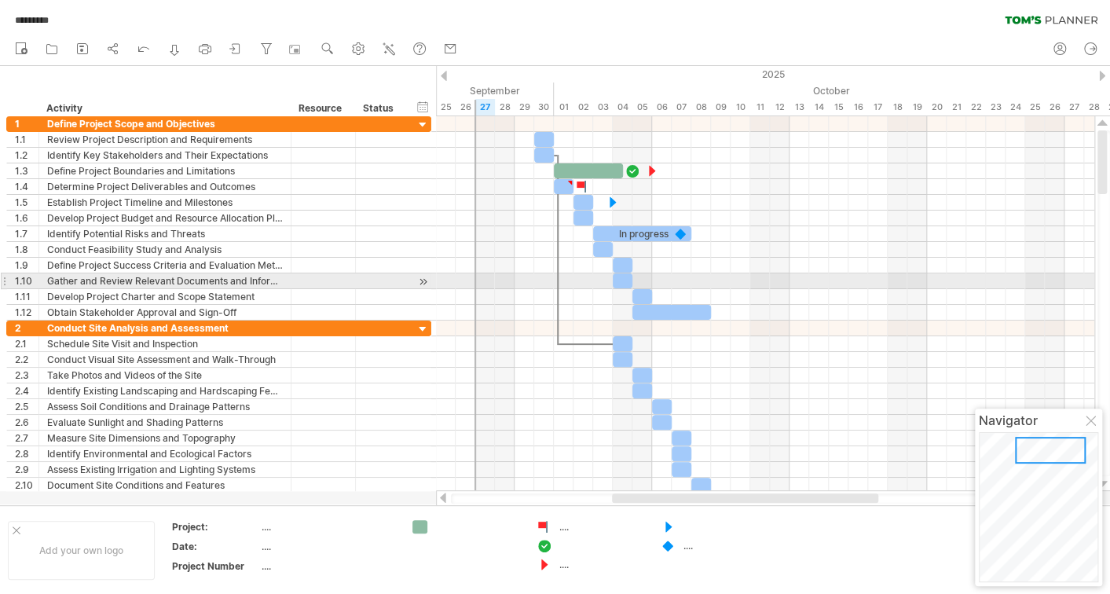
click at [475, 277] on div at bounding box center [476, 303] width 2 height 375
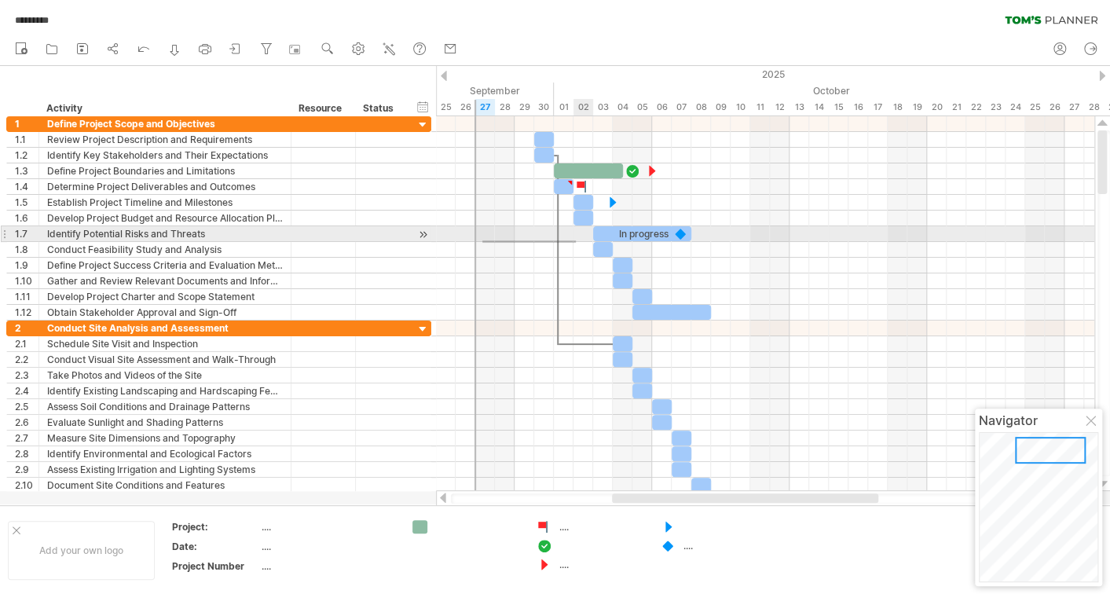
drag, startPoint x: 482, startPoint y: 243, endPoint x: 576, endPoint y: 240, distance: 93.5
click at [576, 242] on div at bounding box center [765, 250] width 658 height 16
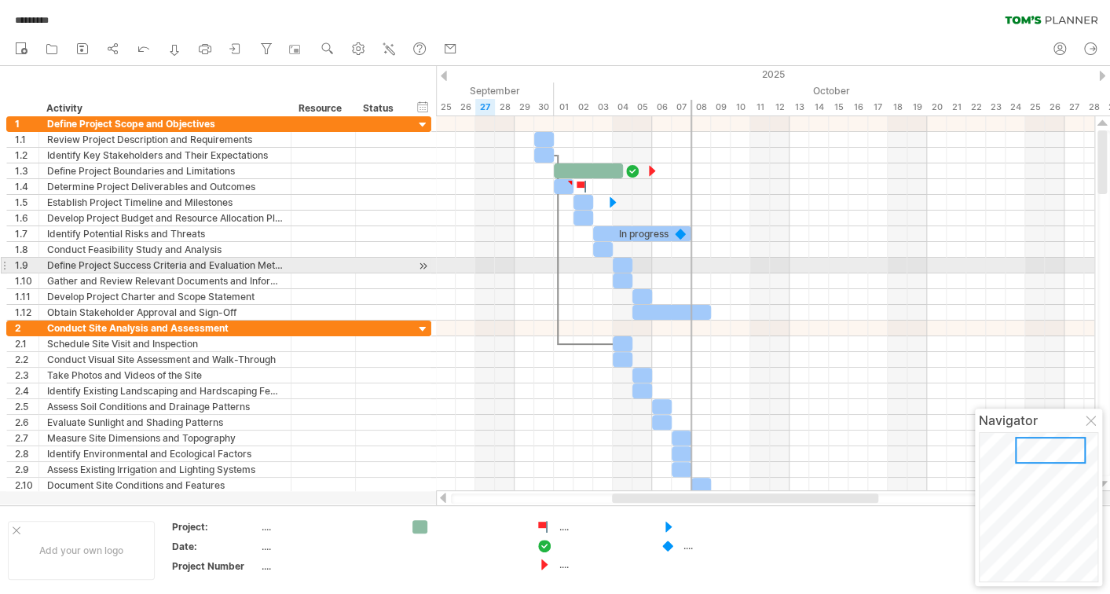
drag, startPoint x: 475, startPoint y: 249, endPoint x: 690, endPoint y: 266, distance: 216.0
click at [691, 266] on div at bounding box center [692, 303] width 2 height 375
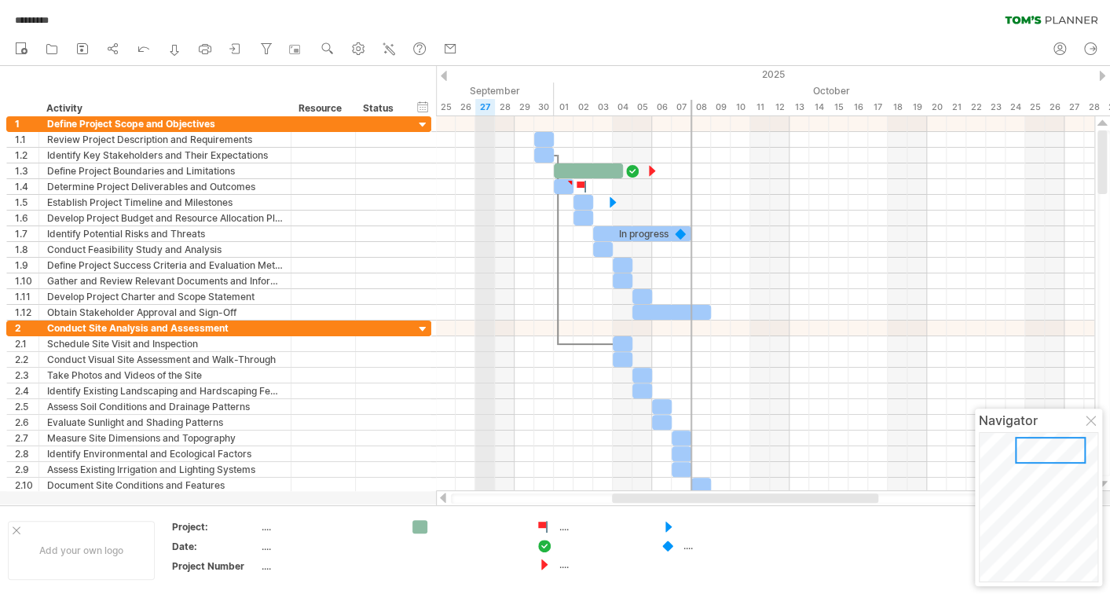
click at [485, 107] on div "27" at bounding box center [485, 107] width 20 height 16
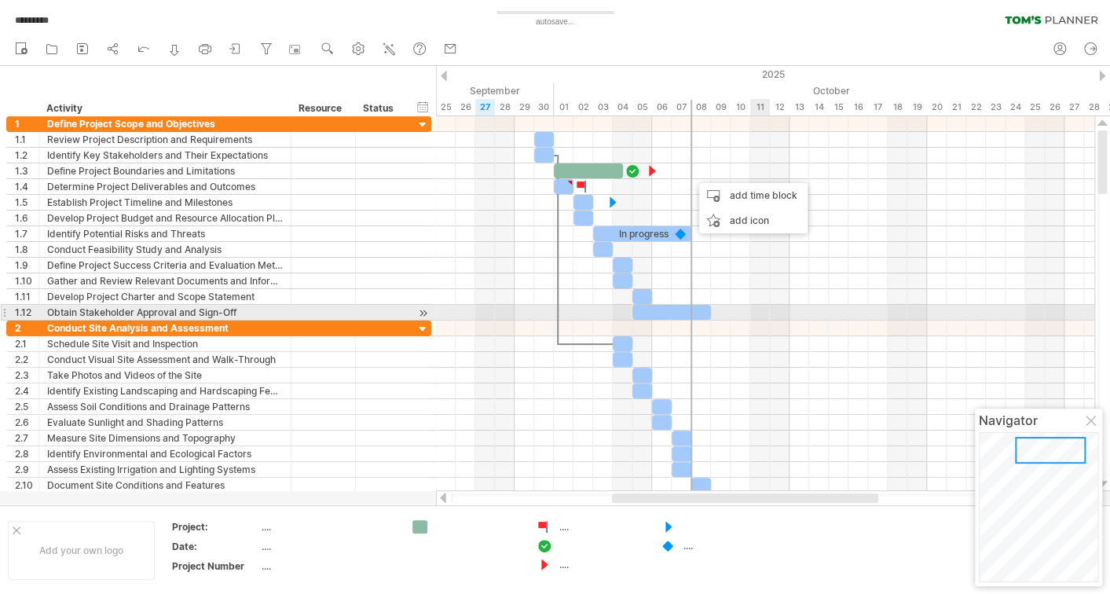
click at [753, 309] on div at bounding box center [765, 313] width 658 height 16
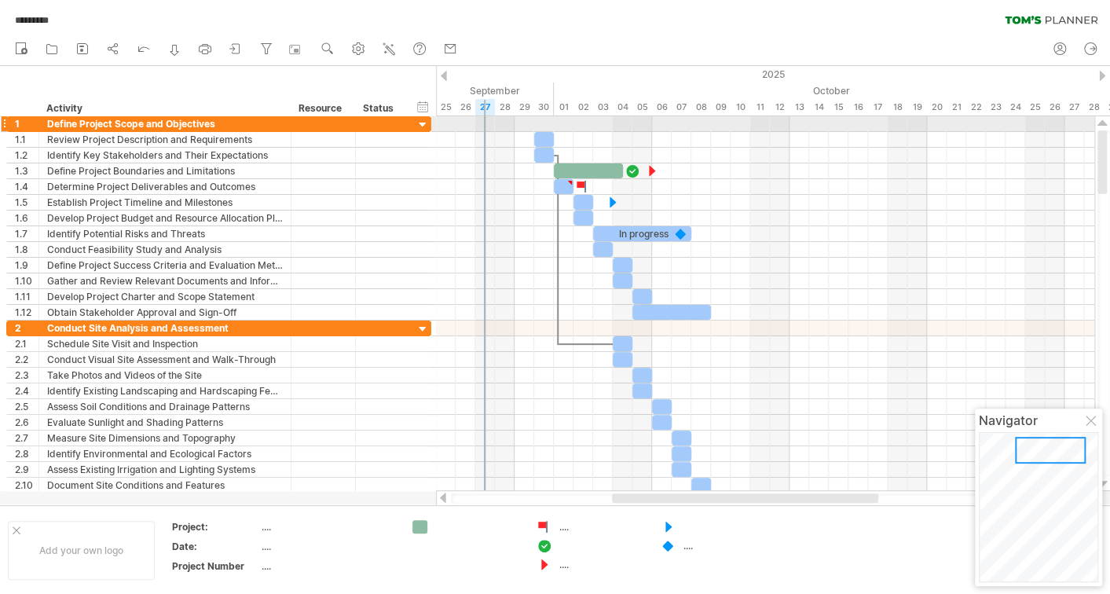
drag, startPoint x: 691, startPoint y: 106, endPoint x: 486, endPoint y: 126, distance: 205.2
click at [486, 126] on div "Trying to reach plan.tomsplanner.com Connected again... 0% autosave... ********…" at bounding box center [555, 297] width 1110 height 594
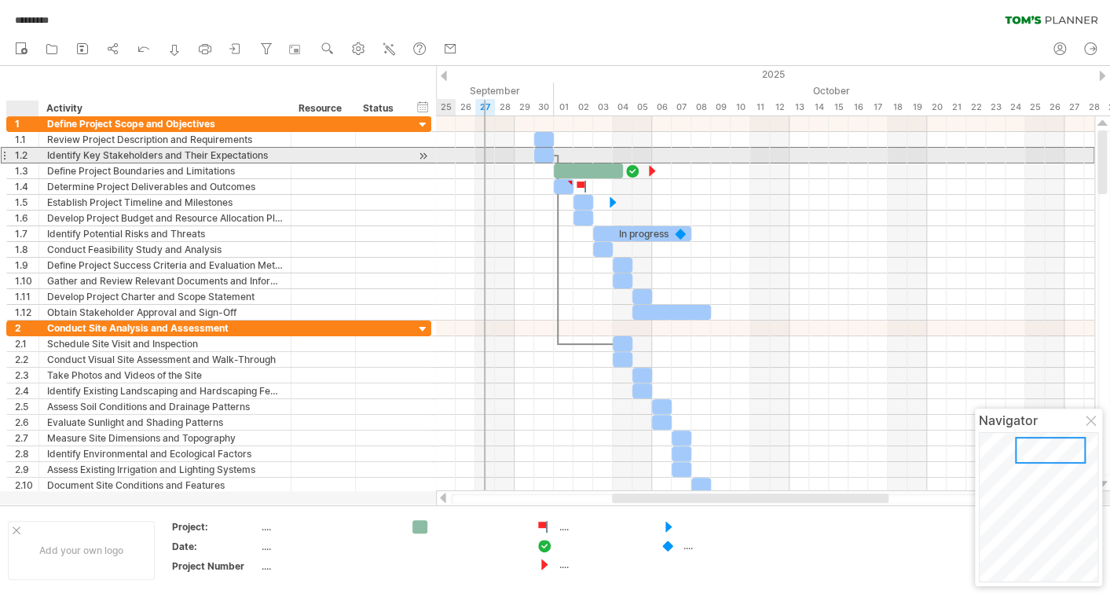
drag, startPoint x: 3, startPoint y: 156, endPoint x: 30, endPoint y: 156, distance: 26.7
click at [30, 156] on div "**********" at bounding box center [218, 155] width 425 height 16
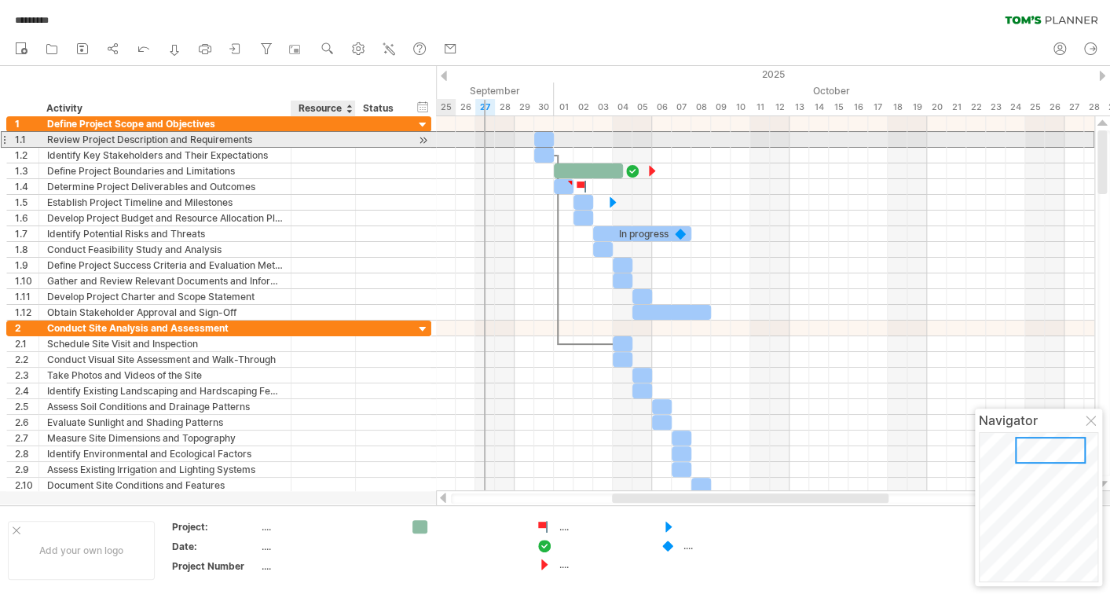
click at [324, 137] on div at bounding box center [323, 139] width 48 height 15
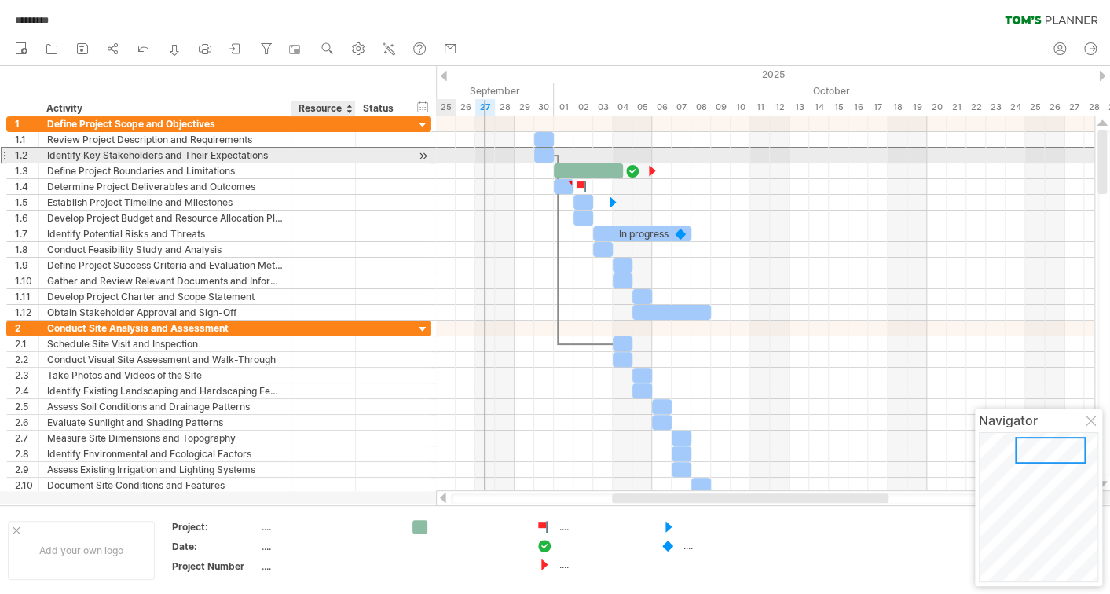
click at [326, 155] on div at bounding box center [323, 155] width 48 height 15
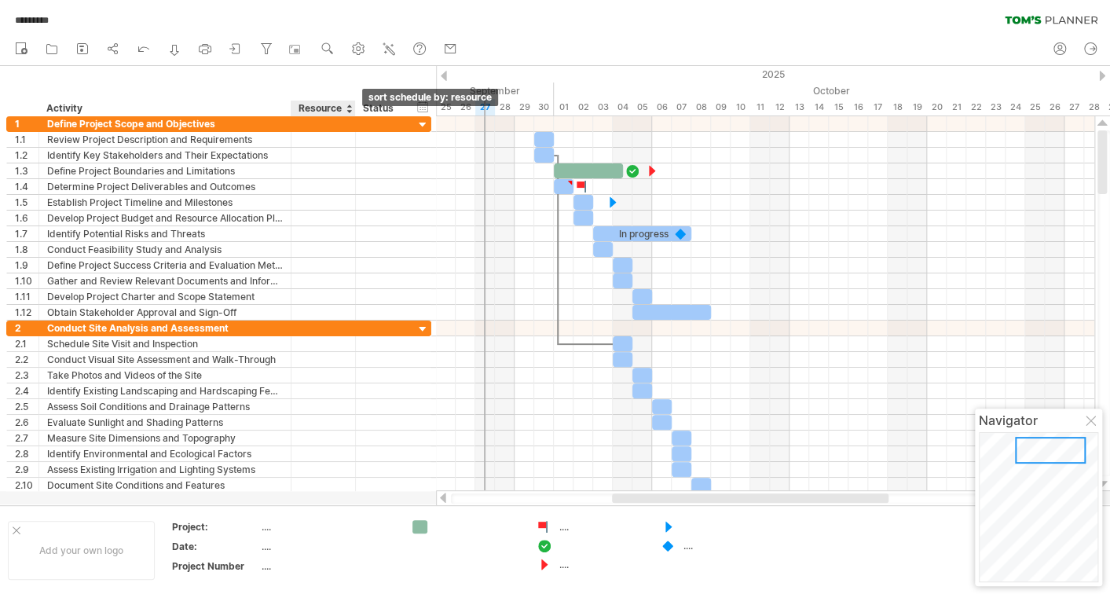
click at [349, 112] on div at bounding box center [349, 109] width 6 height 16
click at [423, 106] on div "hide start/end/duration show start/end/duration" at bounding box center [423, 106] width 15 height 16
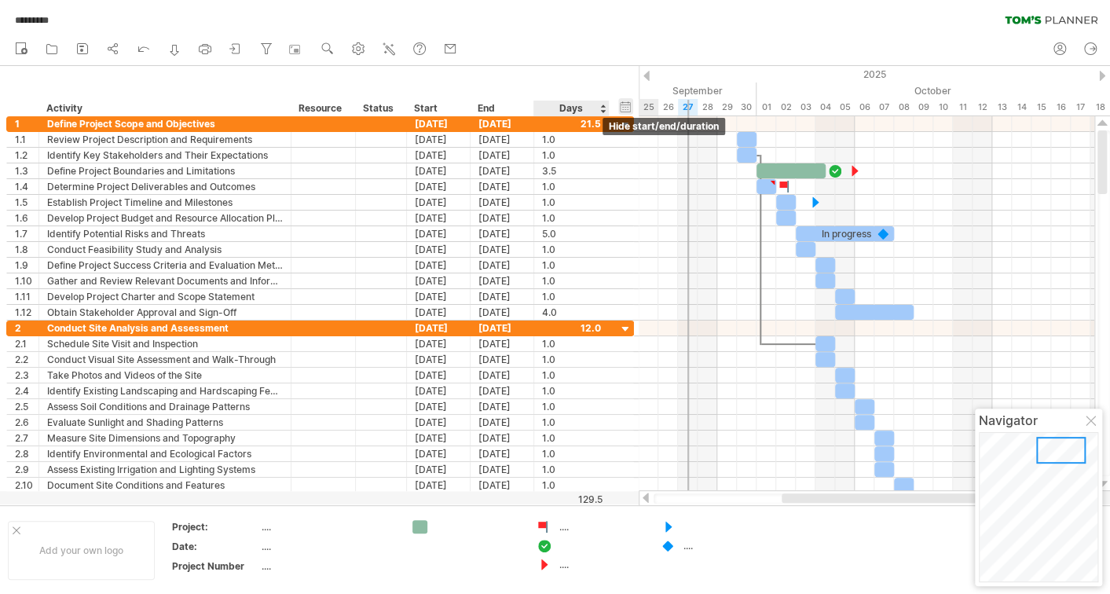
click at [627, 112] on div "hide start/end/duration show start/end/duration" at bounding box center [625, 106] width 15 height 16
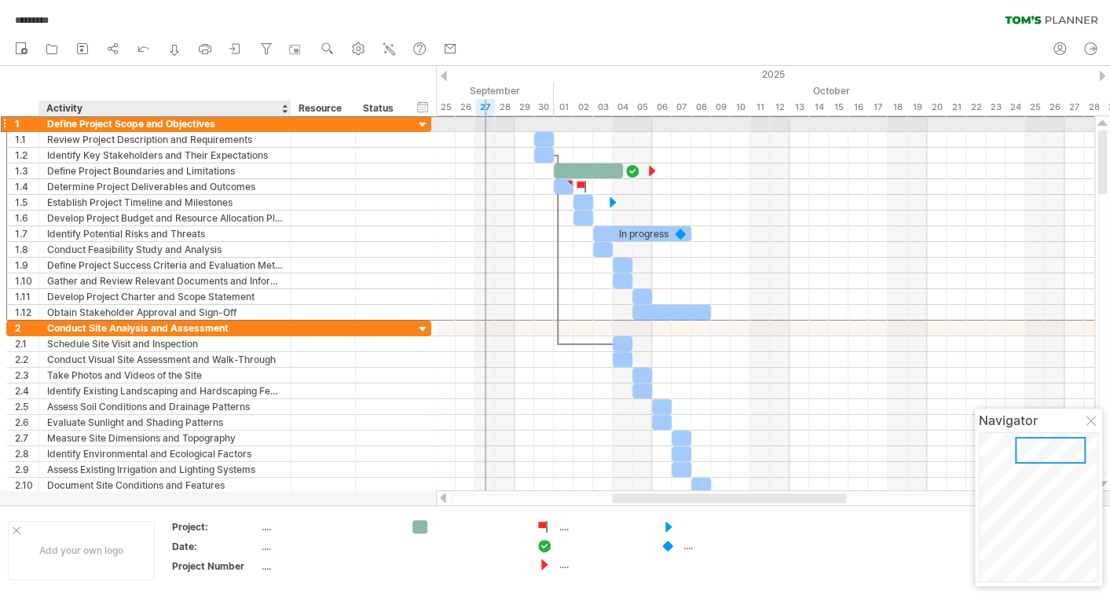
click at [339, 127] on div at bounding box center [323, 123] width 48 height 15
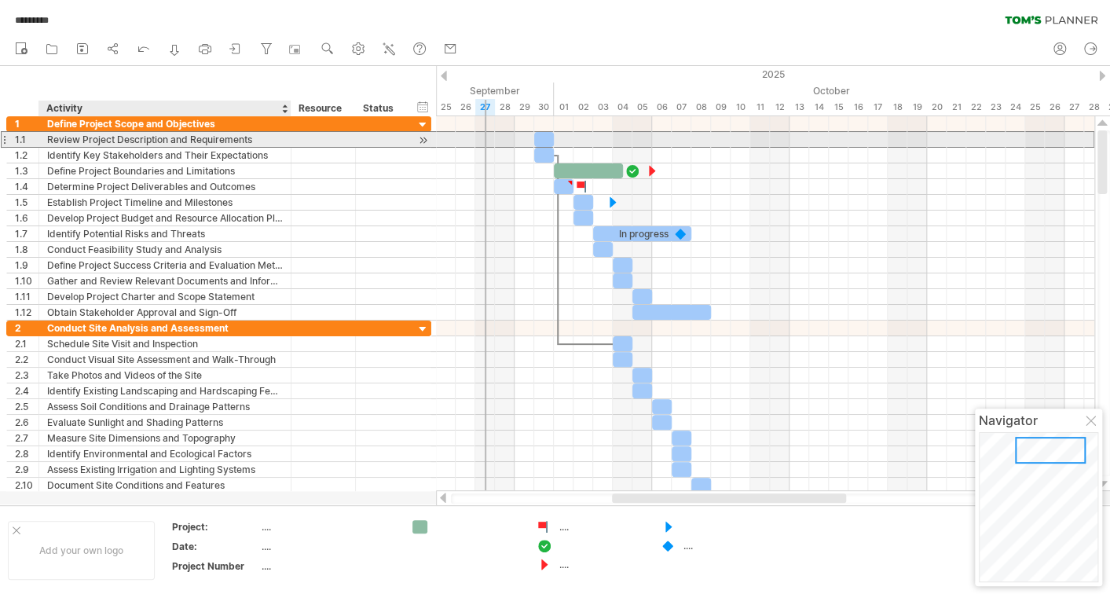
click at [241, 142] on div "Review Project Description and Requirements" at bounding box center [165, 139] width 236 height 15
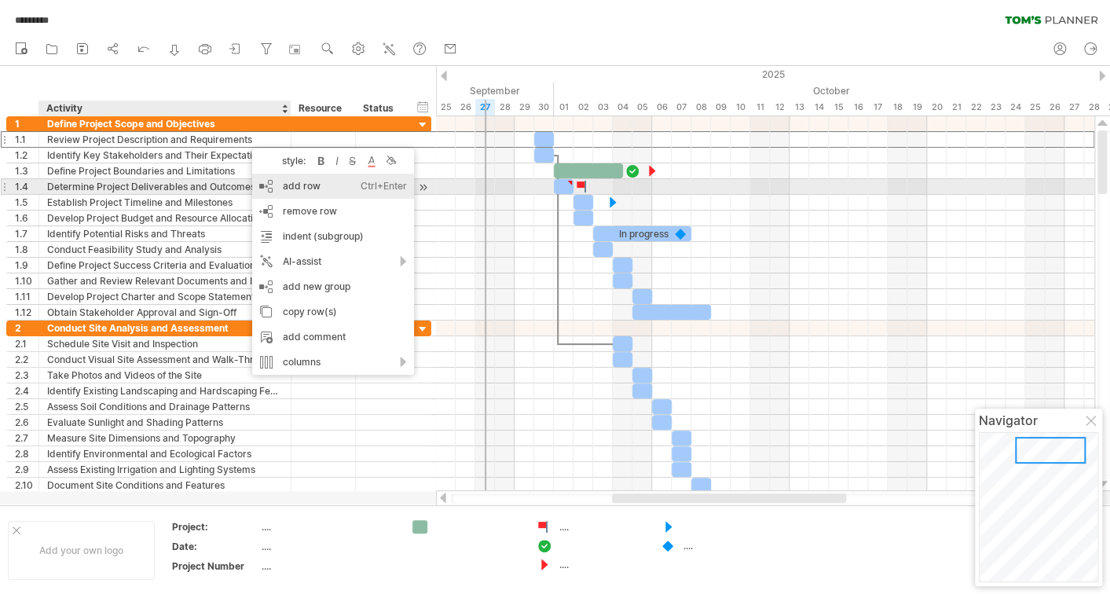
click at [306, 185] on div "add row Ctrl+Enter Cmd+Enter" at bounding box center [333, 186] width 162 height 25
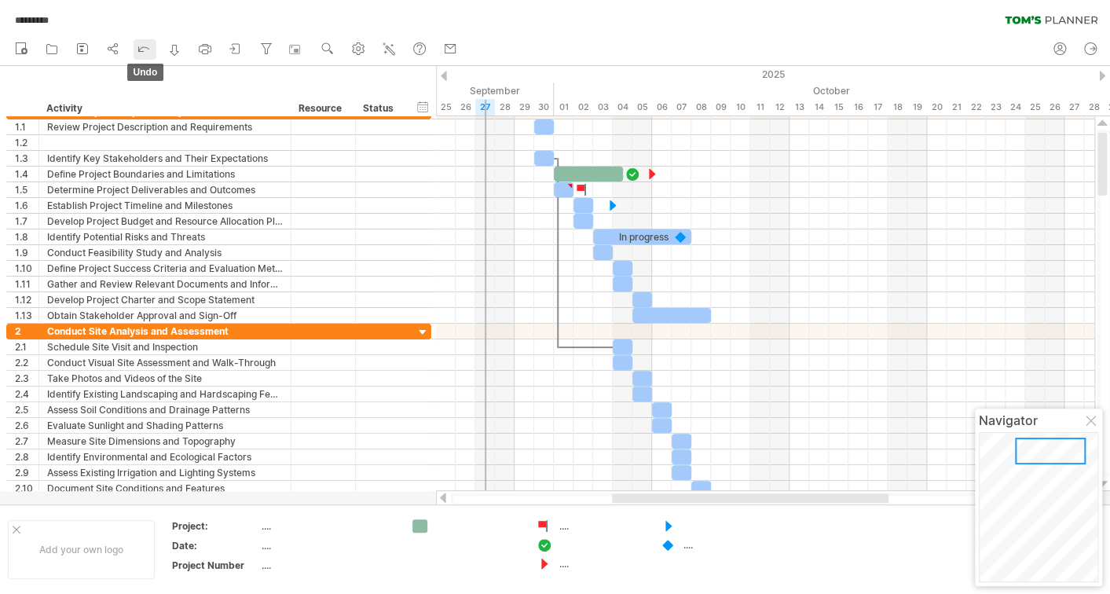
click at [147, 52] on icon at bounding box center [144, 48] width 16 height 16
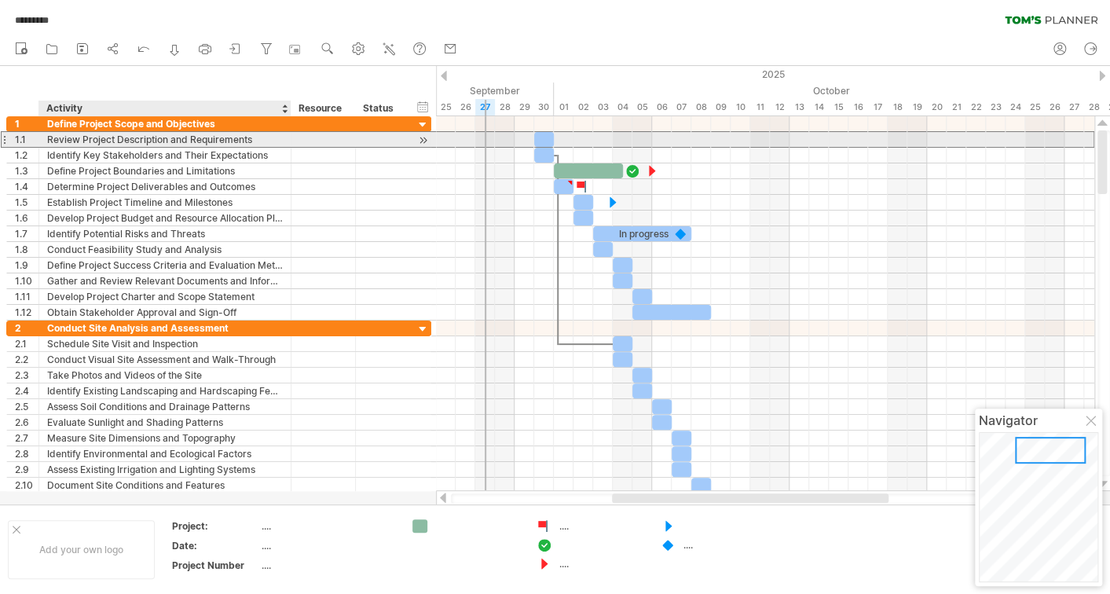
click at [82, 142] on div "Review Project Description and Requirements" at bounding box center [165, 139] width 236 height 15
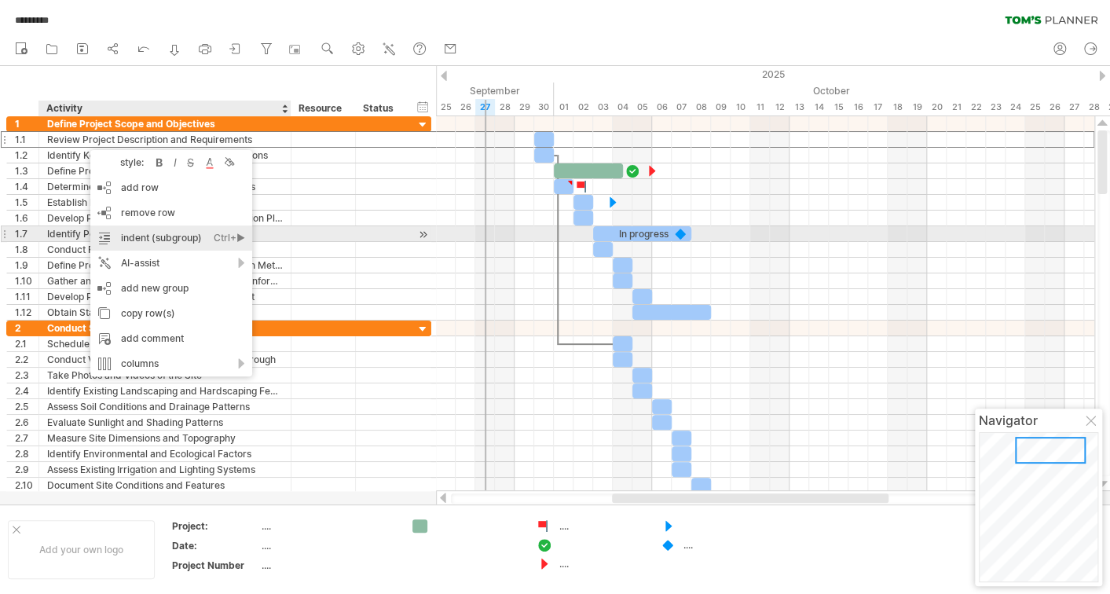
click at [141, 237] on div "indent (subgroup) Ctrl+► Cmd+►" at bounding box center [171, 237] width 162 height 25
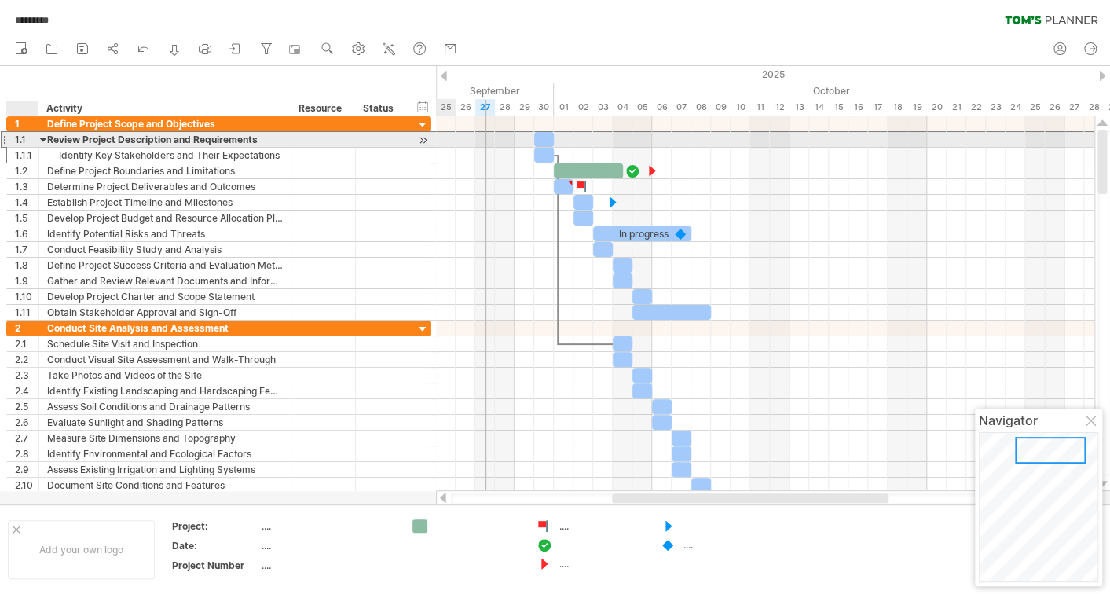
click at [41, 138] on div at bounding box center [43, 139] width 7 height 15
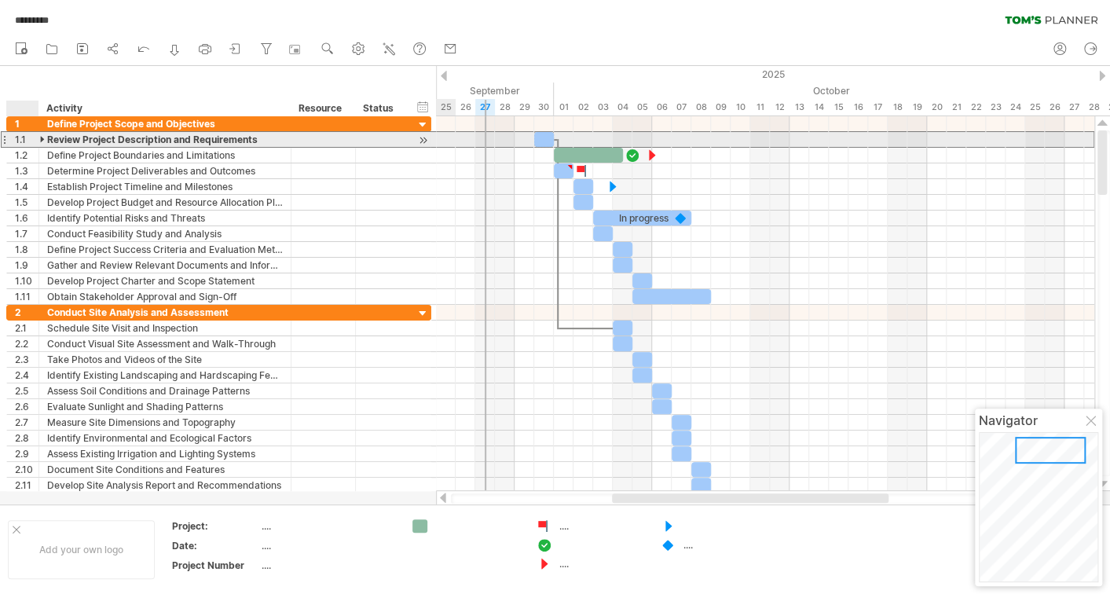
click at [40, 139] on div at bounding box center [43, 139] width 7 height 15
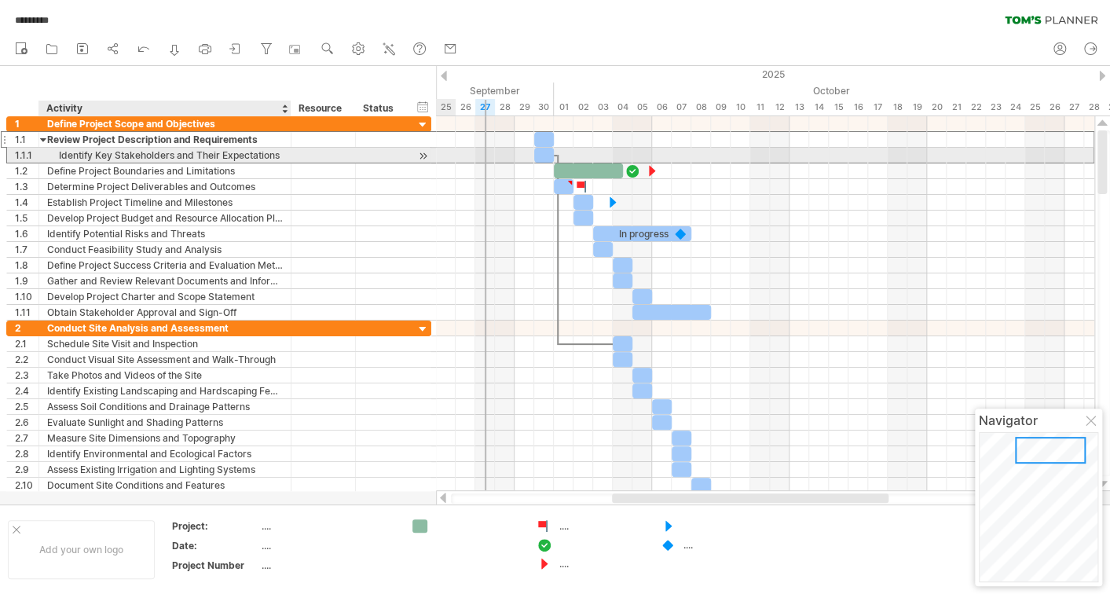
click at [107, 152] on div "Identify Key Stakeholders and Their Expectations" at bounding box center [165, 155] width 236 height 15
